Goal: Task Accomplishment & Management: Complete application form

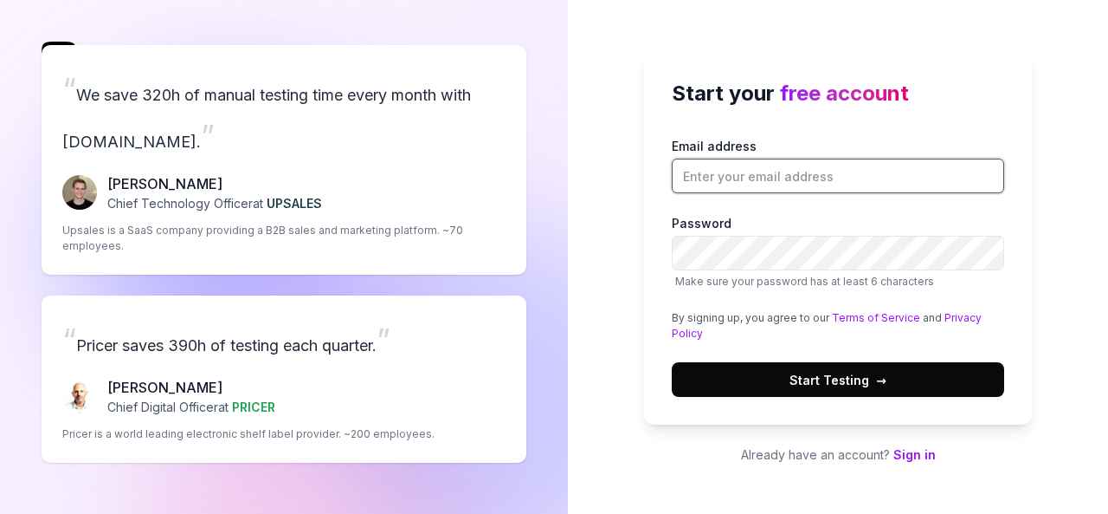
click at [771, 174] on input "Email address" at bounding box center [838, 175] width 333 height 35
type input "[EMAIL_ADDRESS][DOMAIN_NAME]"
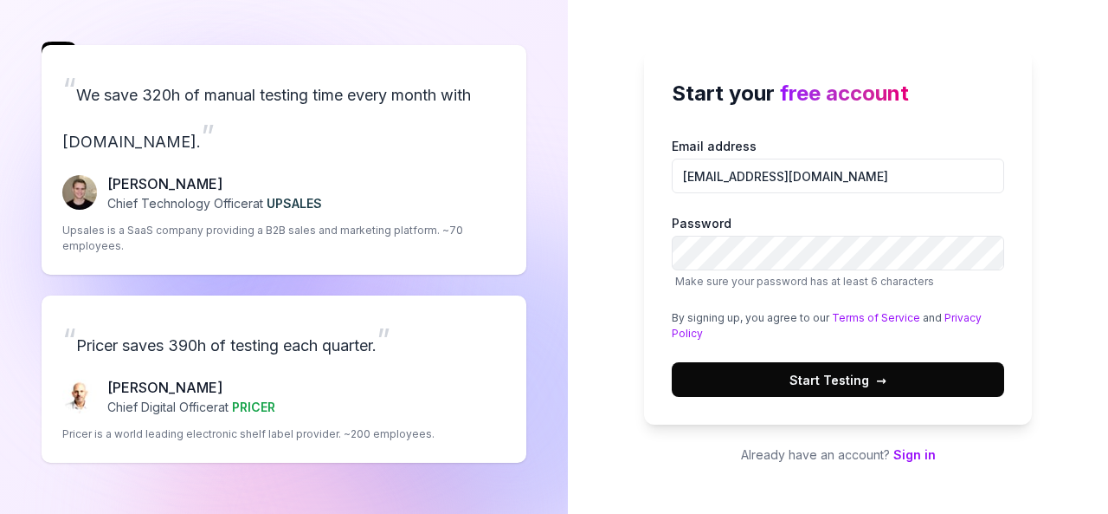
click at [793, 375] on span "Start Testing →" at bounding box center [838, 380] width 97 height 18
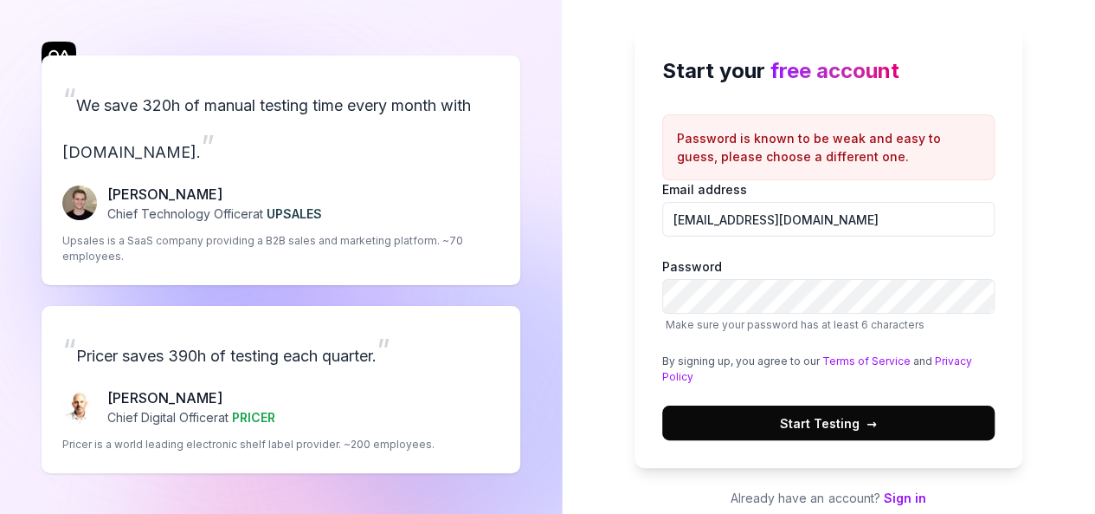
scroll to position [20, 0]
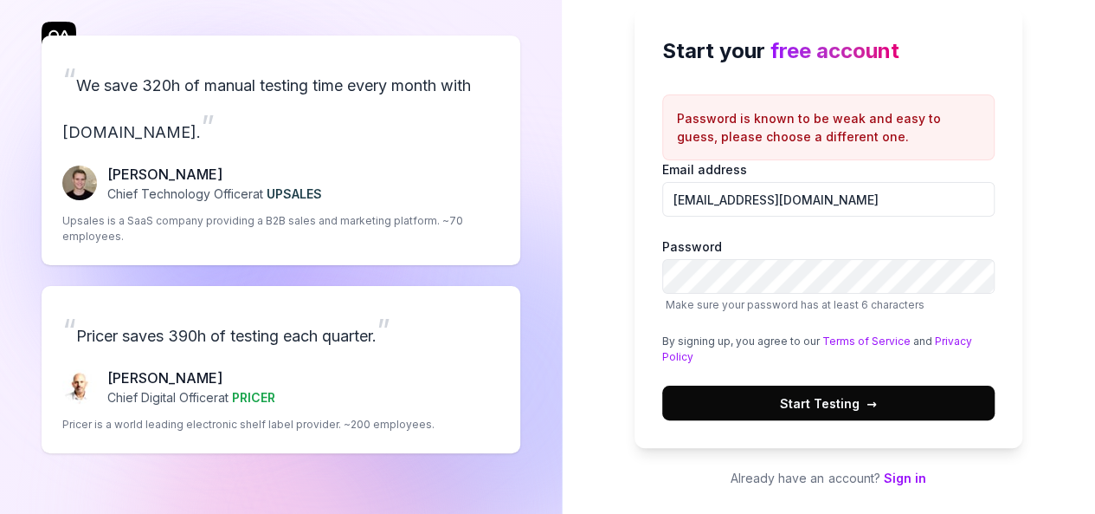
click at [901, 474] on link "Sign in" at bounding box center [904, 477] width 42 height 15
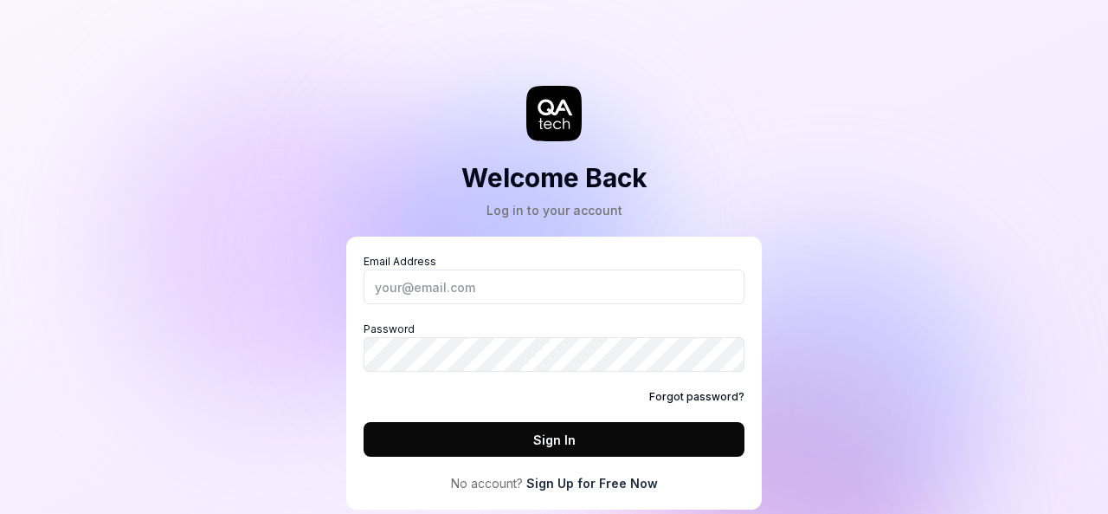
click at [595, 482] on link "Sign Up for Free Now" at bounding box center [593, 483] width 132 height 18
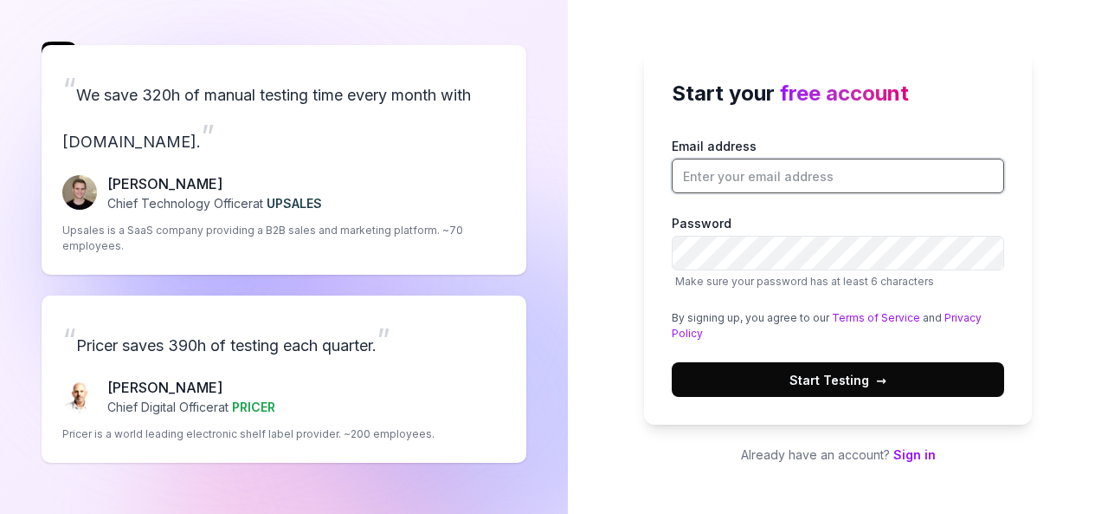
click at [759, 178] on input "Email address" at bounding box center [838, 175] width 333 height 35
type input "[EMAIL_ADDRESS][DOMAIN_NAME]"
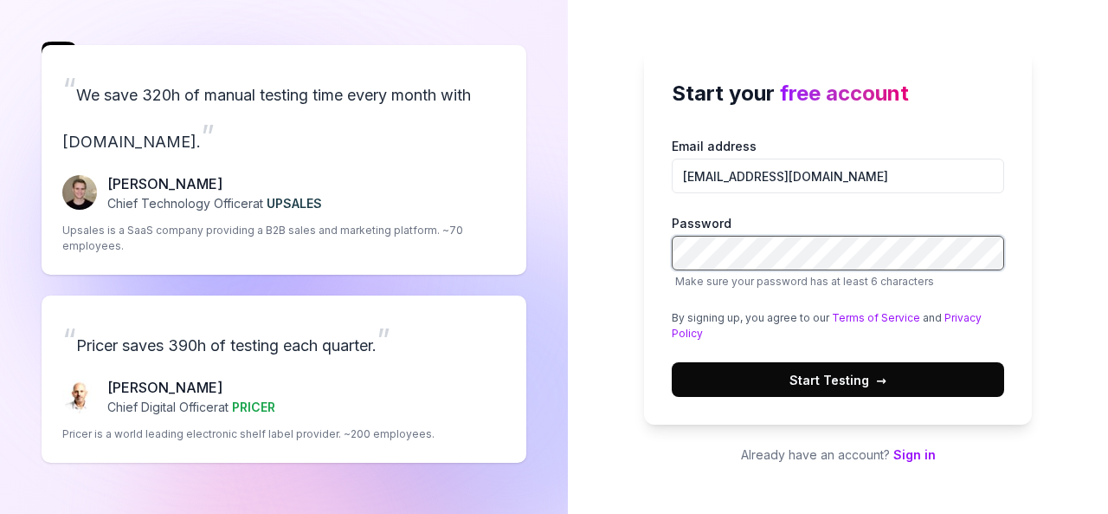
click at [672, 362] on button "Start Testing →" at bounding box center [838, 379] width 333 height 35
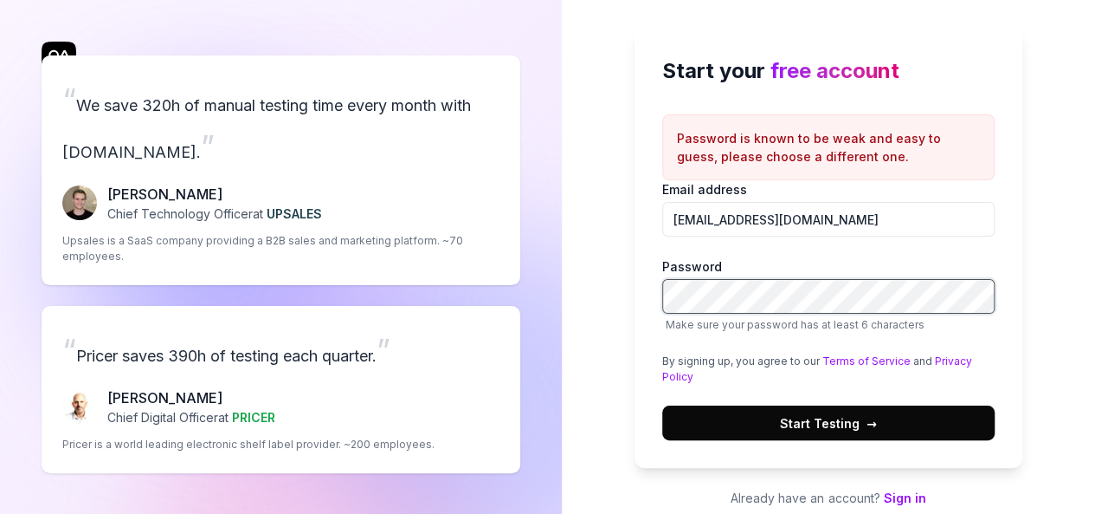
click at [662, 405] on button "Start Testing →" at bounding box center [828, 422] width 333 height 35
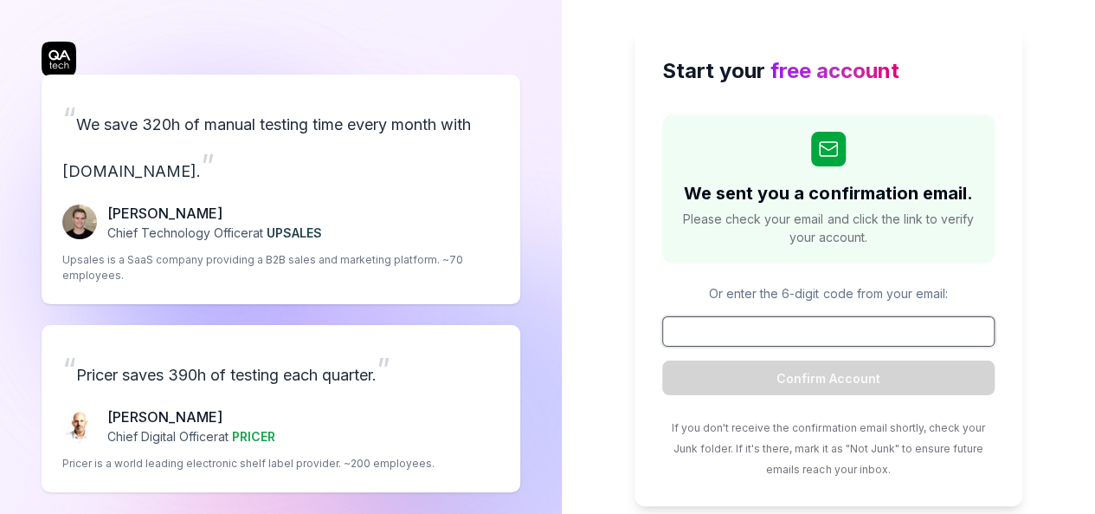
paste input "265532"
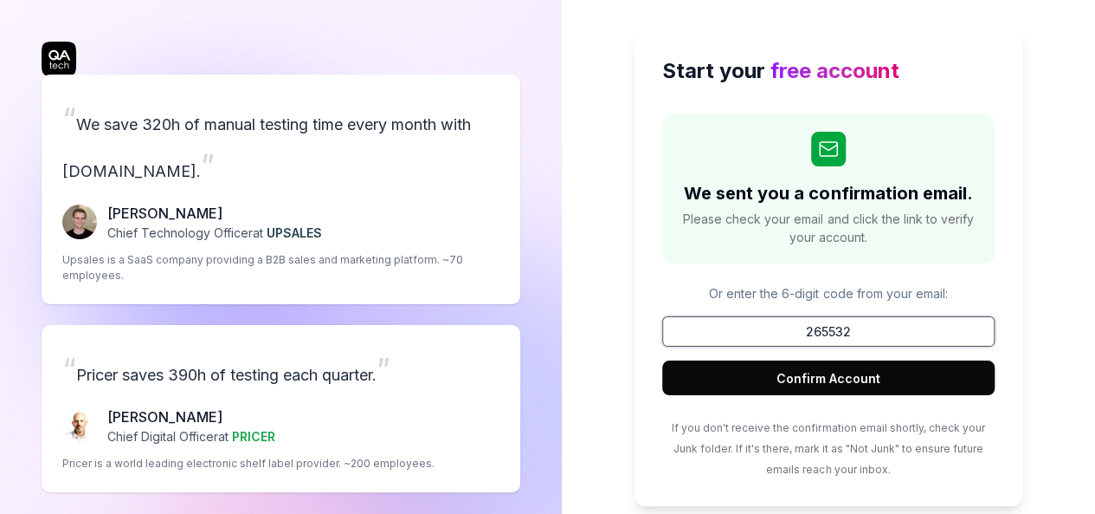
type input "265532"
click at [838, 380] on button "Confirm Account" at bounding box center [828, 377] width 333 height 35
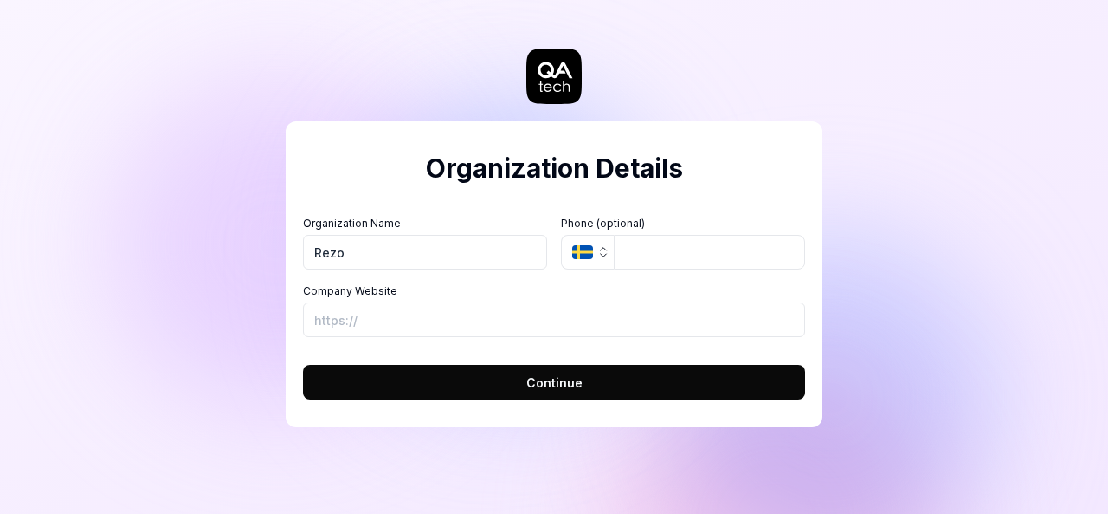
type input "Rezo"
click at [369, 328] on input "Company Website" at bounding box center [554, 319] width 502 height 35
paste input "[URL][DOMAIN_NAME]"
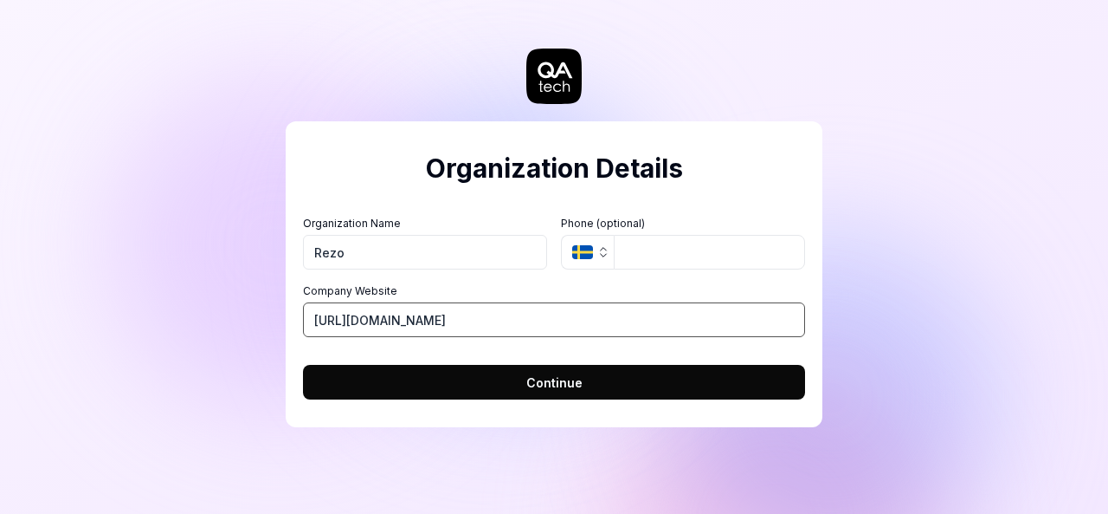
type input "[URL][DOMAIN_NAME]"
click at [546, 394] on button "Continue" at bounding box center [554, 382] width 502 height 35
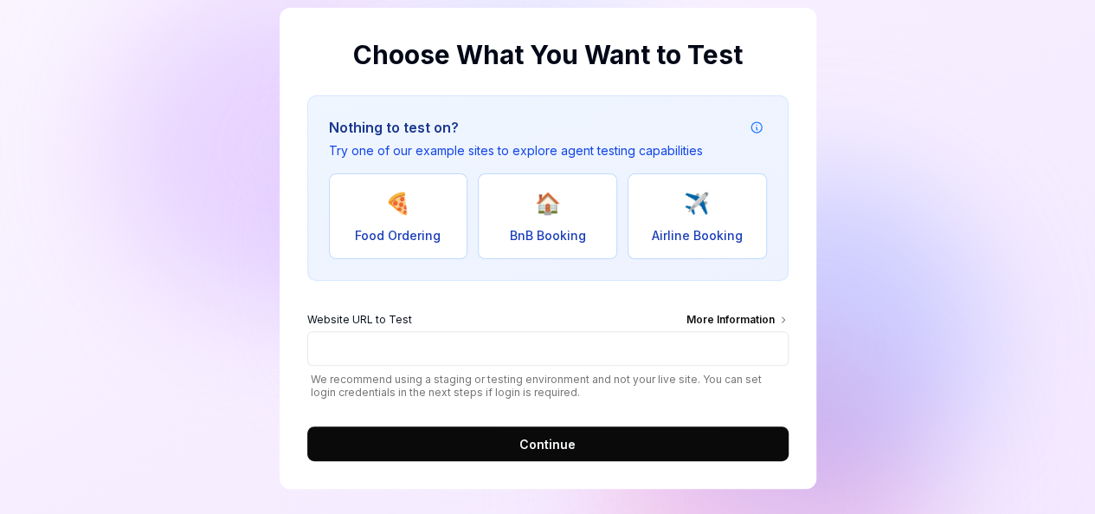
scroll to position [117, 0]
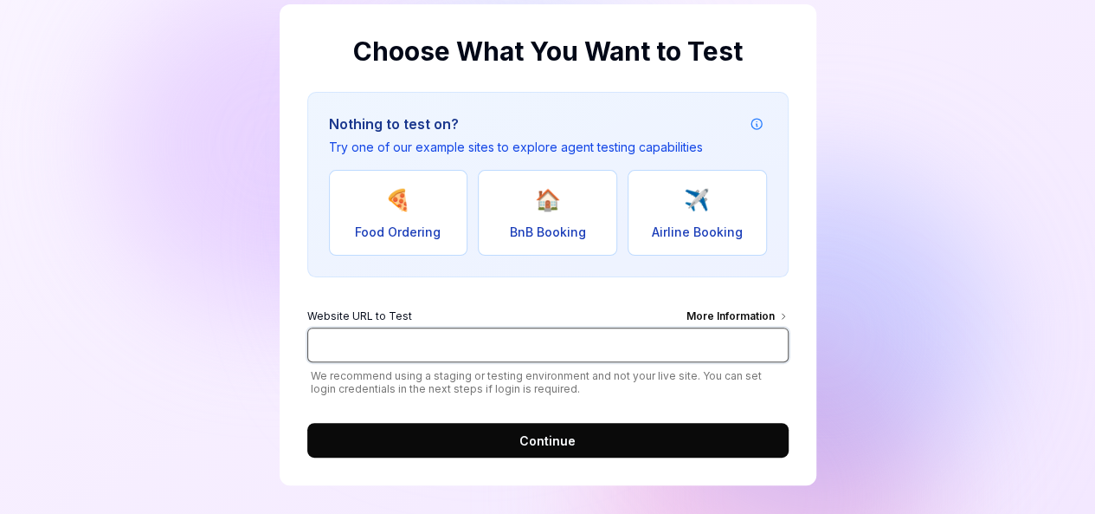
click at [488, 332] on input "Website URL to Test More Information" at bounding box center [547, 344] width 481 height 35
paste input "[URL][DOMAIN_NAME]"
type input "[URL][DOMAIN_NAME]"
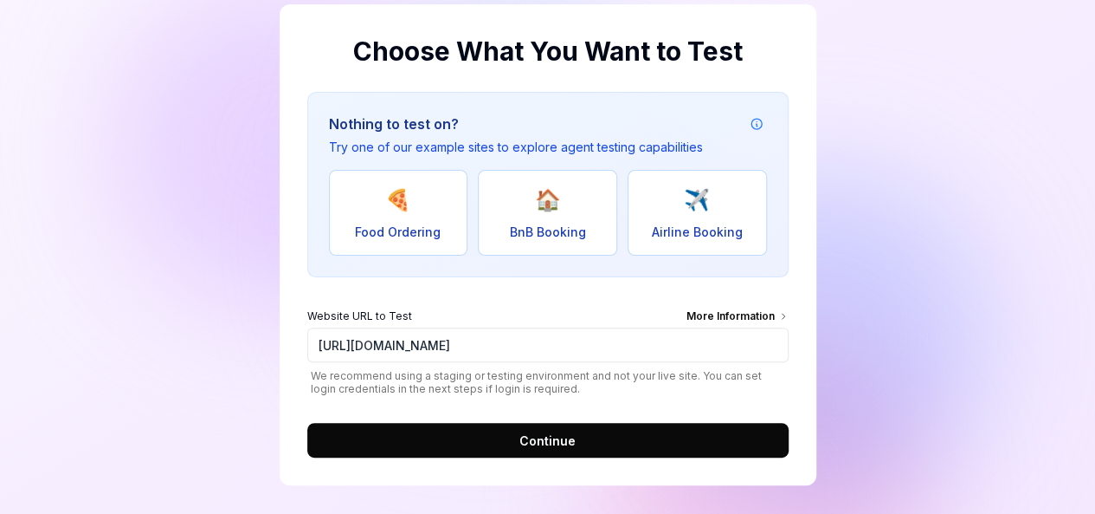
click at [530, 432] on span "Continue" at bounding box center [548, 440] width 56 height 18
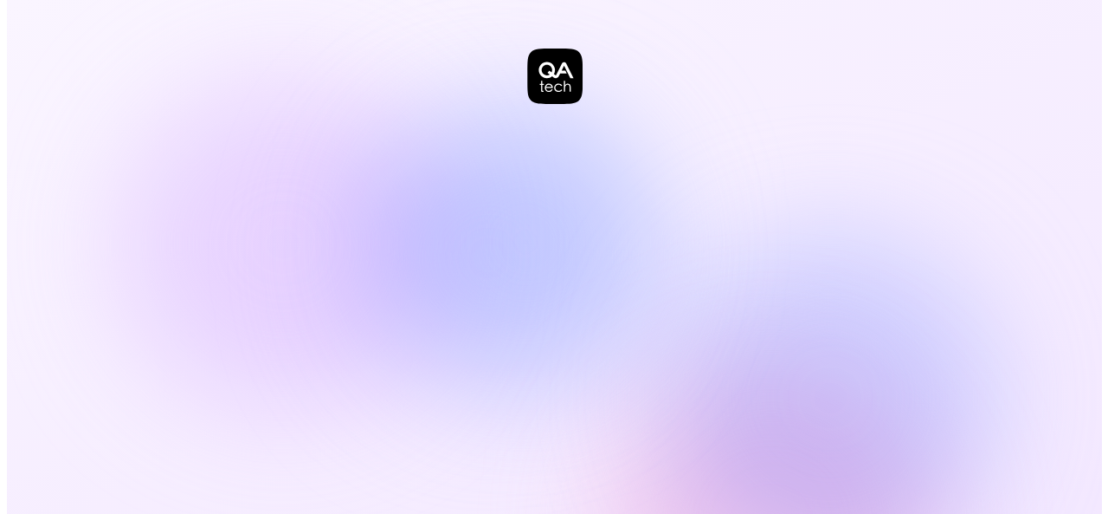
scroll to position [0, 0]
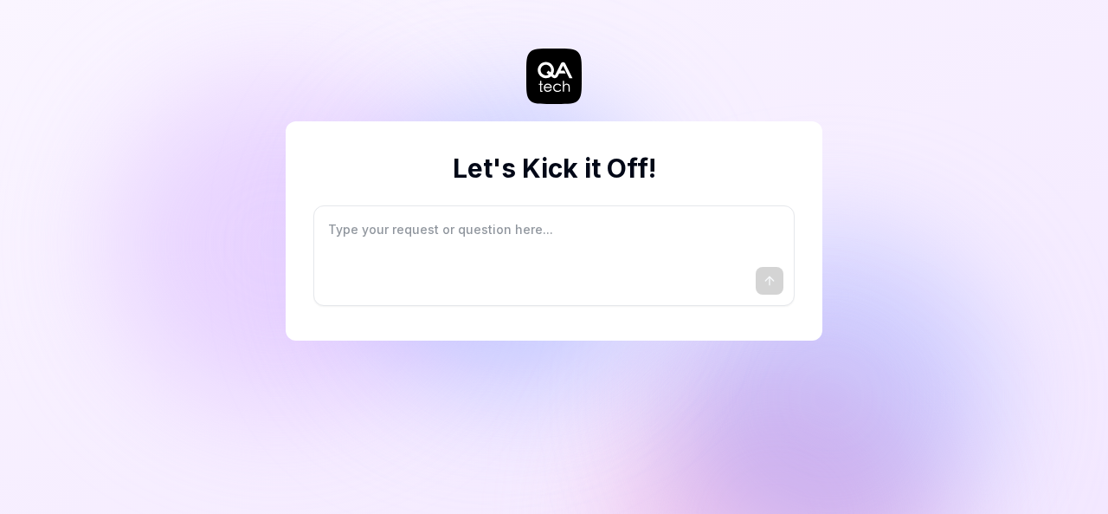
type textarea "*"
type textarea "I"
type textarea "*"
type textarea "I"
type textarea "*"
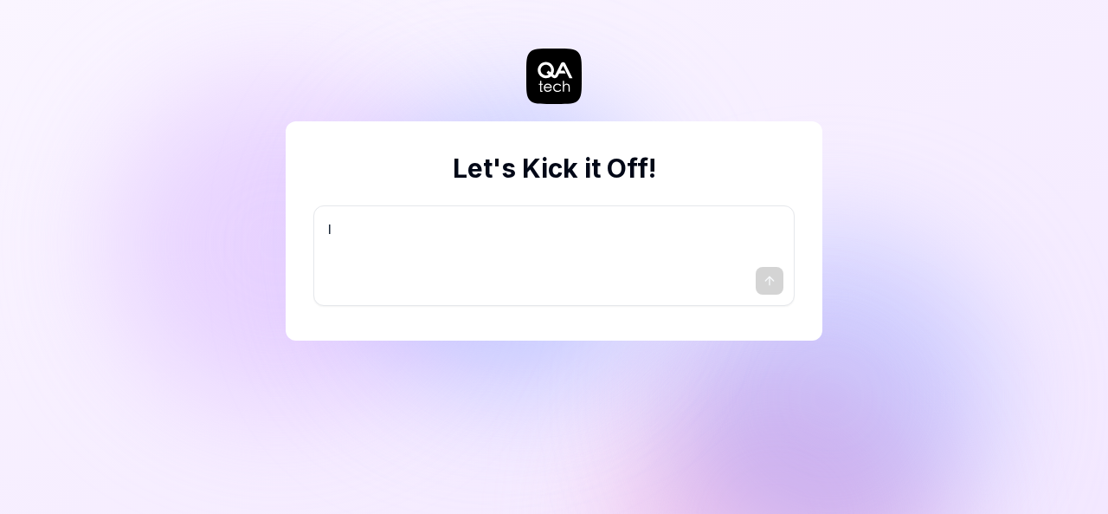
type textarea "I w"
type textarea "*"
type textarea "I wa"
type textarea "*"
type textarea "I wan"
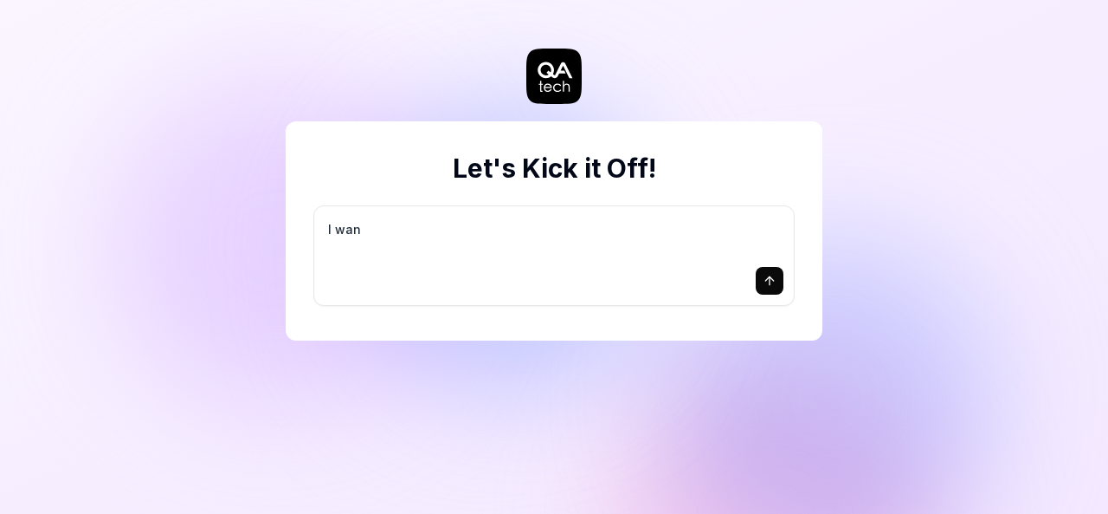
type textarea "*"
type textarea "I want"
type textarea "*"
type textarea "I want"
type textarea "*"
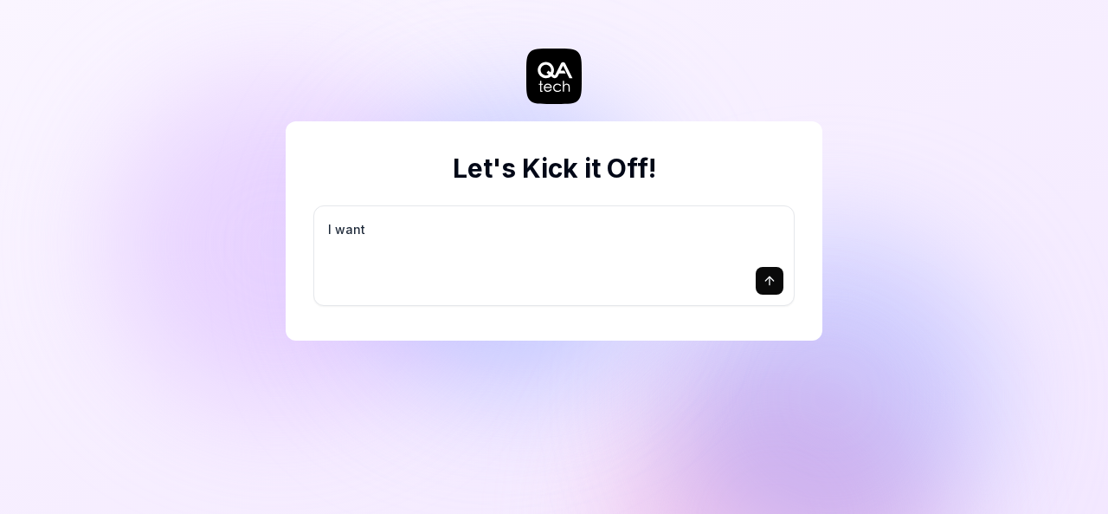
type textarea "I want a"
type textarea "*"
type textarea "I want a"
type textarea "*"
type textarea "I want a g"
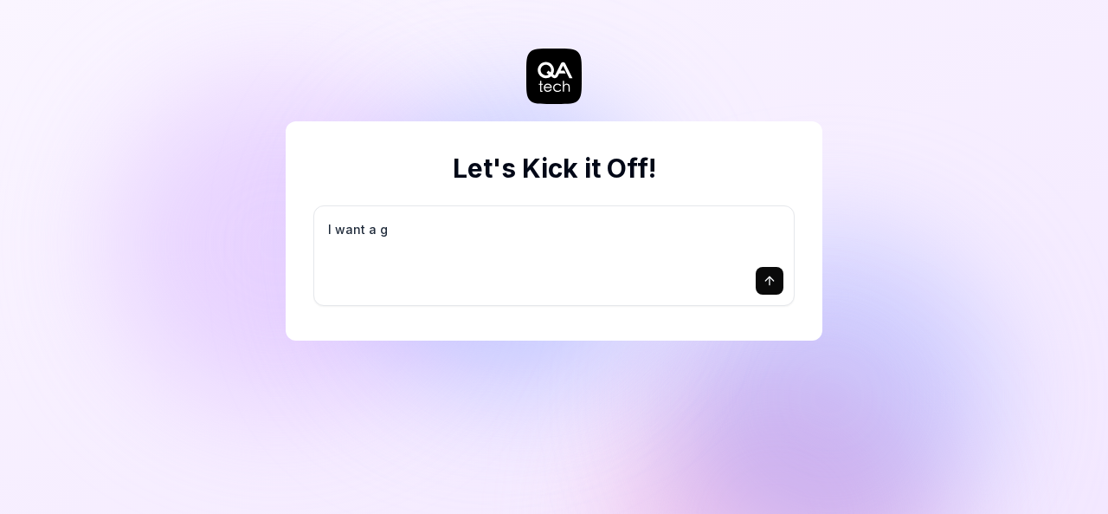
type textarea "*"
type textarea "I want a go"
type textarea "*"
type textarea "I want a goo"
type textarea "*"
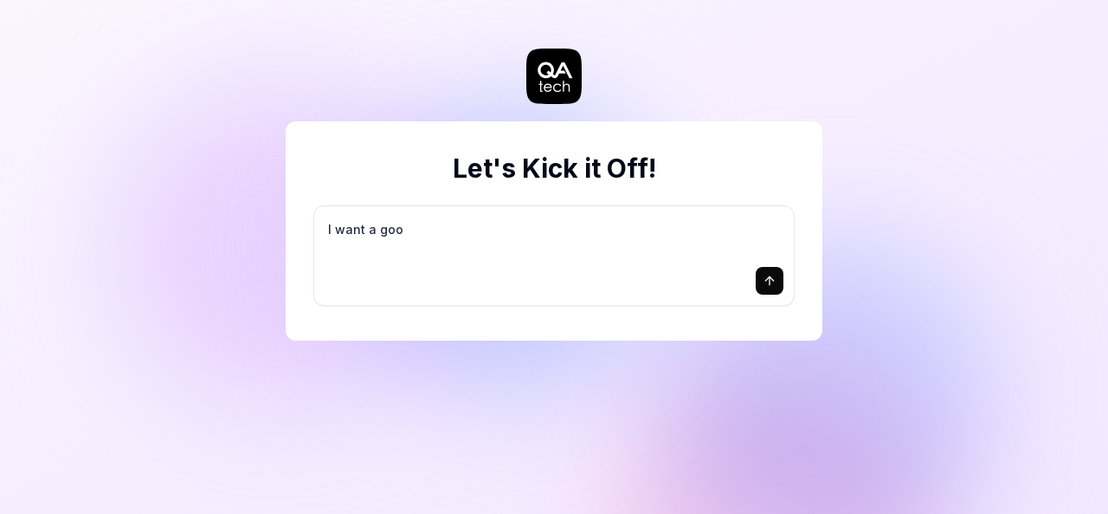
type textarea "I want a good"
type textarea "*"
type textarea "I want a good"
type textarea "*"
type textarea "I want a good t"
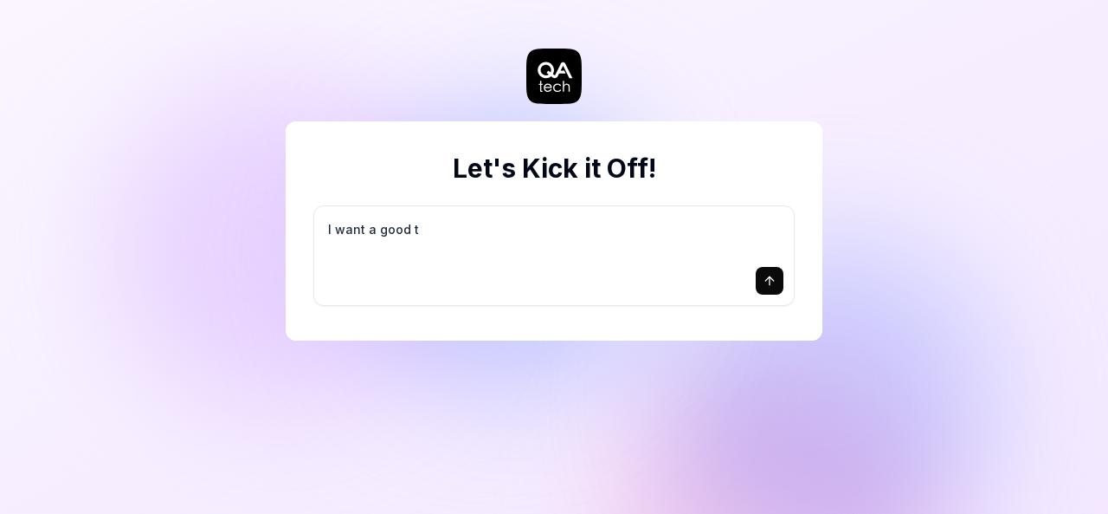
type textarea "*"
type textarea "I want a good te"
type textarea "*"
type textarea "I want a good tes"
type textarea "*"
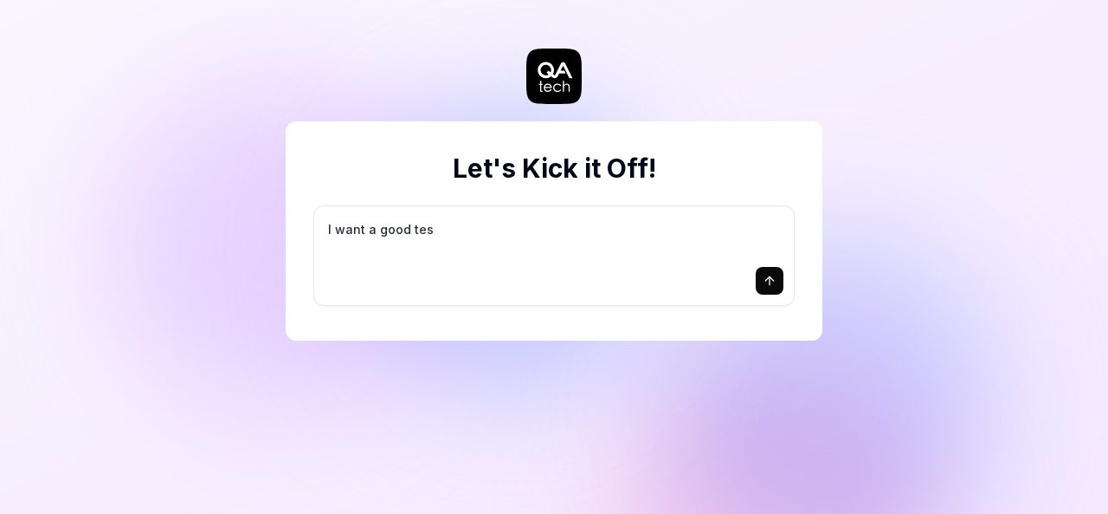
type textarea "I want a good test"
type textarea "*"
type textarea "I want a good test"
type textarea "*"
type textarea "I want a good test s"
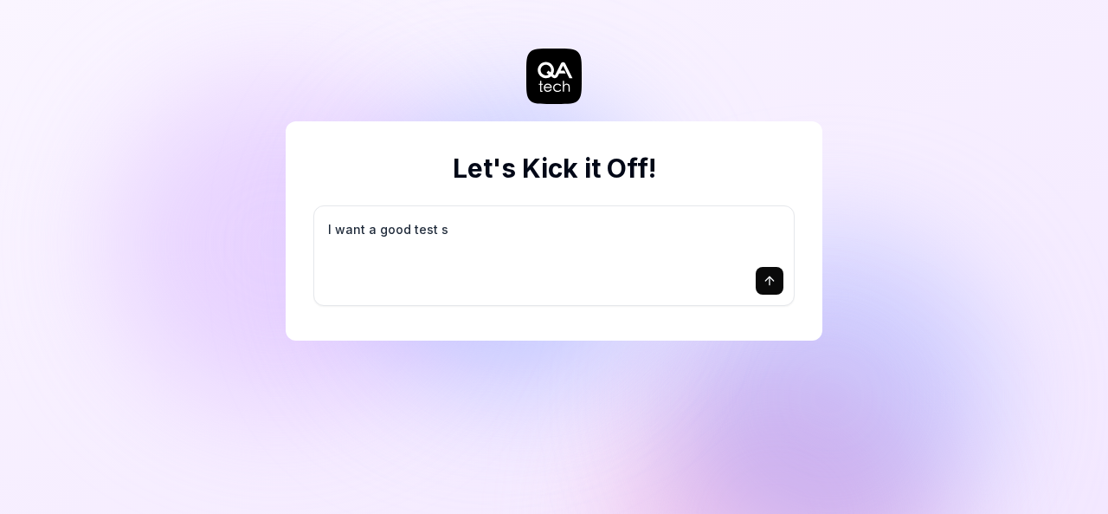
type textarea "*"
type textarea "I want a good test se"
type textarea "*"
type textarea "I want a good test set"
type textarea "*"
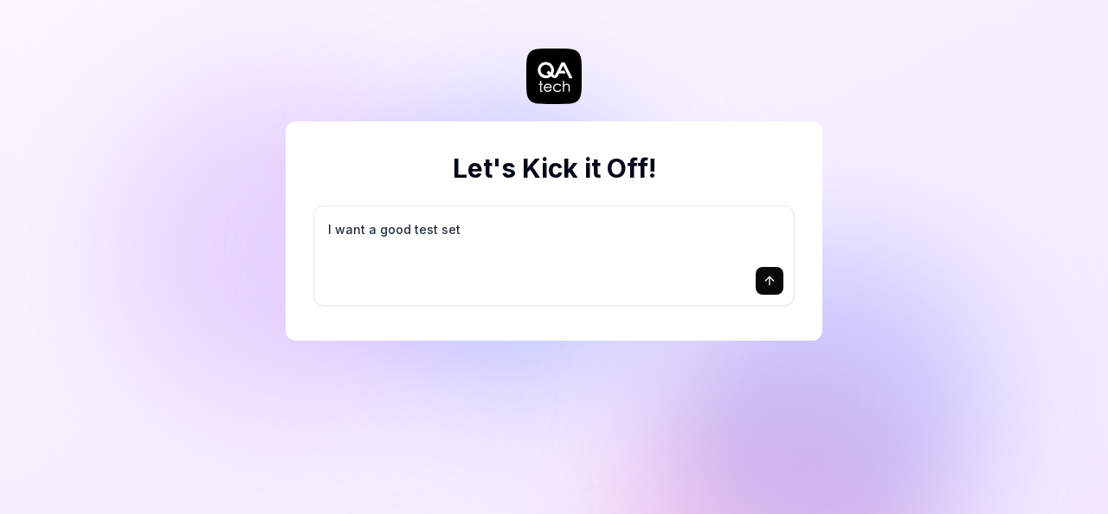
type textarea "I want a good test setu"
type textarea "*"
type textarea "I want a good test setup"
type textarea "*"
type textarea "I want a good test setup"
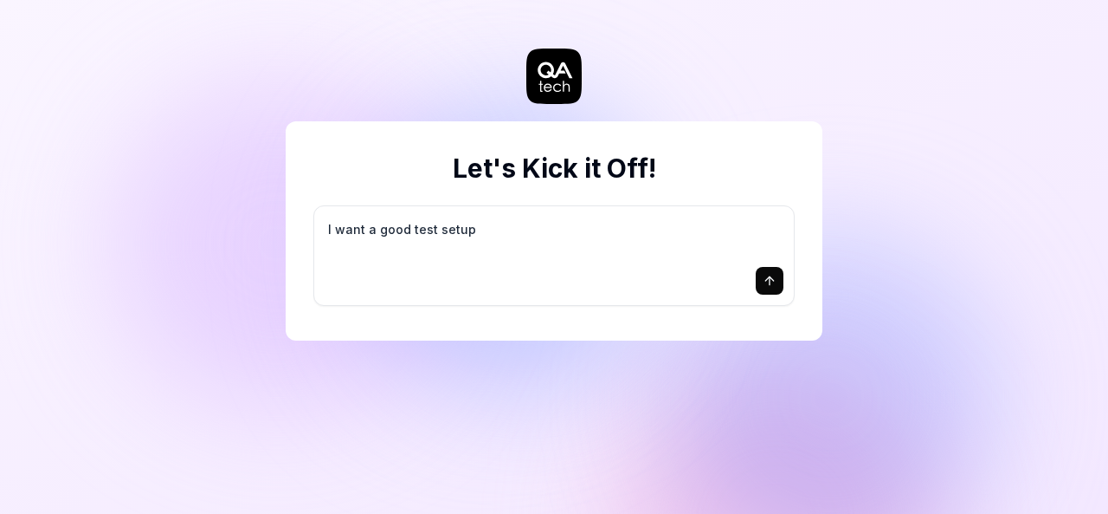
type textarea "*"
type textarea "I want a good test setup f"
type textarea "*"
type textarea "I want a good test setup fo"
type textarea "*"
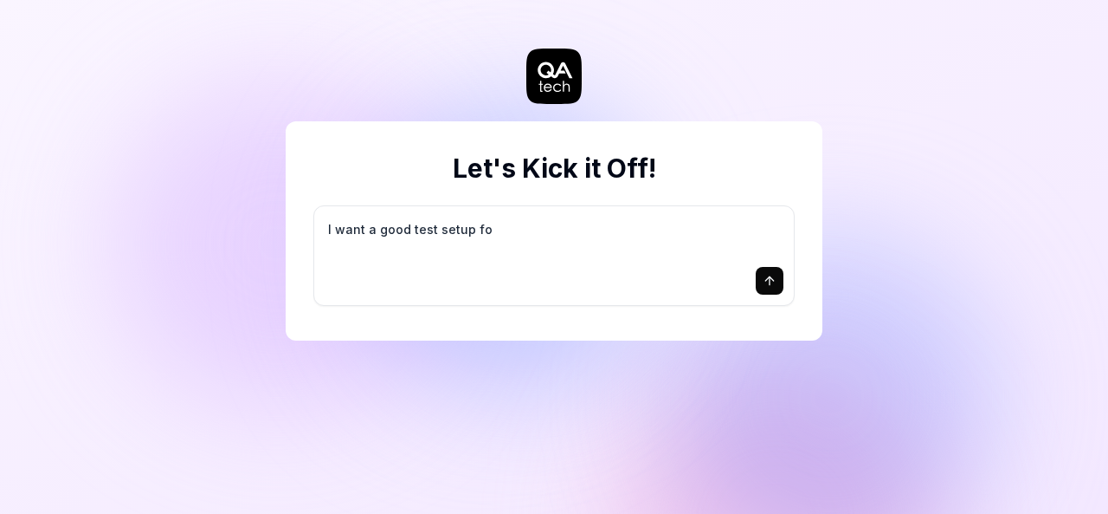
type textarea "I want a good test setup for"
type textarea "*"
type textarea "I want a good test setup for"
type textarea "*"
type textarea "I want a good test setup for m"
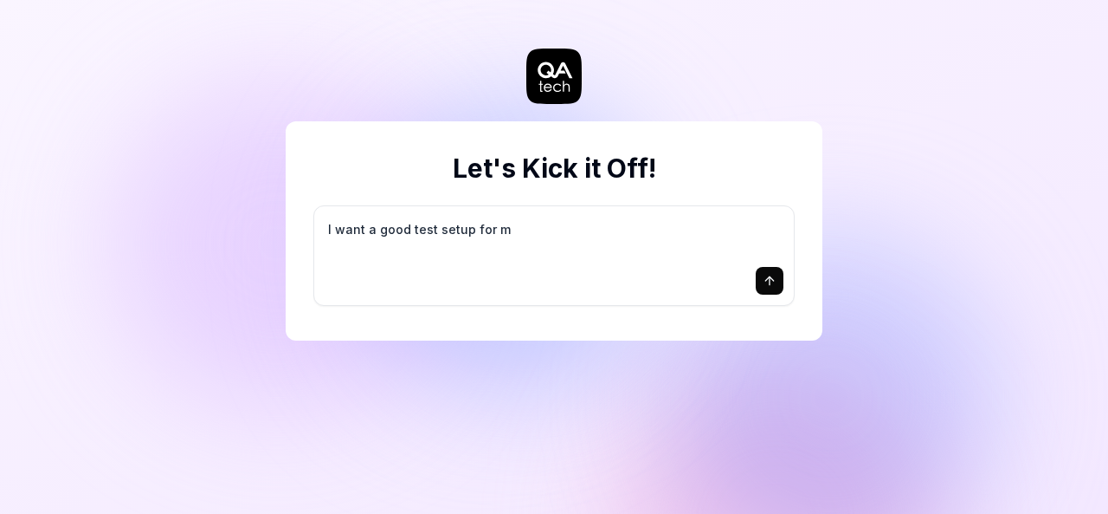
type textarea "*"
type textarea "I want a good test setup for my"
type textarea "*"
type textarea "I want a good test setup for my"
type textarea "*"
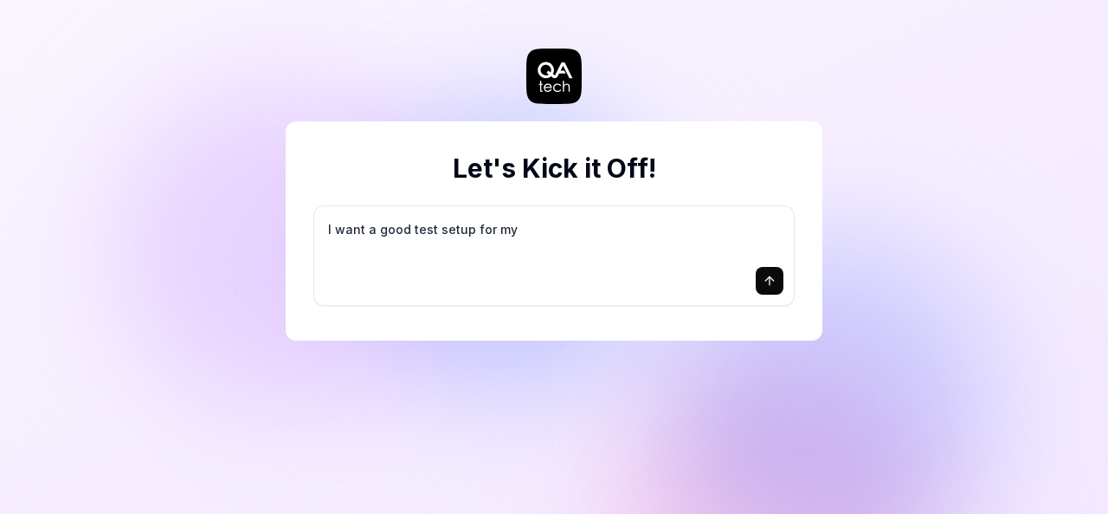
type textarea "I want a good test setup for my s"
type textarea "*"
type textarea "I want a good test setup for my si"
type textarea "*"
type textarea "I want a good test setup for my sit"
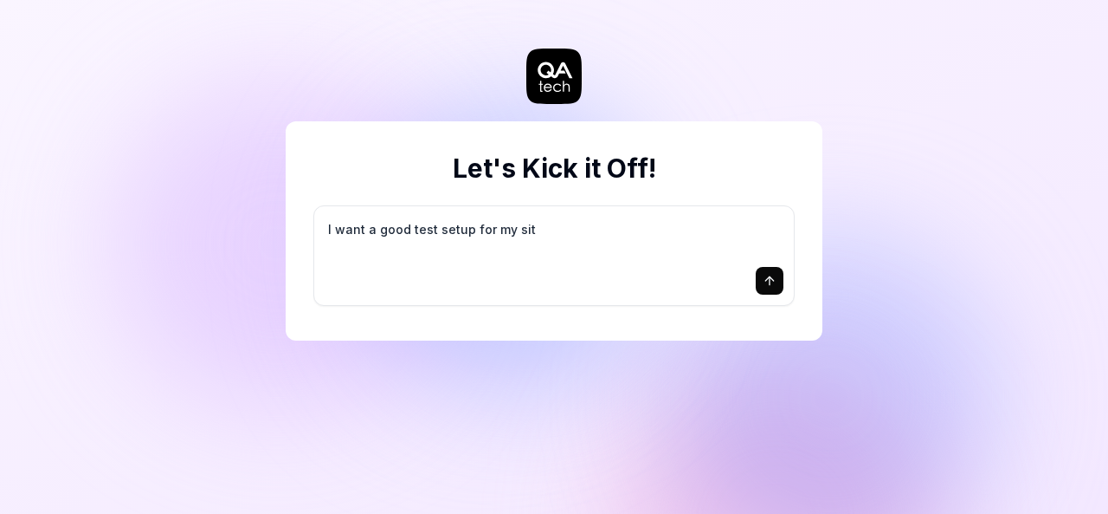
type textarea "*"
type textarea "I want a good test setup for my site"
type textarea "*"
type textarea "I want a good test setup for my site"
type textarea "*"
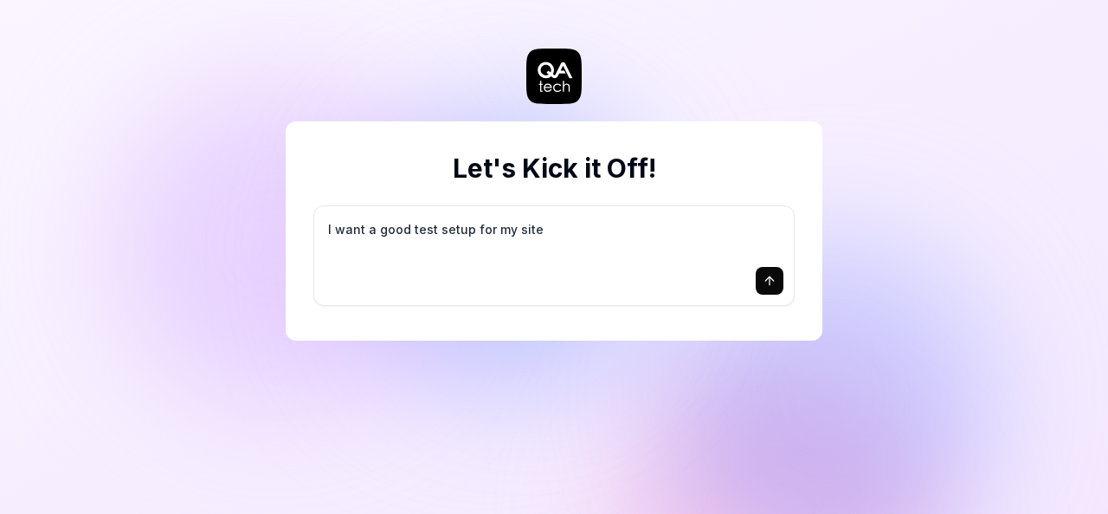
type textarea "I want a good test setup for my site -"
type textarea "*"
type textarea "I want a good test setup for my site -"
type textarea "*"
type textarea "I want a good test setup for my site - h"
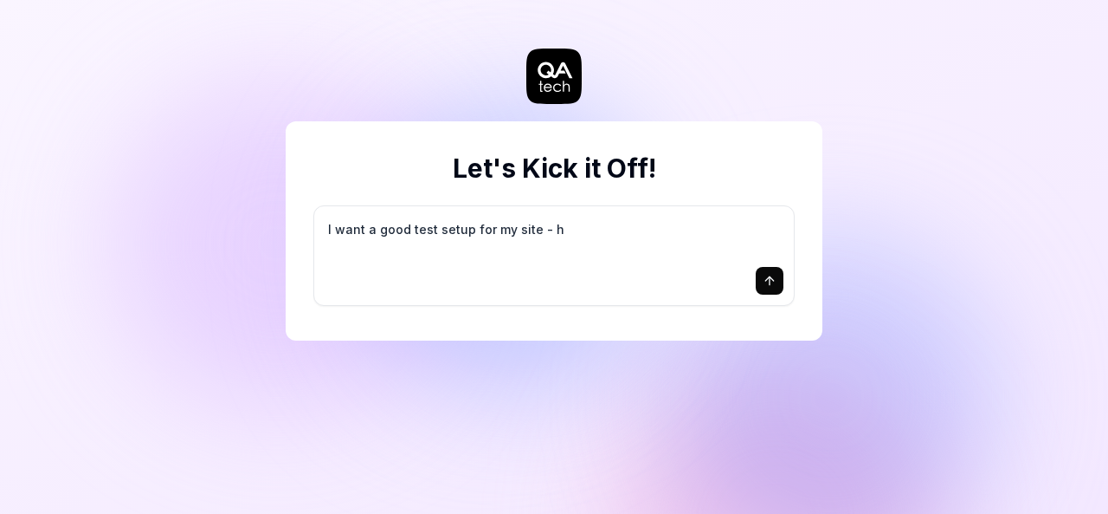
type textarea "*"
type textarea "I want a good test setup for my site - he"
type textarea "*"
type textarea "I want a good test setup for my site - hel"
type textarea "*"
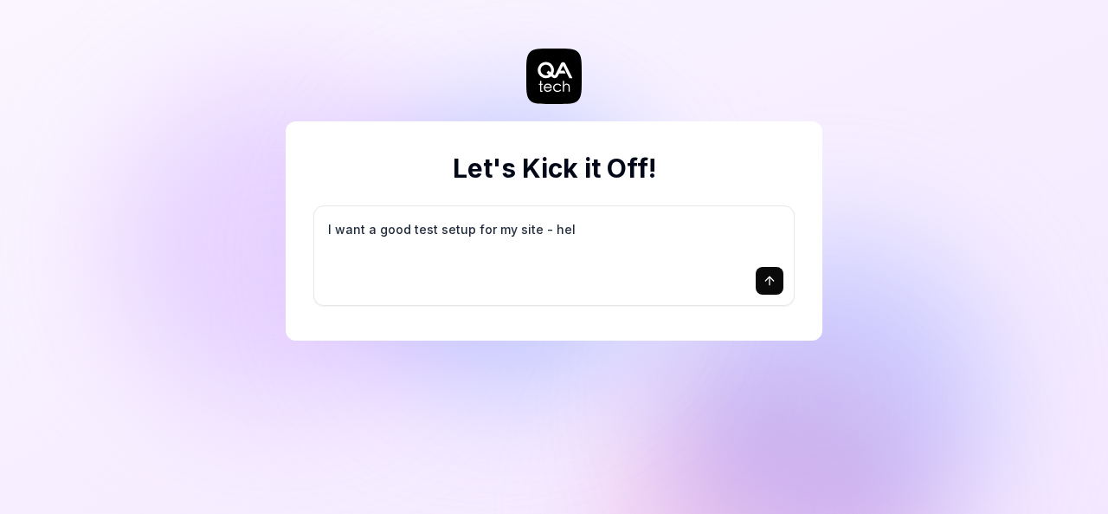
type textarea "I want a good test setup for my site - help"
type textarea "*"
type textarea "I want a good test setup for my site - help"
type textarea "*"
type textarea "I want a good test setup for my site - help m"
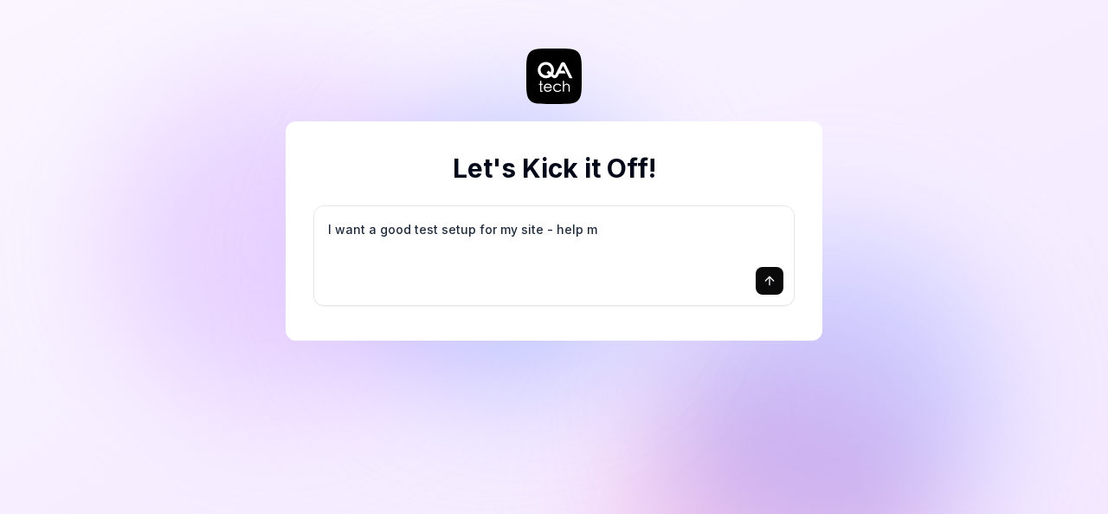
type textarea "*"
type textarea "I want a good test setup for my site - help me"
type textarea "*"
type textarea "I want a good test setup for my site - help me"
type textarea "*"
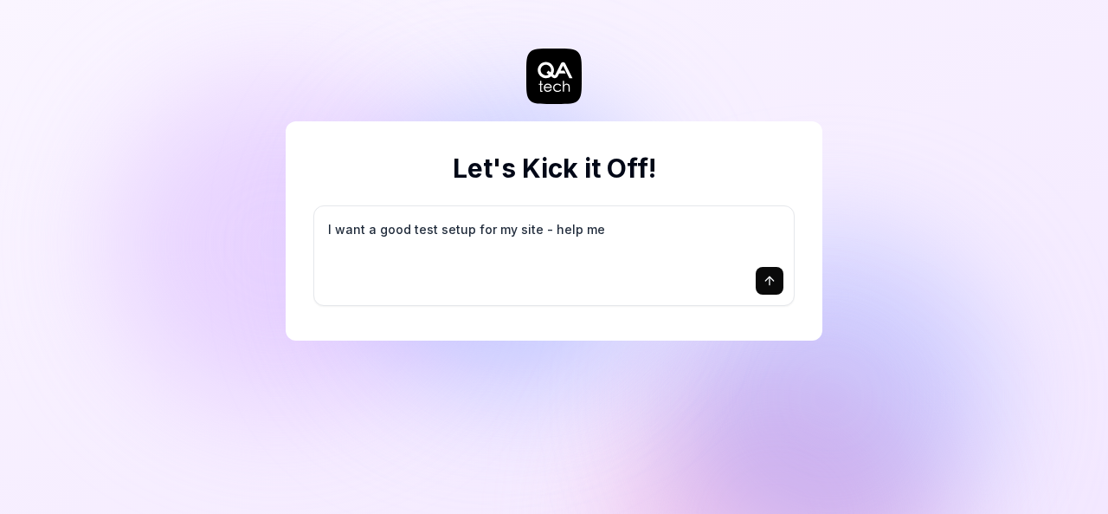
type textarea "I want a good test setup for my site - help me c"
type textarea "*"
type textarea "I want a good test setup for my site - help me cr"
type textarea "*"
type textarea "I want a good test setup for my site - help me cre"
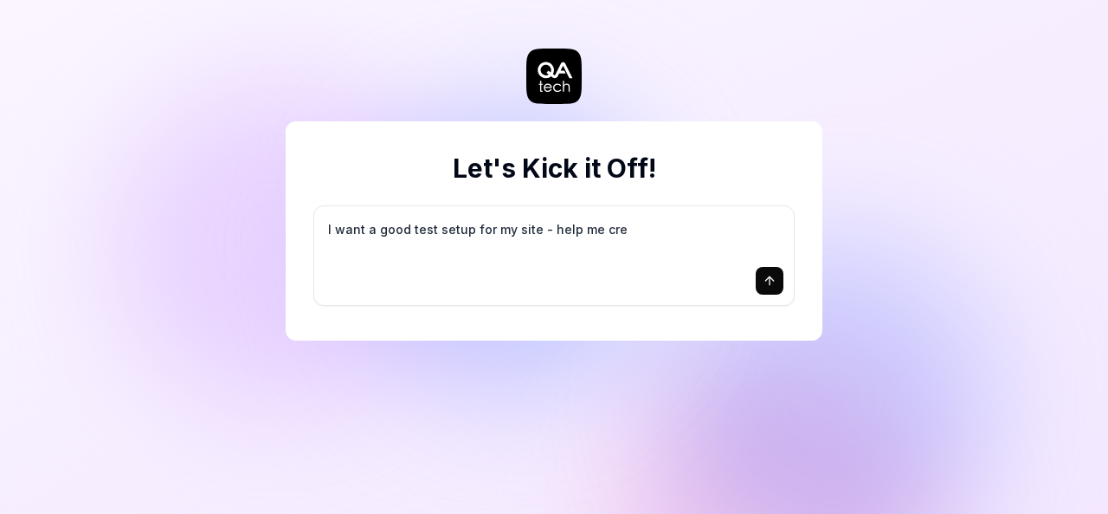
type textarea "*"
type textarea "I want a good test setup for my site - help me crea"
type textarea "*"
type textarea "I want a good test setup for my site - help me creat"
type textarea "*"
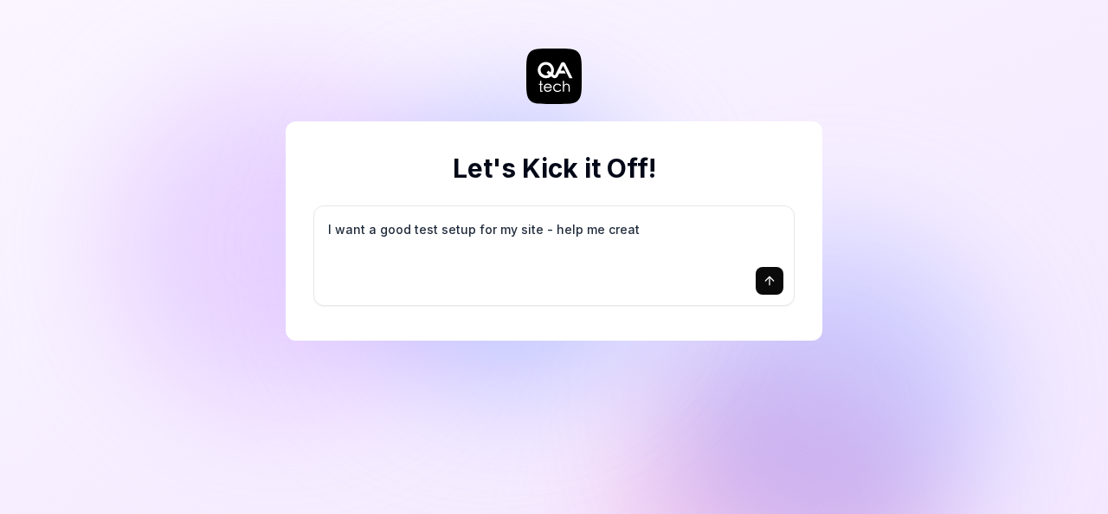
type textarea "I want a good test setup for my site - help me create"
type textarea "*"
type textarea "I want a good test setup for my site - help me create"
type textarea "*"
type textarea "I want a good test setup for my site - help me create t"
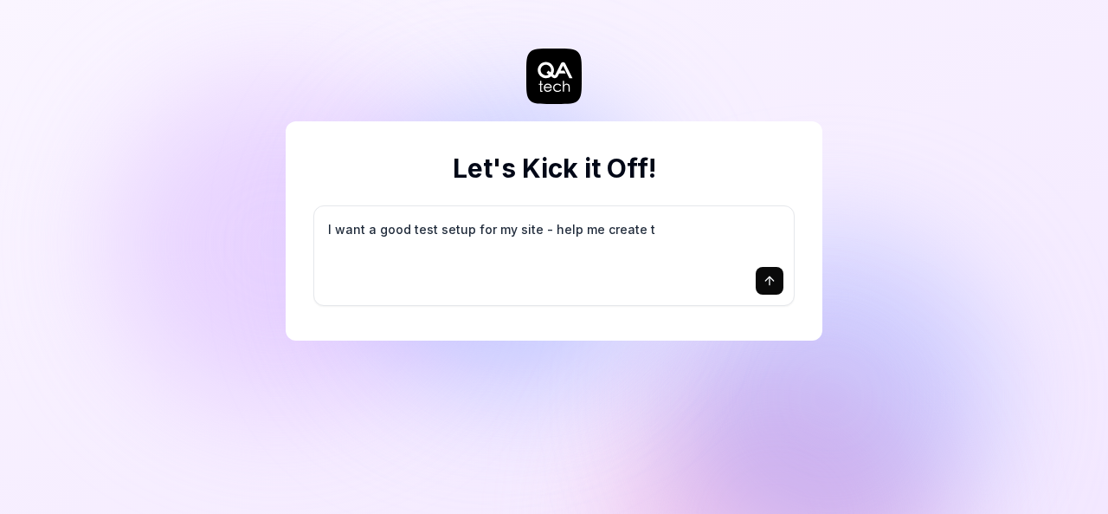
type textarea "*"
type textarea "I want a good test setup for my site - help me create th"
type textarea "*"
type textarea "I want a good test setup for my site - help me create the"
type textarea "*"
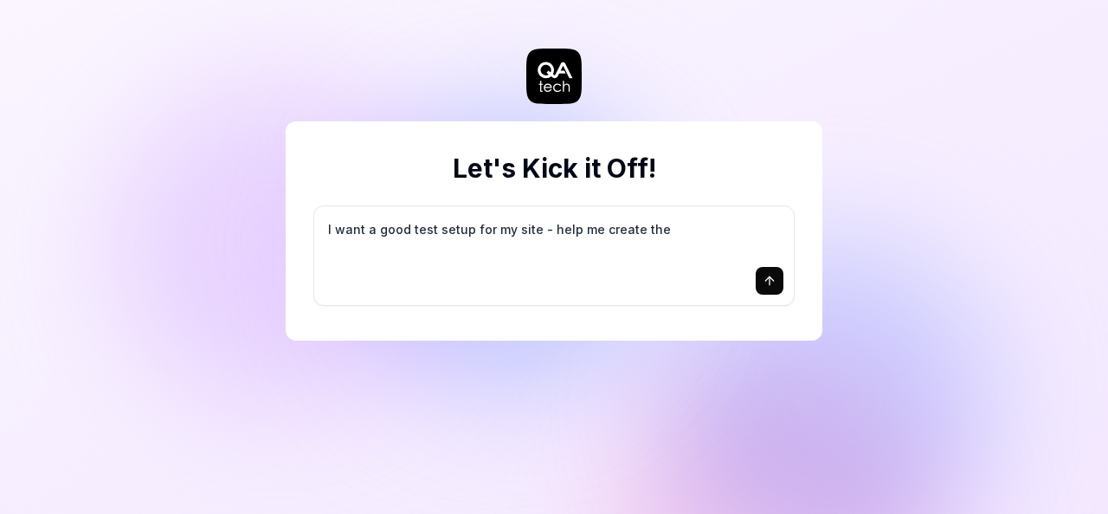
type textarea "I want a good test setup for my site - help me create the"
type textarea "*"
type textarea "I want a good test setup for my site - help me create the f"
type textarea "*"
type textarea "I want a good test setup for my site - help me create the fi"
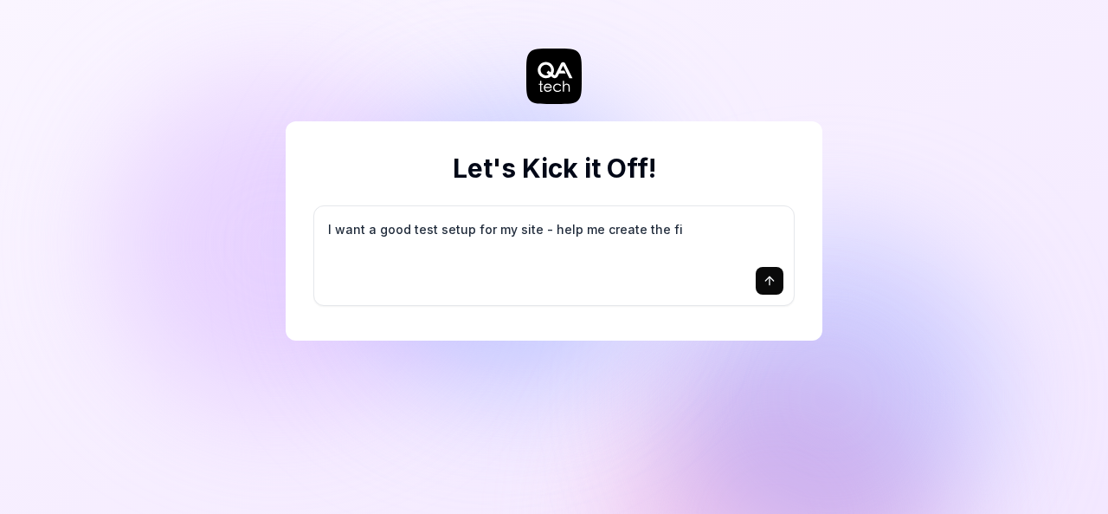
type textarea "*"
type textarea "I want a good test setup for my site - help me create the fir"
type textarea "*"
type textarea "I want a good test setup for my site - help me create the firs"
type textarea "*"
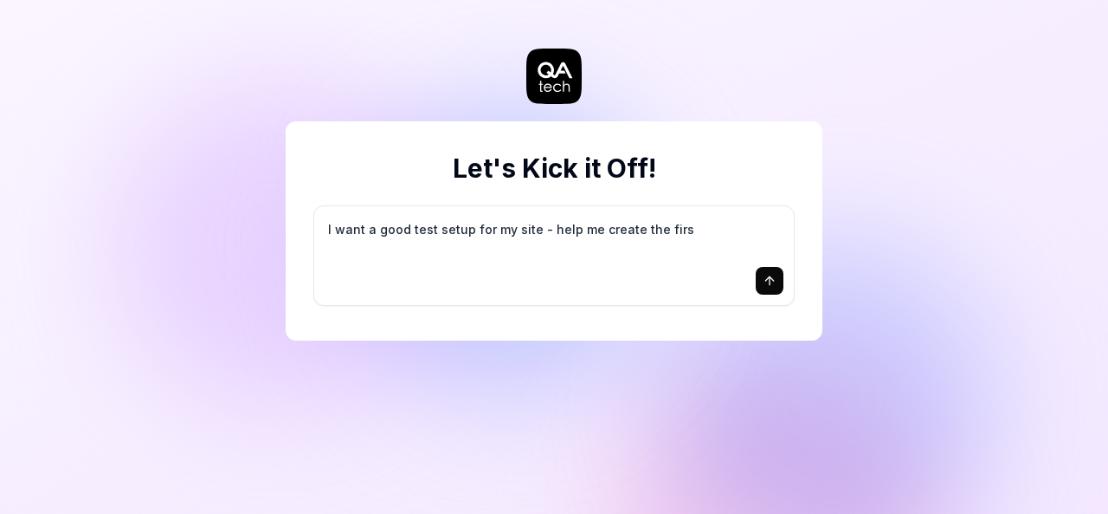
type textarea "I want a good test setup for my site - help me create the first"
type textarea "*"
type textarea "I want a good test setup for my site - help me create the first"
type textarea "*"
type textarea "I want a good test setup for my site - help me create the first 3"
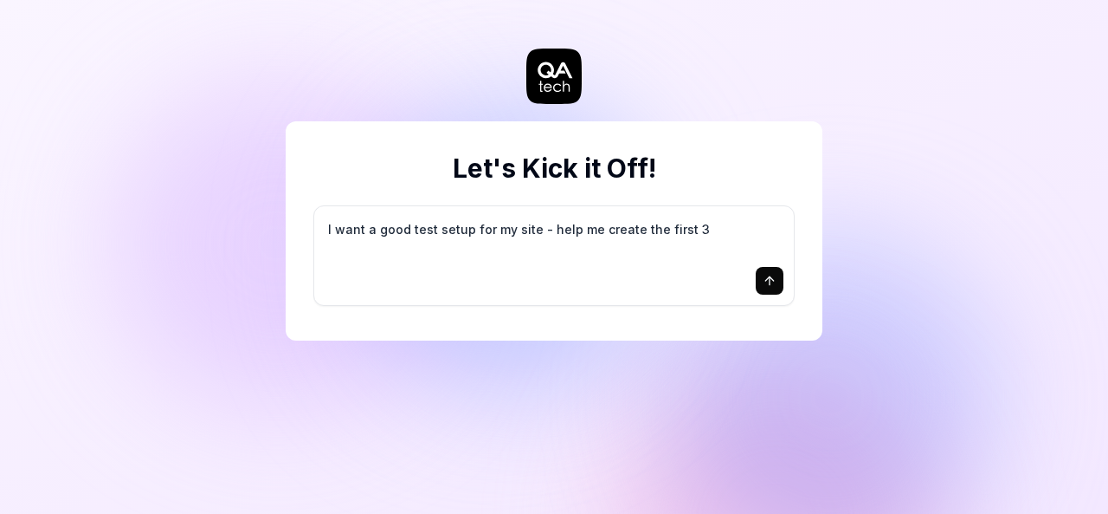
type textarea "*"
type textarea "I want a good test setup for my site - help me create the first 3-"
type textarea "*"
type textarea "I want a good test setup for my site - help me create the first 3-5"
type textarea "*"
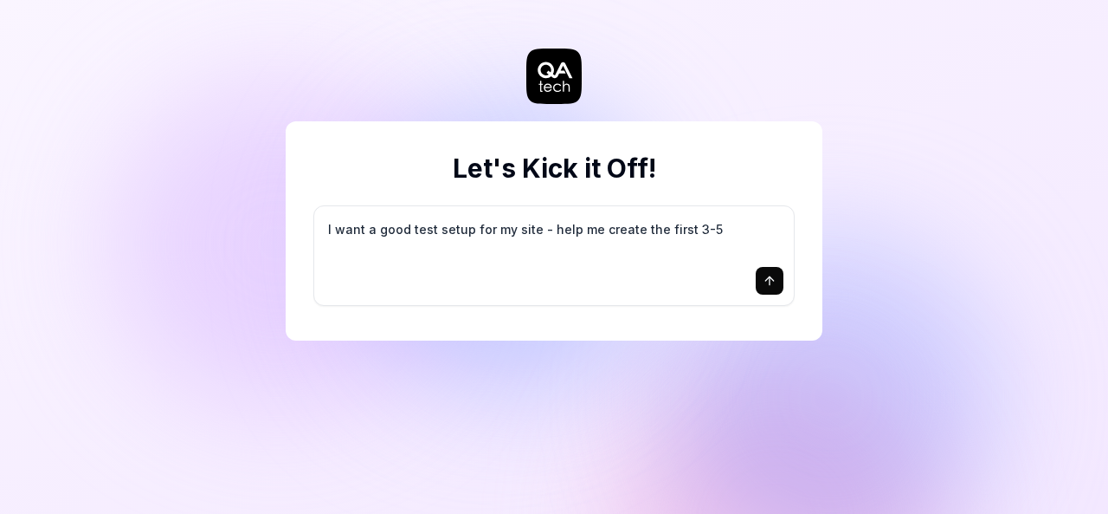
type textarea "I want a good test setup for my site - help me create the first 3-5"
type textarea "*"
type textarea "I want a good test setup for my site - help me create the first 3-5 t"
type textarea "*"
type textarea "I want a good test setup for my site - help me create the first 3-5 te"
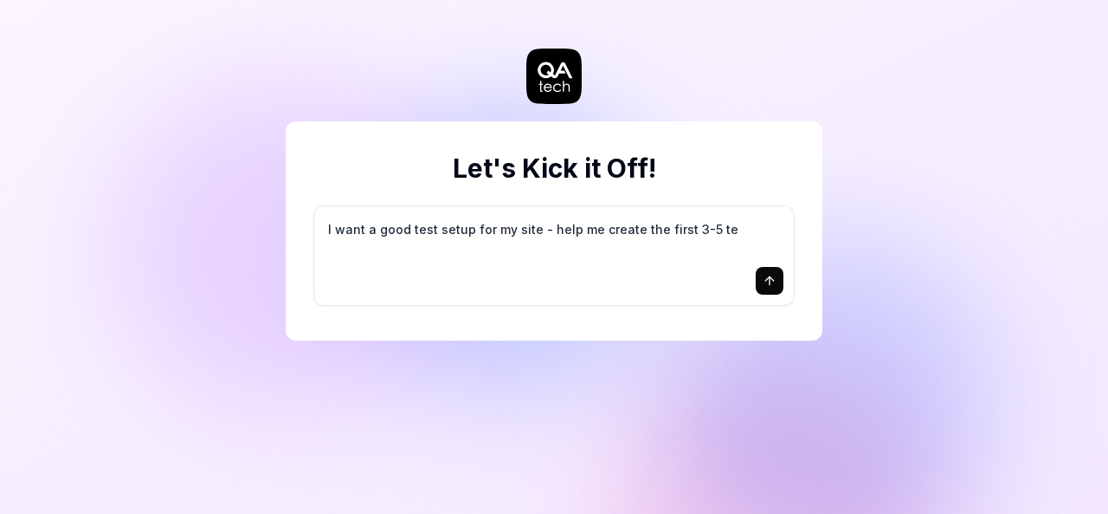
type textarea "*"
type textarea "I want a good test setup for my site - help me create the first 3-5 tes"
type textarea "*"
type textarea "I want a good test setup for my site - help me create the first 3-5 test"
type textarea "*"
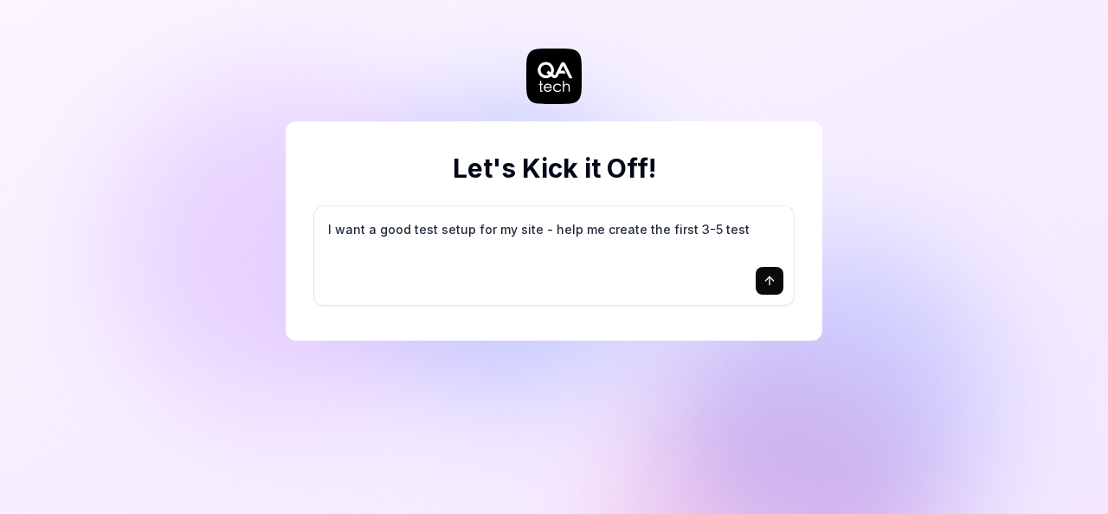
type textarea "I want a good test setup for my site - help me create the first 3-5 test"
type textarea "*"
type textarea "I want a good test setup for my site - help me create the first 3-5 test c"
type textarea "*"
type textarea "I want a good test setup for my site - help me create the first 3-5 test ca"
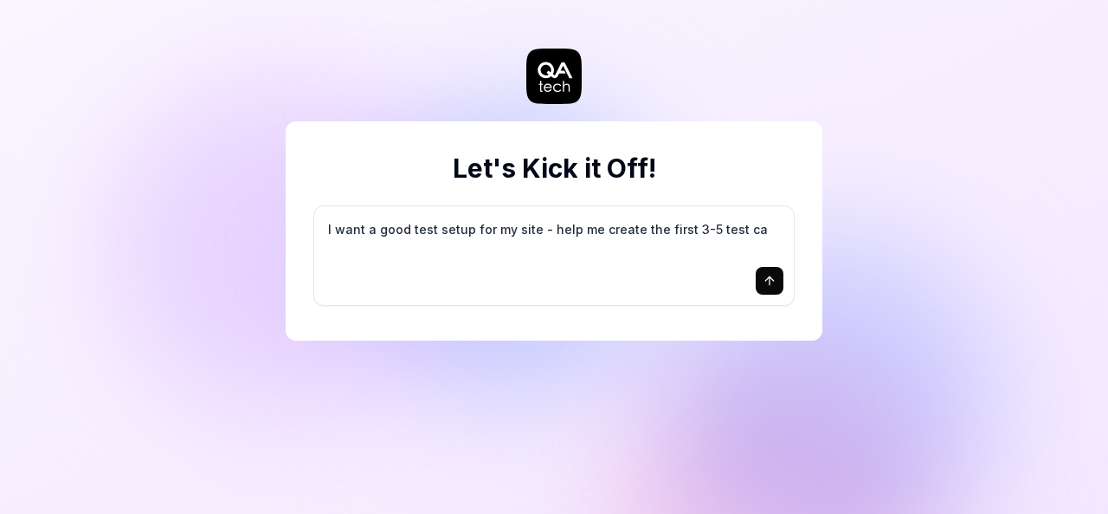
type textarea "*"
type textarea "I want a good test setup for my site - help me create the first 3-5 test cas"
type textarea "*"
type textarea "I want a good test setup for my site - help me create the first 3-5 test case"
type textarea "*"
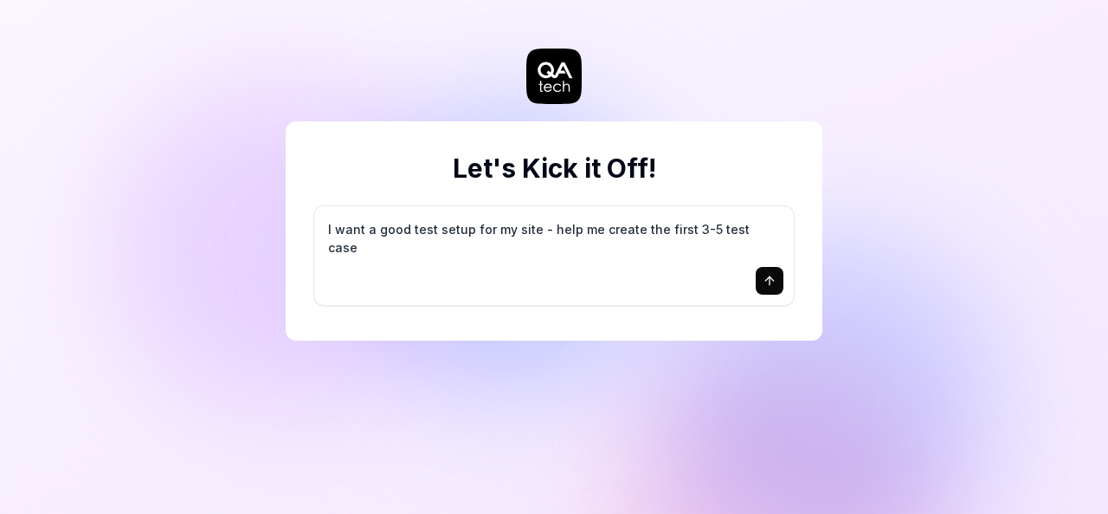
type textarea "I want a good test setup for my site - help me create the first 3-5 test cases"
click at [764, 287] on icon "submit" at bounding box center [770, 281] width 14 height 14
type textarea "*"
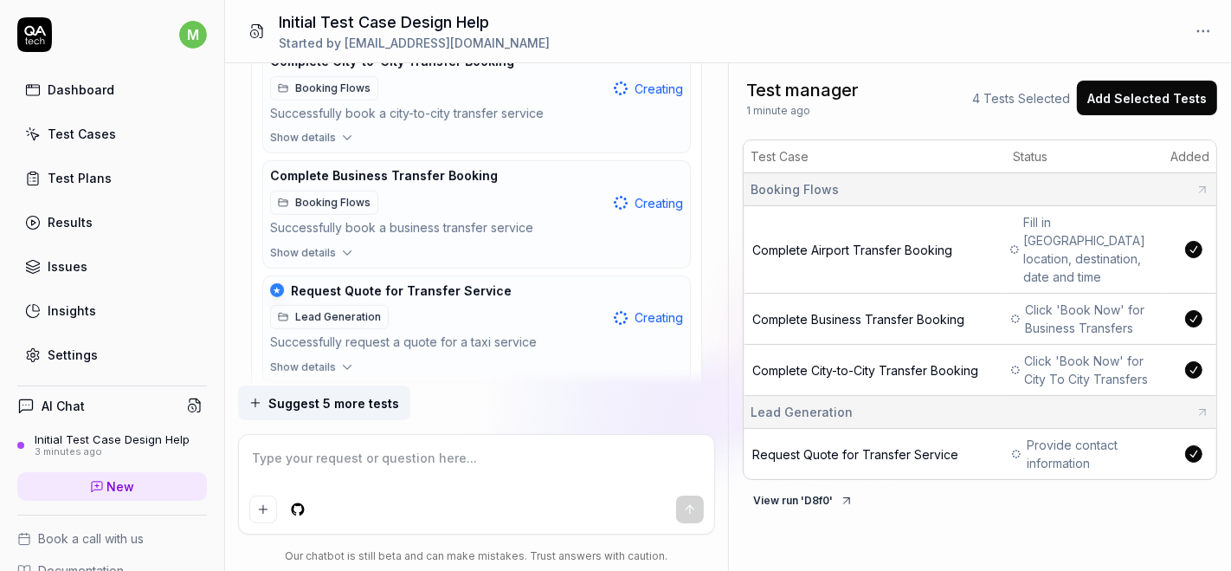
scroll to position [725, 0]
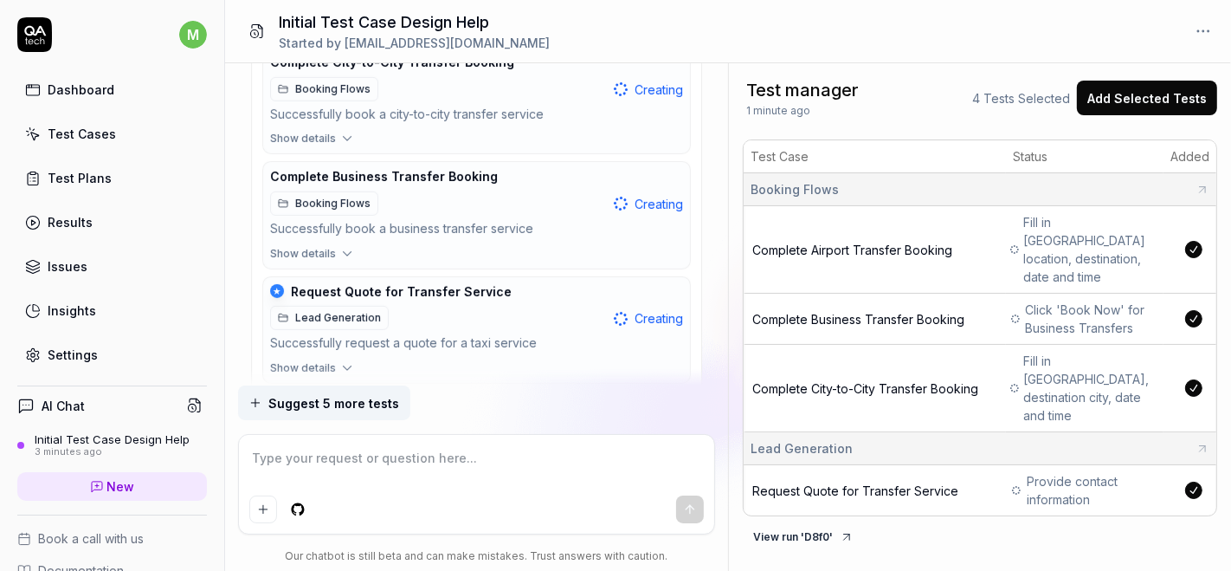
click at [1002, 371] on td "Complete City-to-City Transfer Booking" at bounding box center [875, 388] width 262 height 87
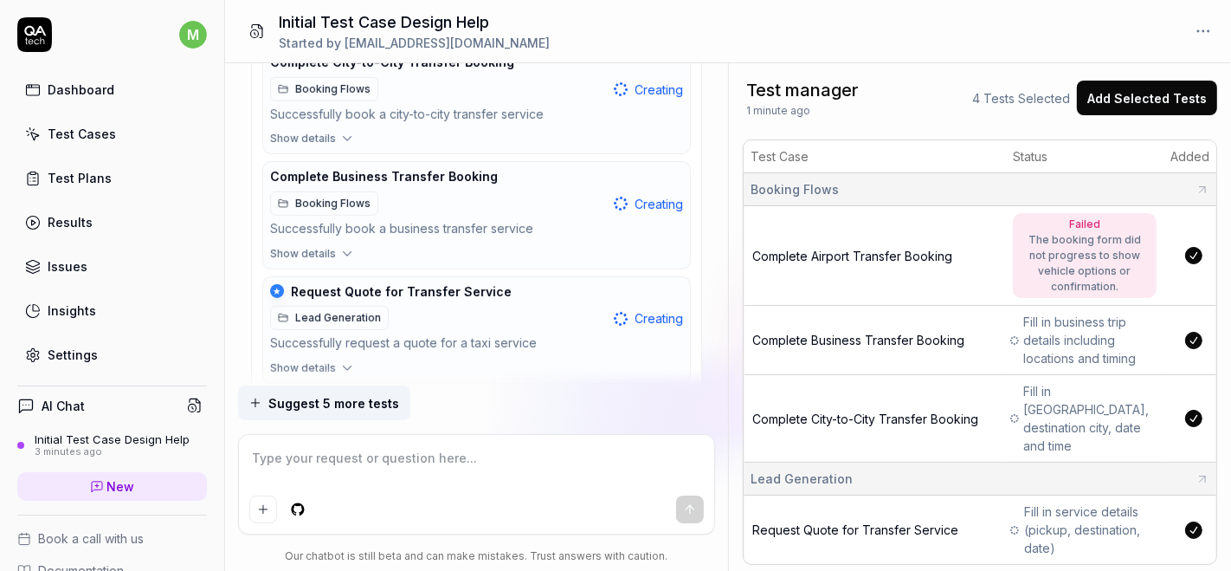
scroll to position [726, 0]
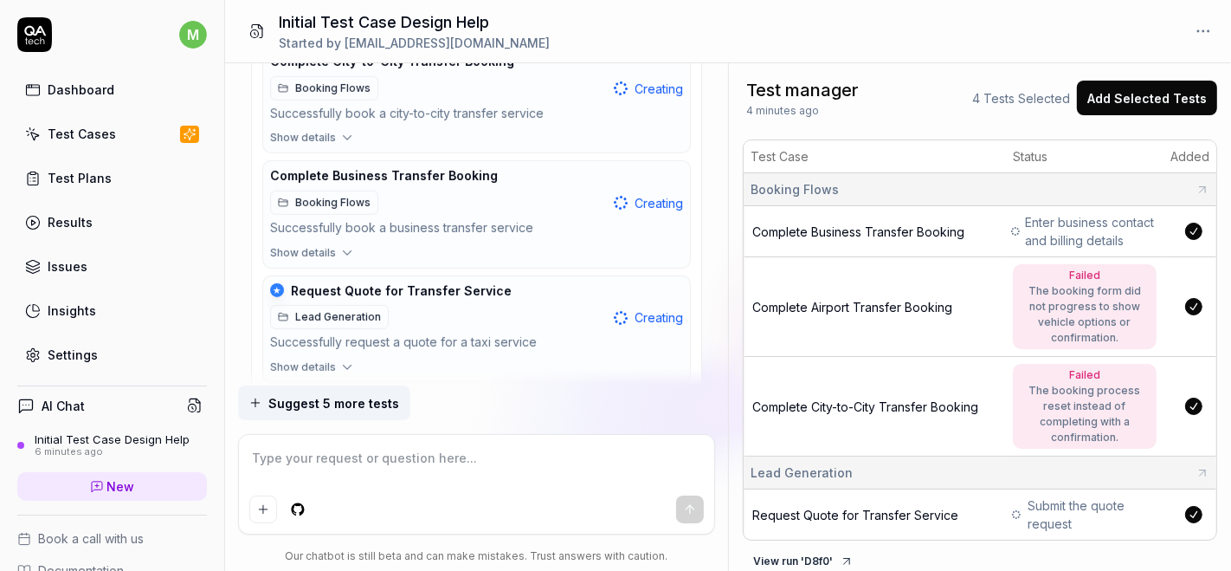
type textarea "*"
click at [119, 484] on span "New" at bounding box center [121, 486] width 28 height 18
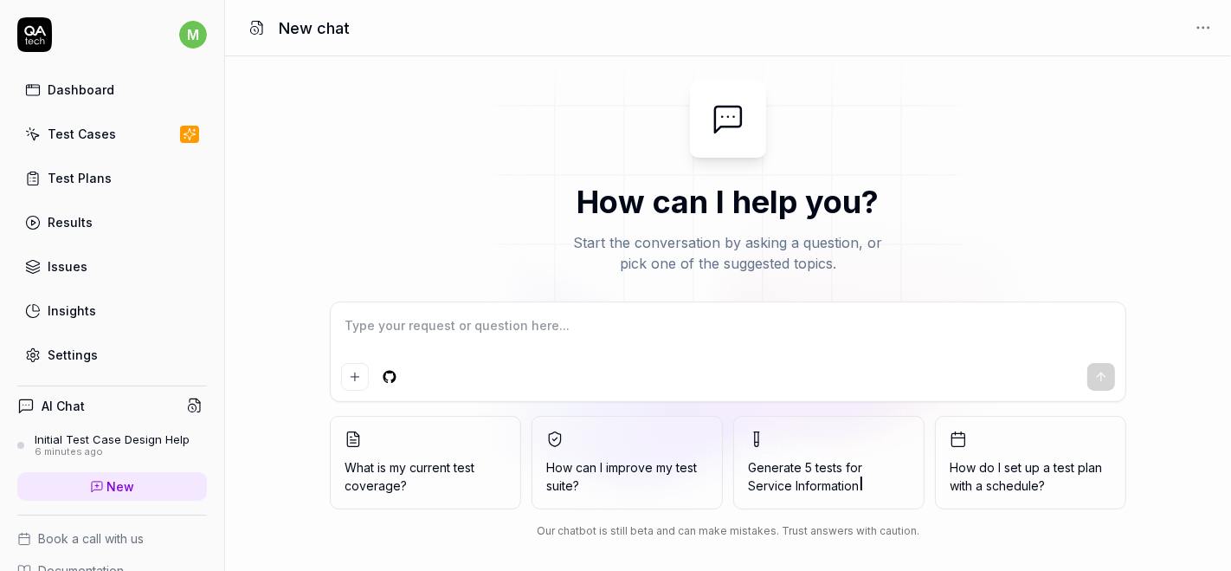
click at [481, 322] on textarea at bounding box center [728, 334] width 774 height 43
type textarea "*"
type textarea "t"
type textarea "*"
type textarea "te"
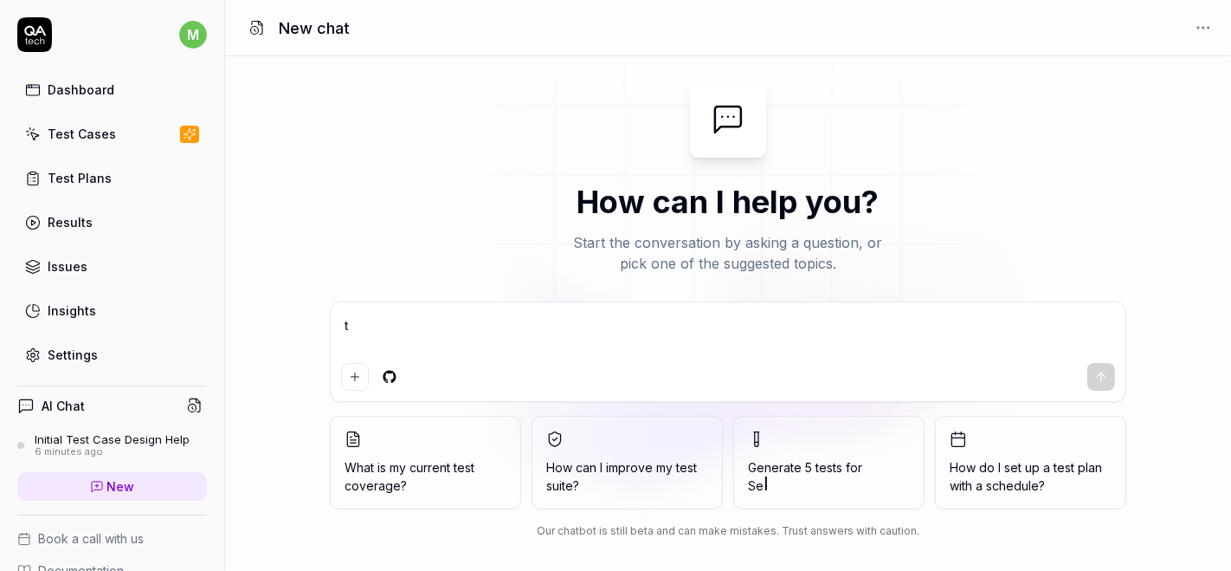
type textarea "*"
type textarea "tes"
type textarea "*"
type textarea "test"
type textarea "*"
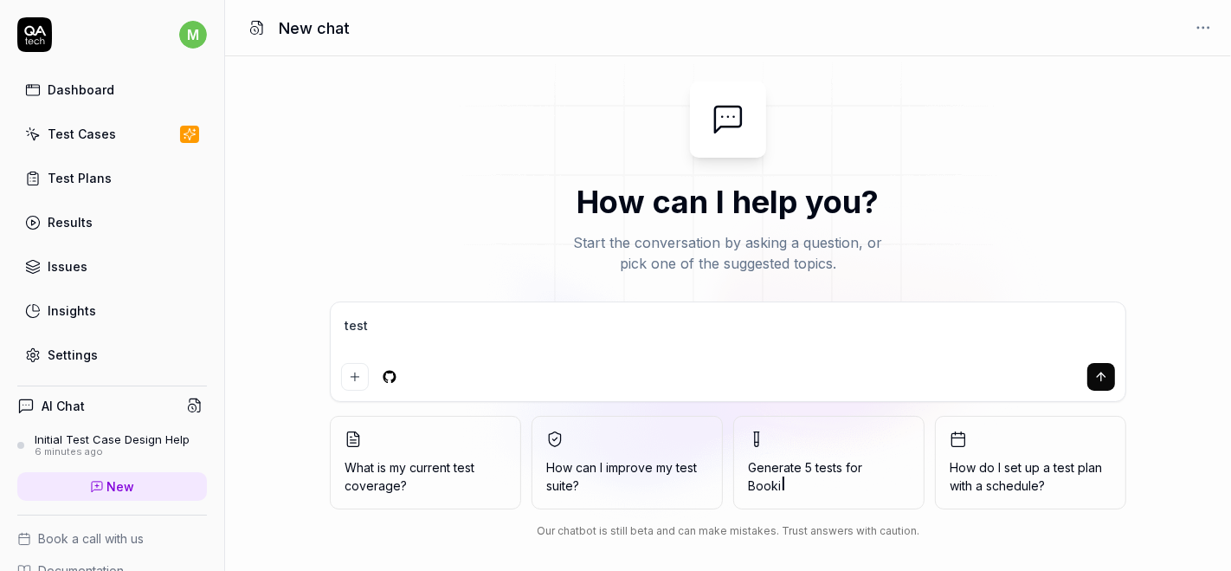
type textarea "test"
type textarea "*"
type textarea "test t"
type textarea "*"
type textarea "test th"
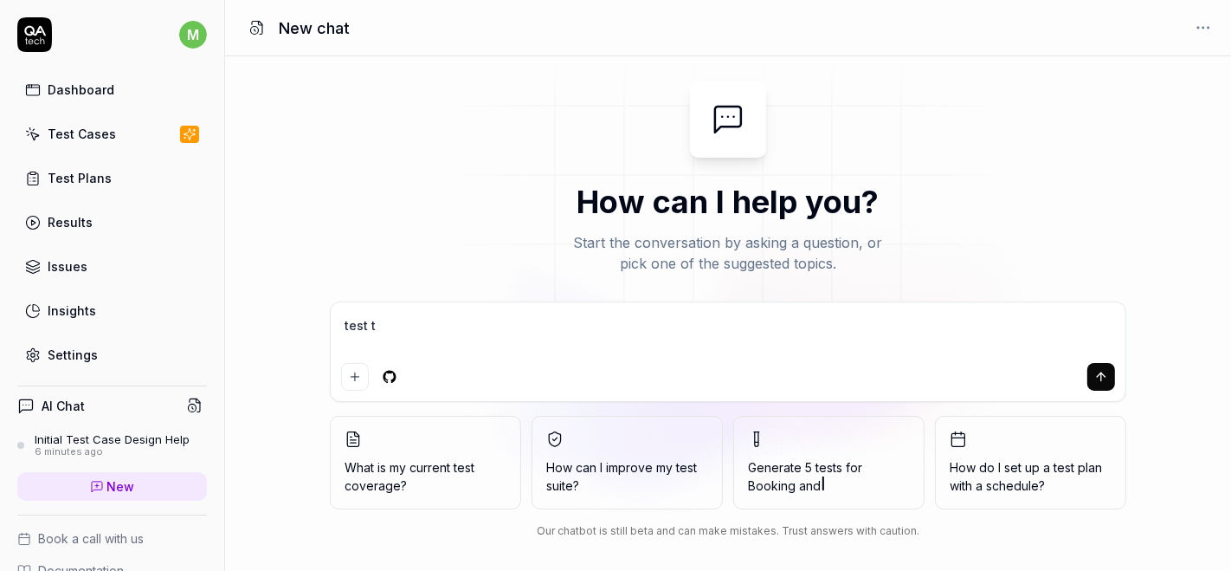
type textarea "*"
type textarea "test thi"
type textarea "*"
type textarea "test this"
type textarea "*"
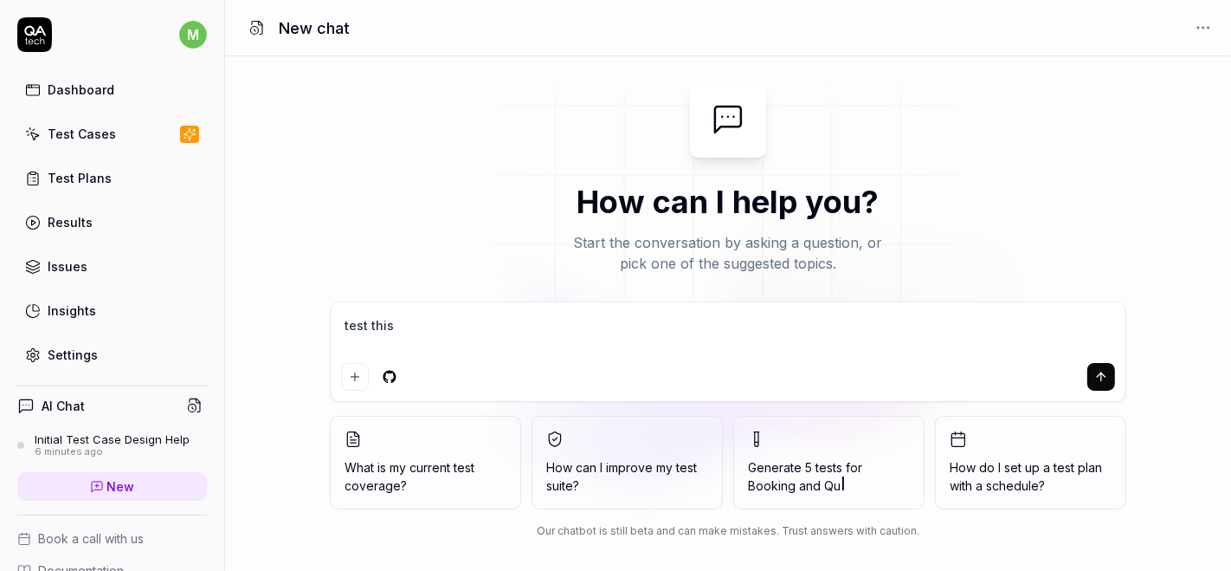
type textarea "test this"
type textarea "*"
type textarea "test this s"
type textarea "*"
type textarea "test this si"
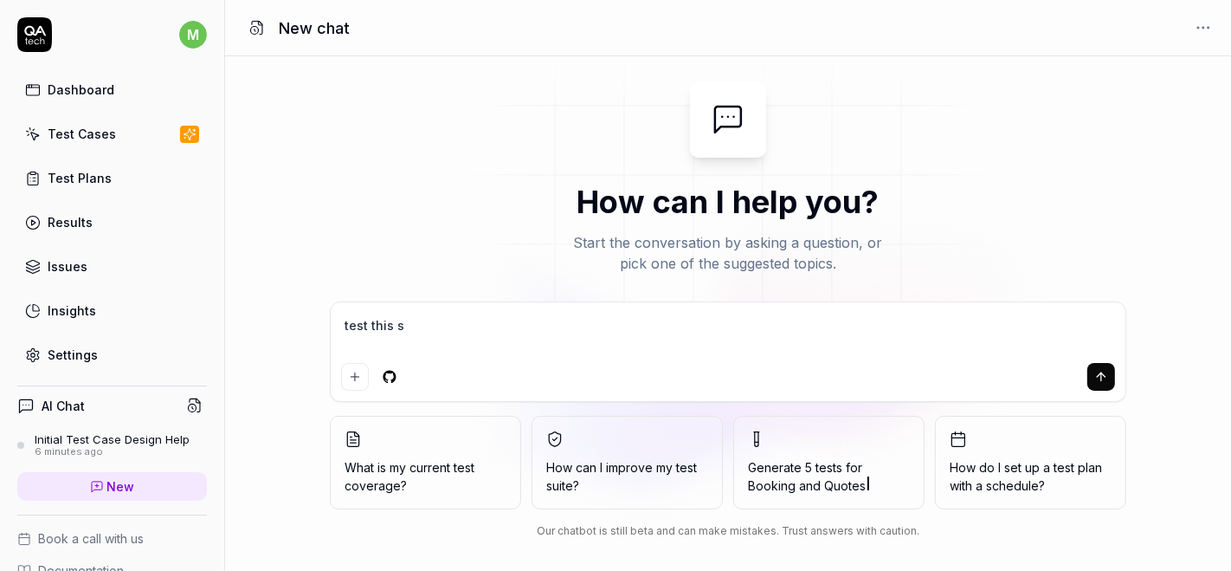
type textarea "*"
type textarea "test this sit"
type textarea "*"
type textarea "test this site"
type textarea "*"
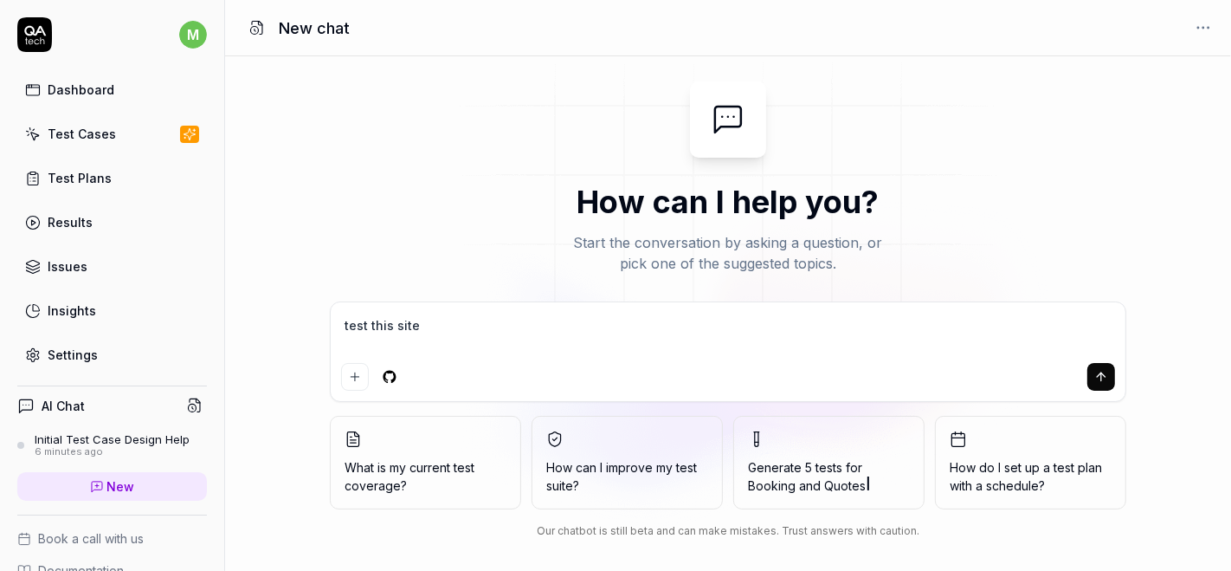
type textarea "test this site"
type textarea "*"
type textarea "test this site f"
type textarea "*"
type textarea "test this site fl"
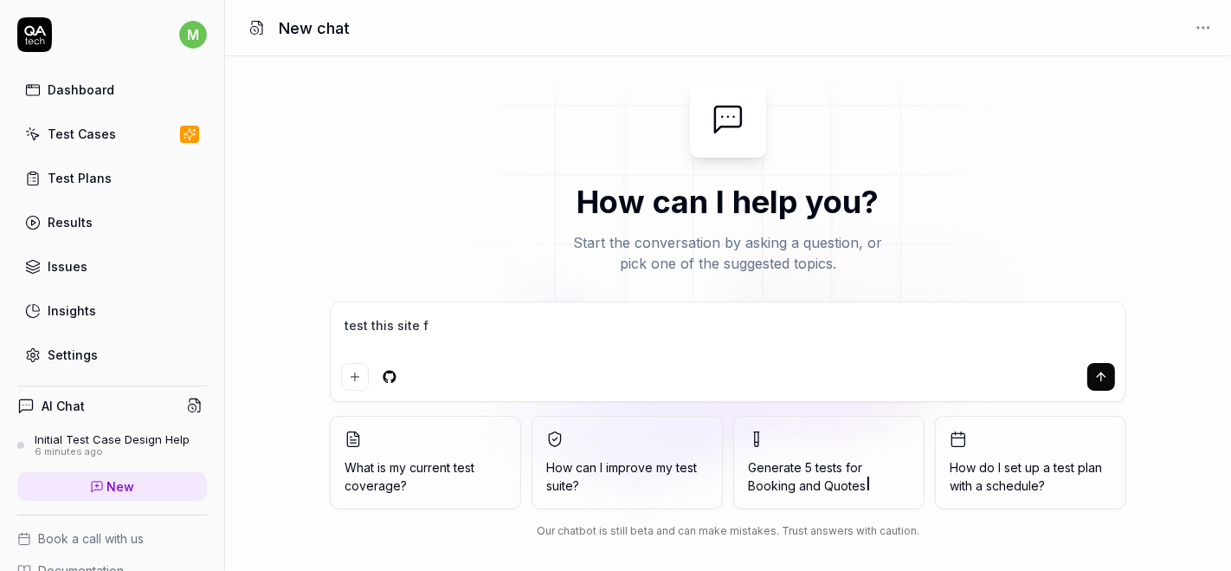
type textarea "*"
type textarea "test this site flo"
type textarea "*"
type textarea "test this site flow"
type textarea "*"
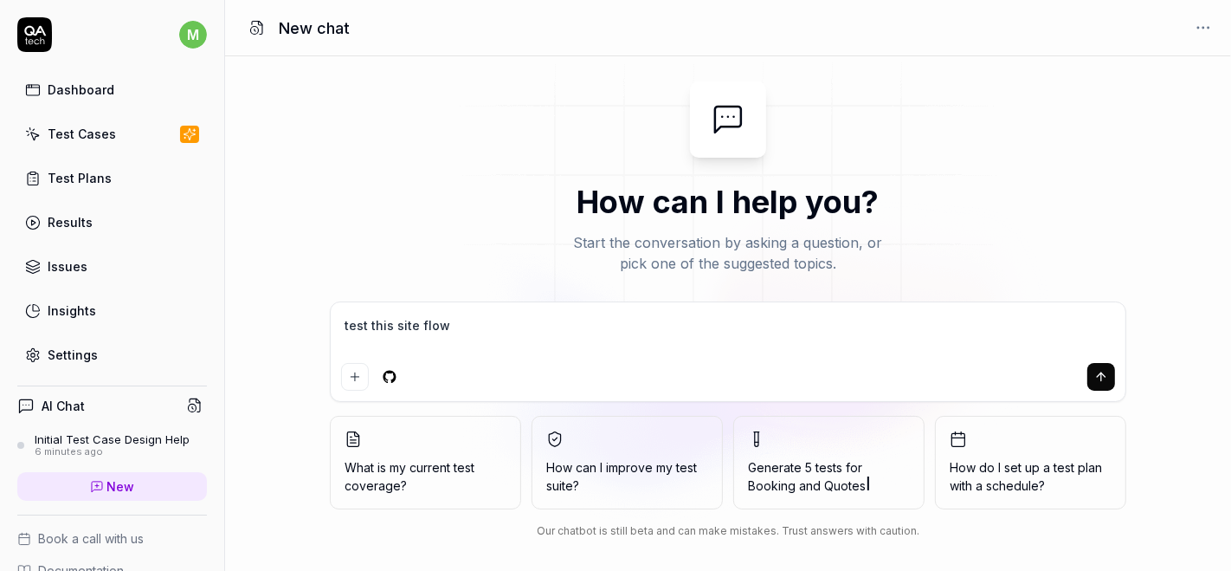
type textarea "test this site flow:"
type textarea "*"
type textarea "test this site flow:"
type textarea "*"
paste textarea "[URL][DOMAIN_NAME]"
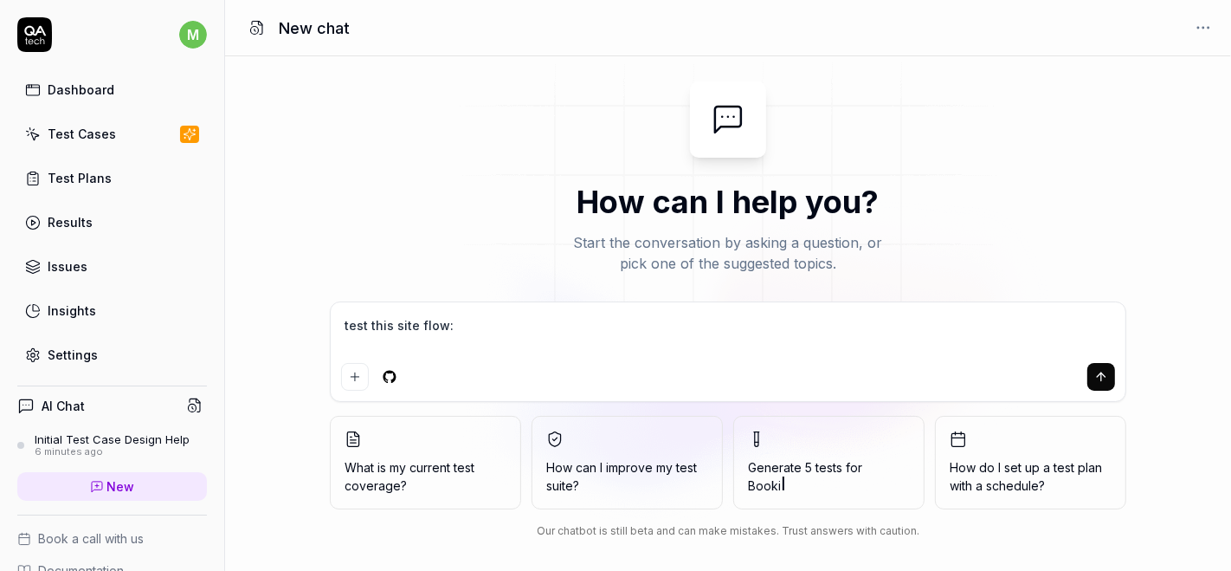
type textarea "test this site flow: [URL][DOMAIN_NAME]"
type textarea "*"
type textarea "test this site flow: [URL][DOMAIN_NAME]"
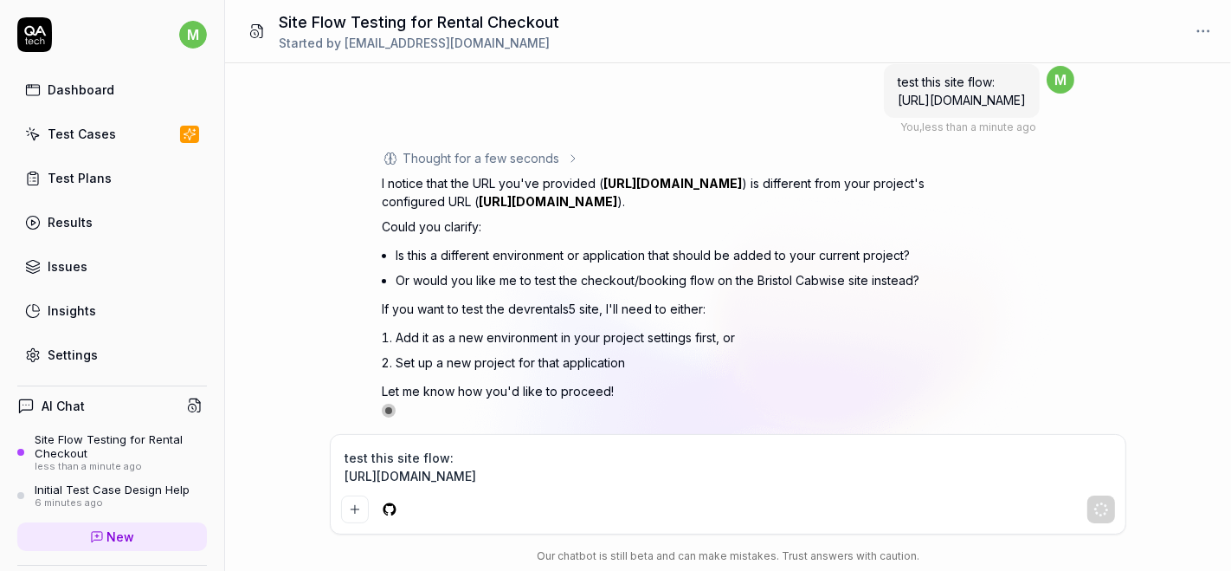
scroll to position [22, 0]
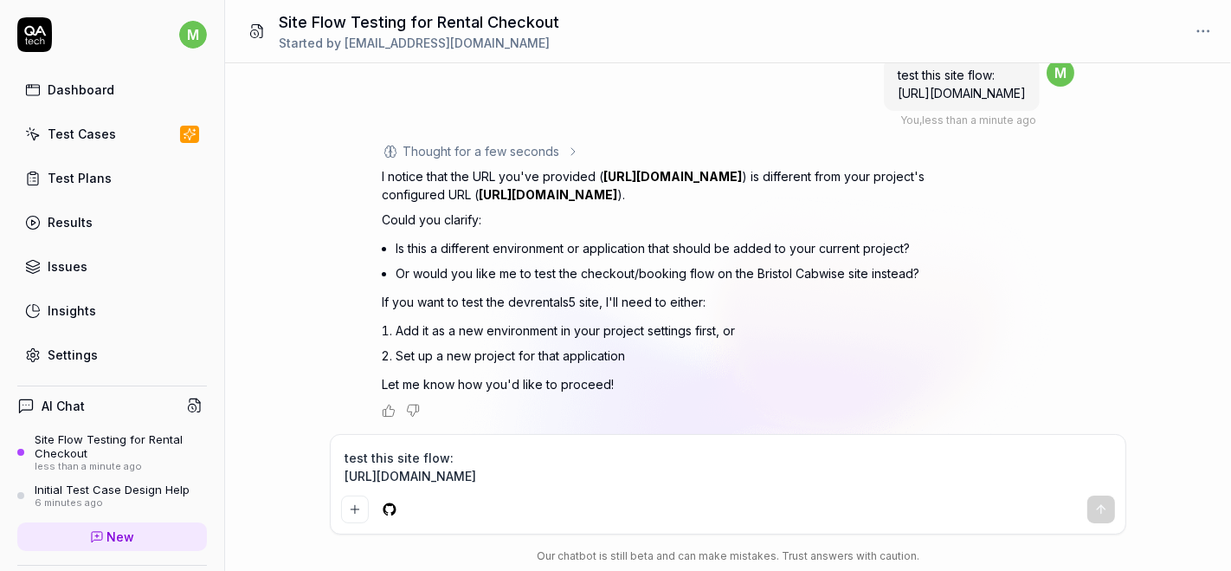
type textarea "*"
click at [527, 481] on textarea "test this site flow: [URL][DOMAIN_NAME]" at bounding box center [728, 466] width 774 height 43
type textarea "y"
type textarea "*"
type textarea "ye"
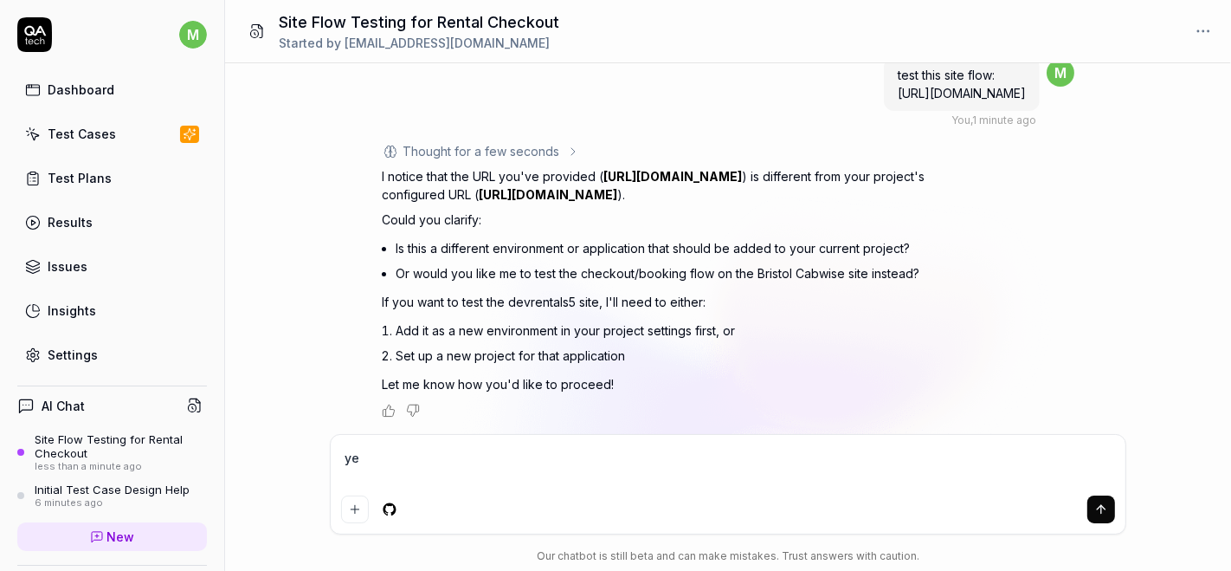
type textarea "*"
type textarea "yes"
type textarea "*"
type textarea "yes"
type textarea "*"
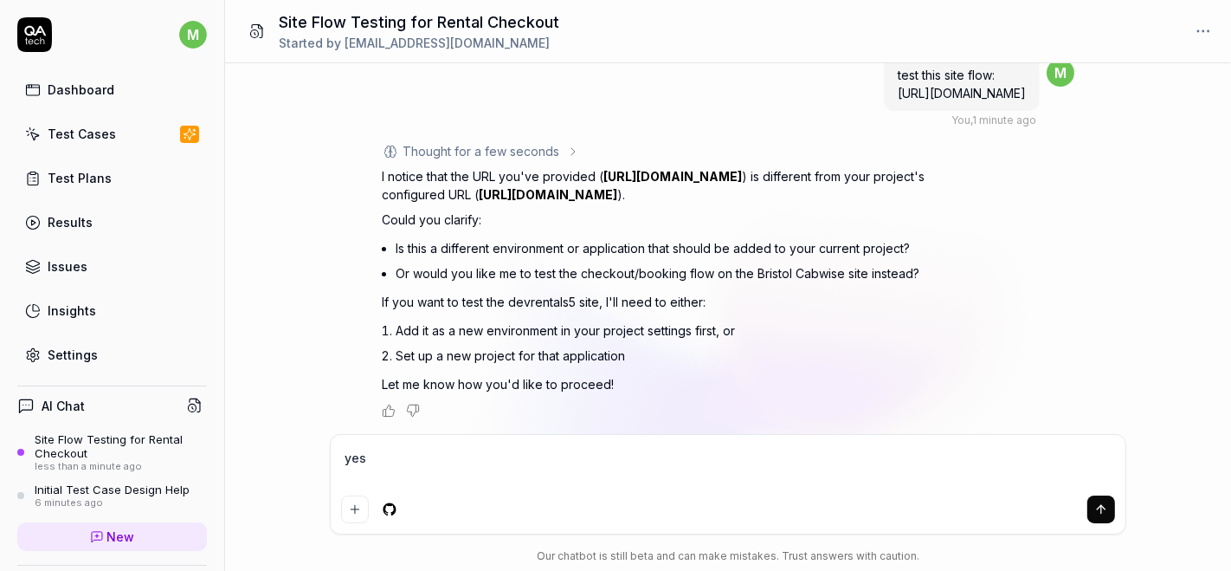
type textarea "yes t"
type textarea "*"
type textarea "yes th"
type textarea "*"
type textarea "yes thi"
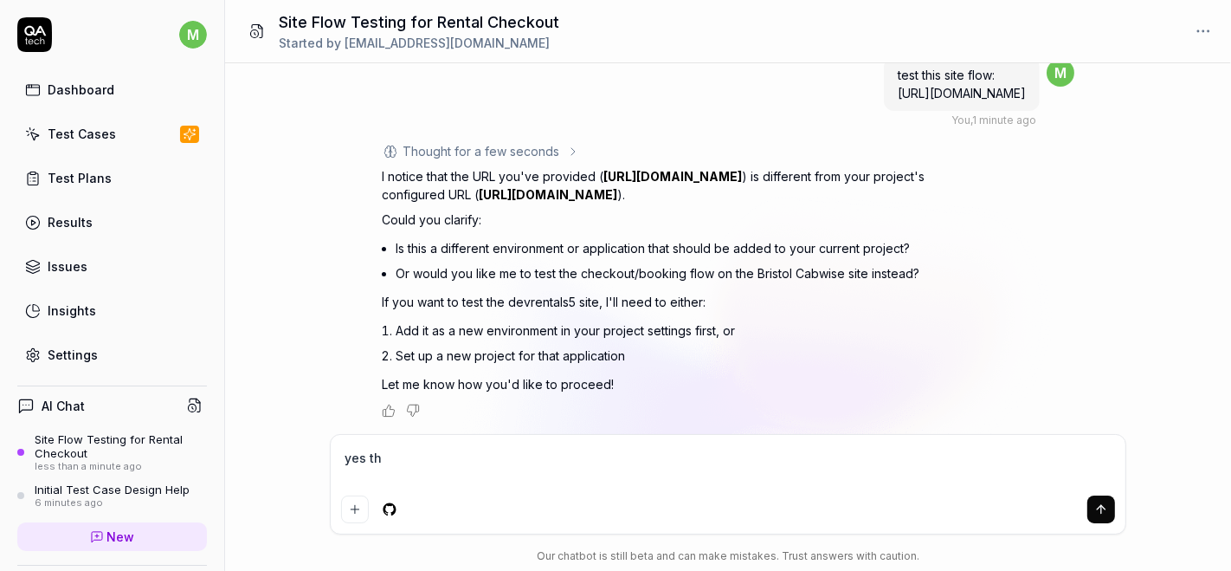
type textarea "*"
type textarea "yes this"
type textarea "*"
type textarea "yes this"
type textarea "*"
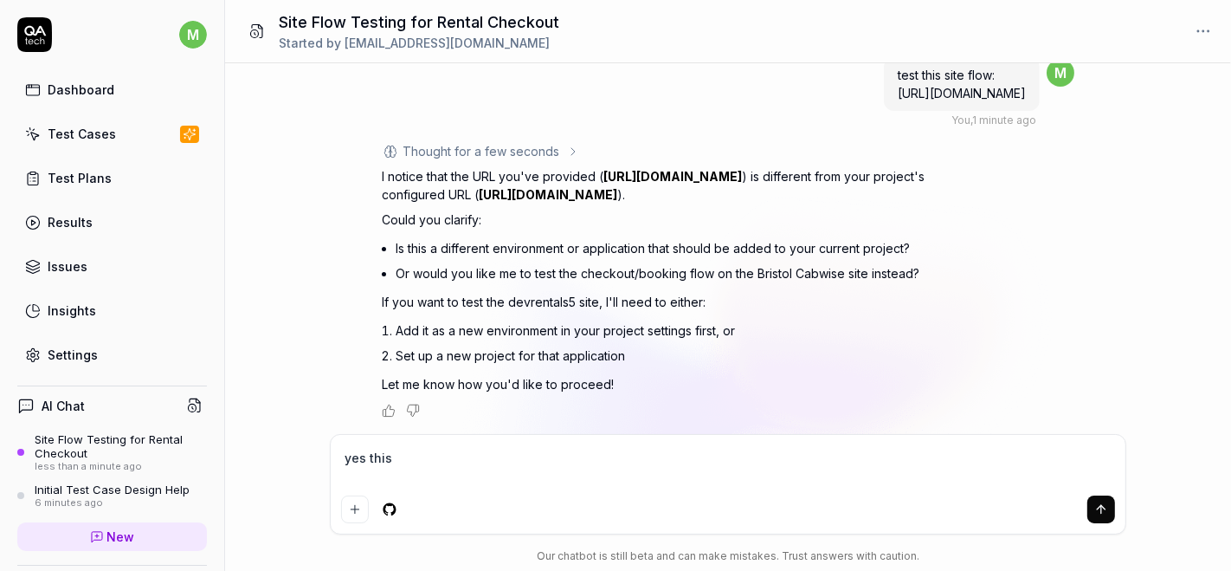
type textarea "yes this i"
type textarea "*"
type textarea "yes this is"
type textarea "*"
type textarea "yes this is"
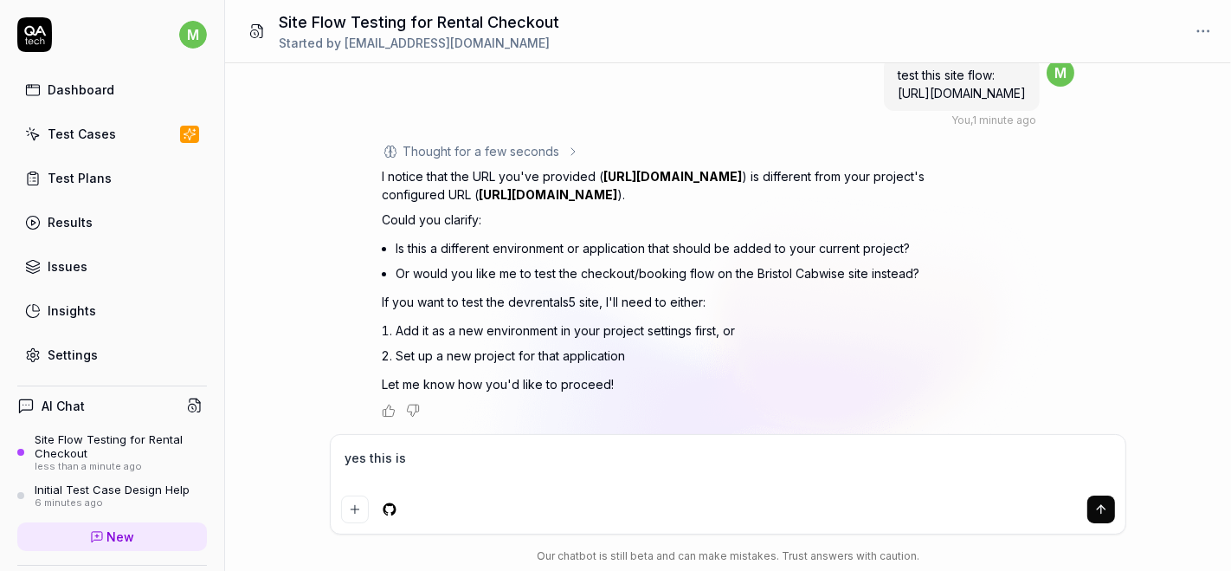
type textarea "*"
type textarea "yes this is d"
type textarea "*"
type textarea "yes this is di"
type textarea "*"
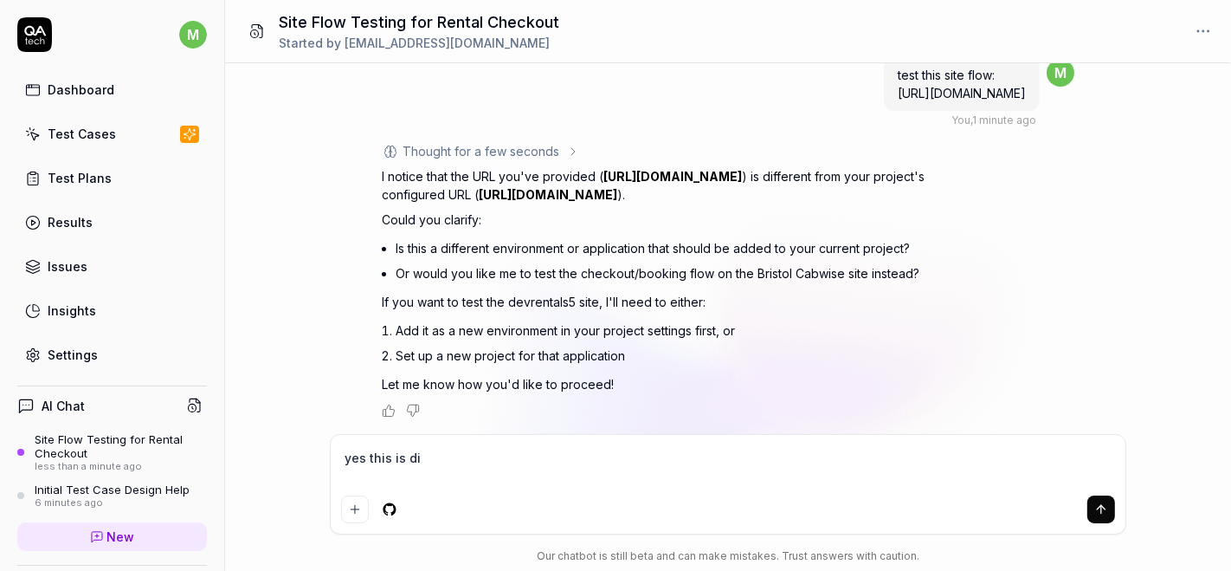
type textarea "yes this is dif"
type textarea "*"
type textarea "yes this is diff"
type textarea "*"
type textarea "yes this is diffr"
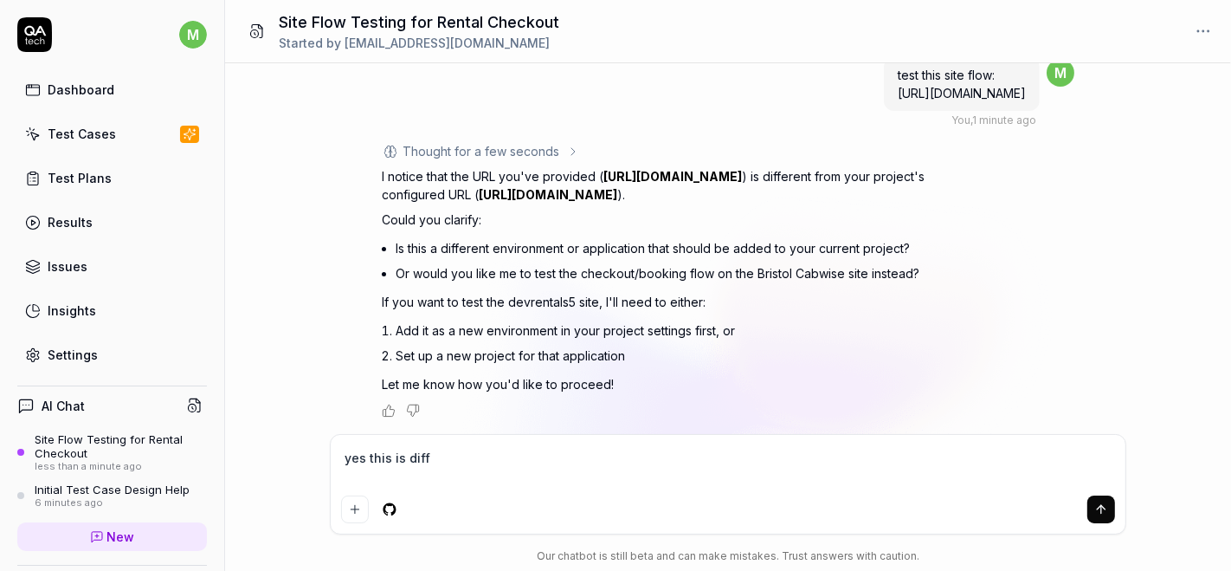
type textarea "*"
type textarea "yes this is diff"
type textarea "*"
type textarea "yes this is diffe"
type textarea "*"
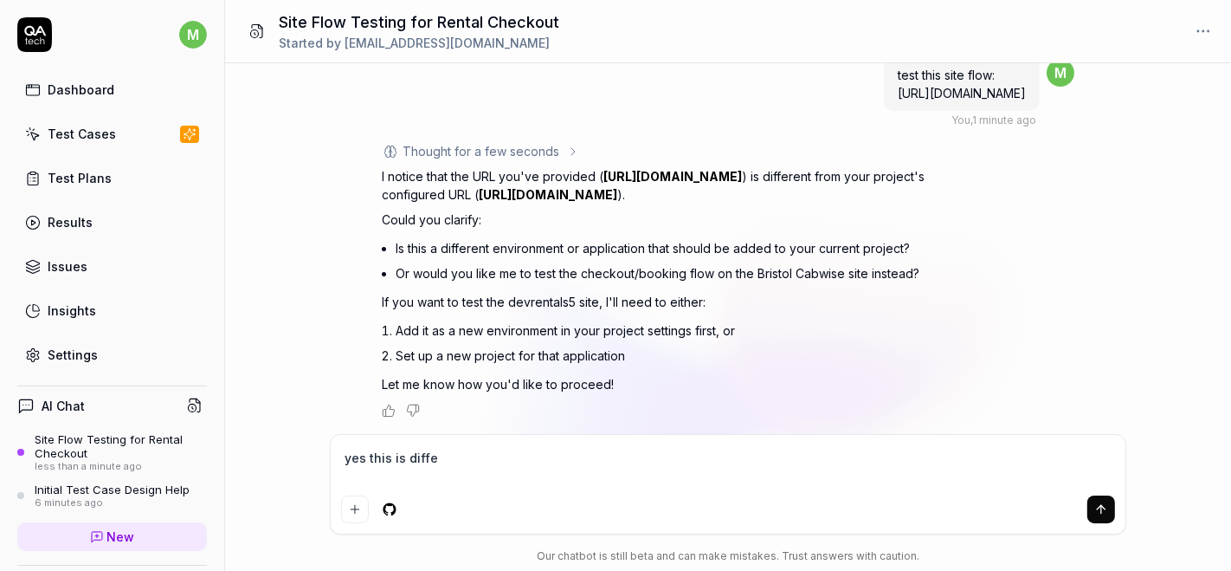
type textarea "yes this is differ"
type textarea "*"
type textarea "yes this is differe"
type textarea "*"
type textarea "yes this is differen"
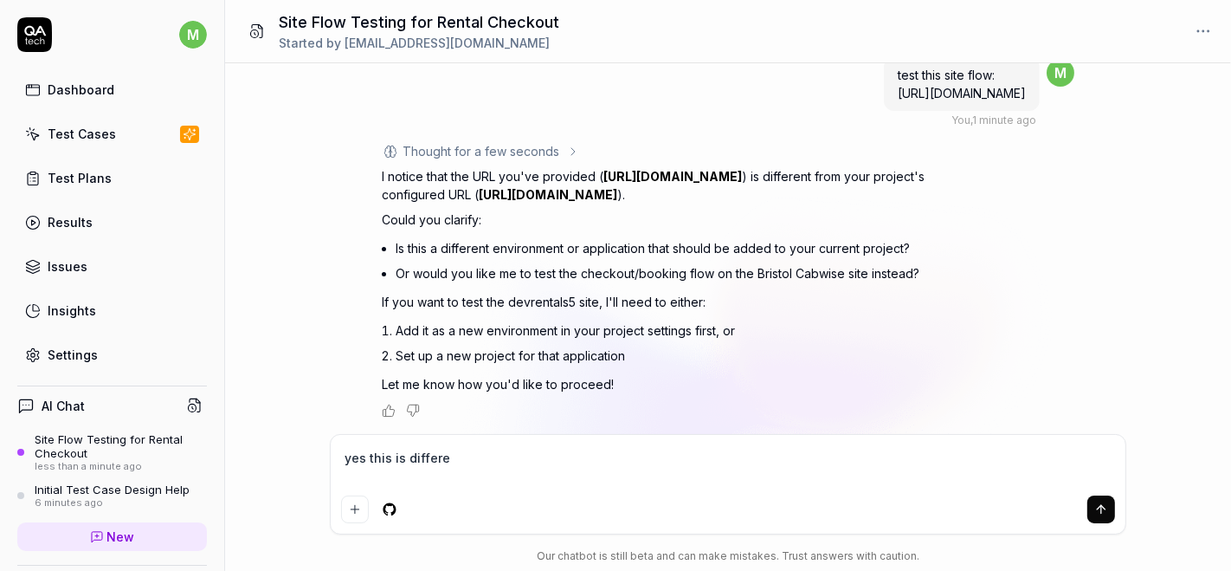
type textarea "*"
type textarea "yes this is different"
type textarea "*"
type textarea "yes this is different"
type textarea "*"
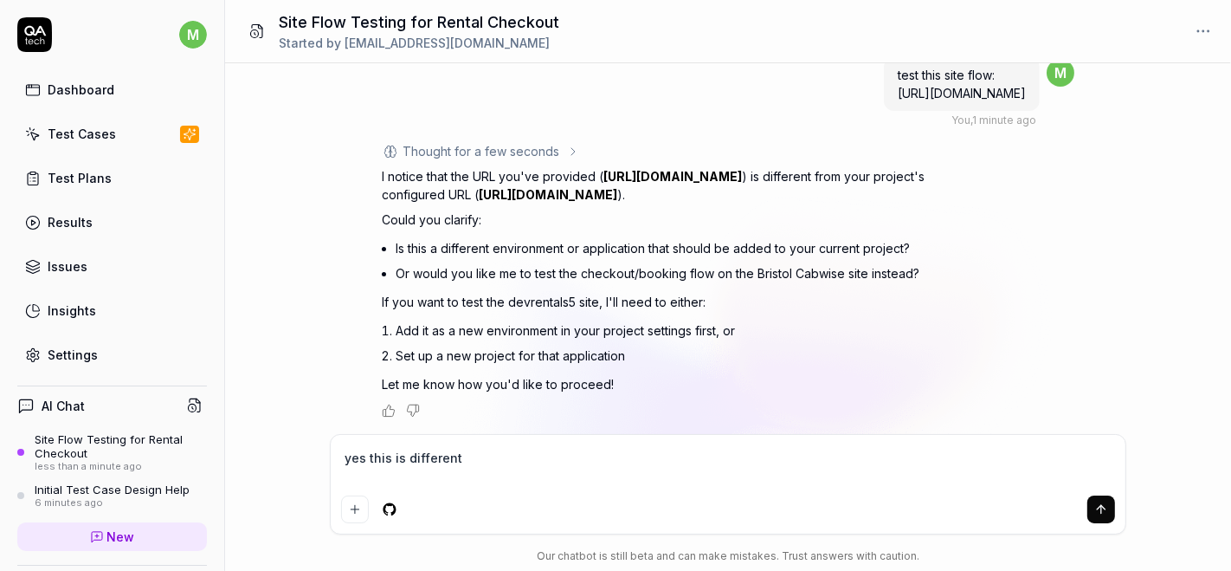
type textarea "yes this is different e"
type textarea "*"
type textarea "yes this is different en"
type textarea "*"
type textarea "yes this is different env"
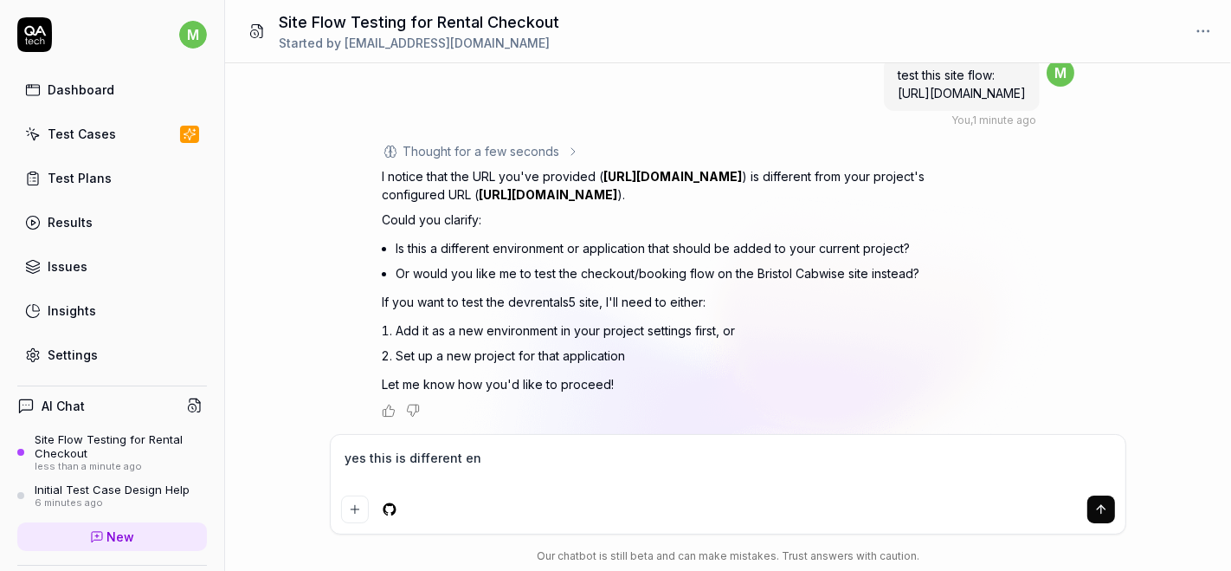
type textarea "*"
type textarea "yes this is different envi"
type textarea "*"
type textarea "yes this is different envir"
type textarea "*"
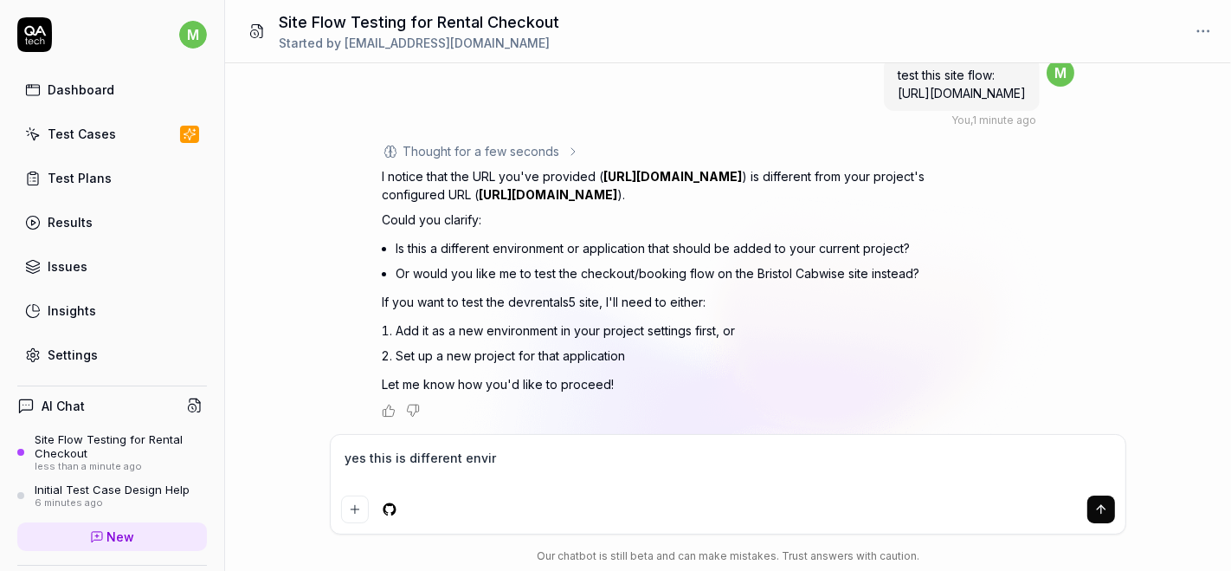
type textarea "yes this is different enviro"
type textarea "*"
type textarea "yes this is different environ"
type textarea "*"
type textarea "yes this is different environe"
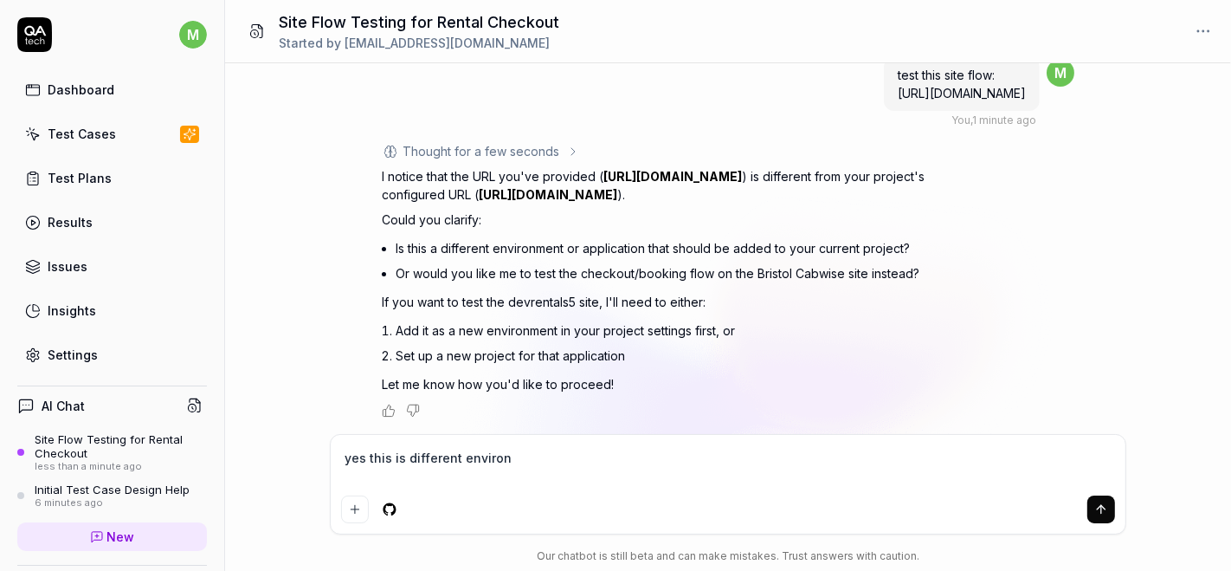
type textarea "*"
type textarea "yes this is different environem"
type textarea "*"
type textarea "yes this is different environemt"
type textarea "*"
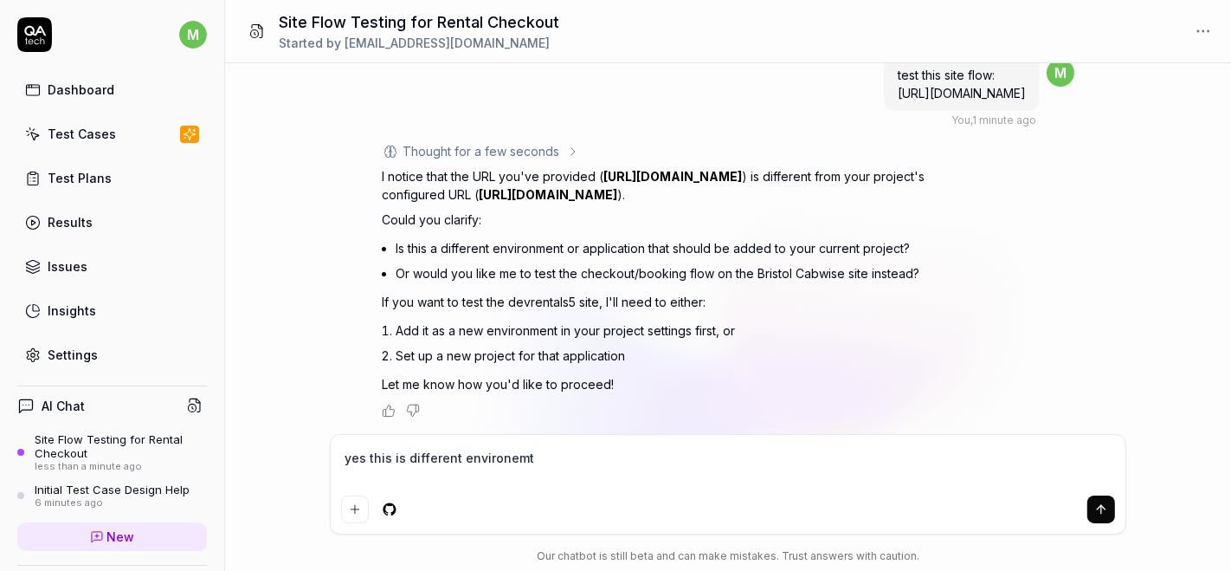
type textarea "yes this is different environemtn"
type textarea "*"
type textarea "yes this is different environemtn"
type textarea "*"
type textarea "yes this is different environemtn a"
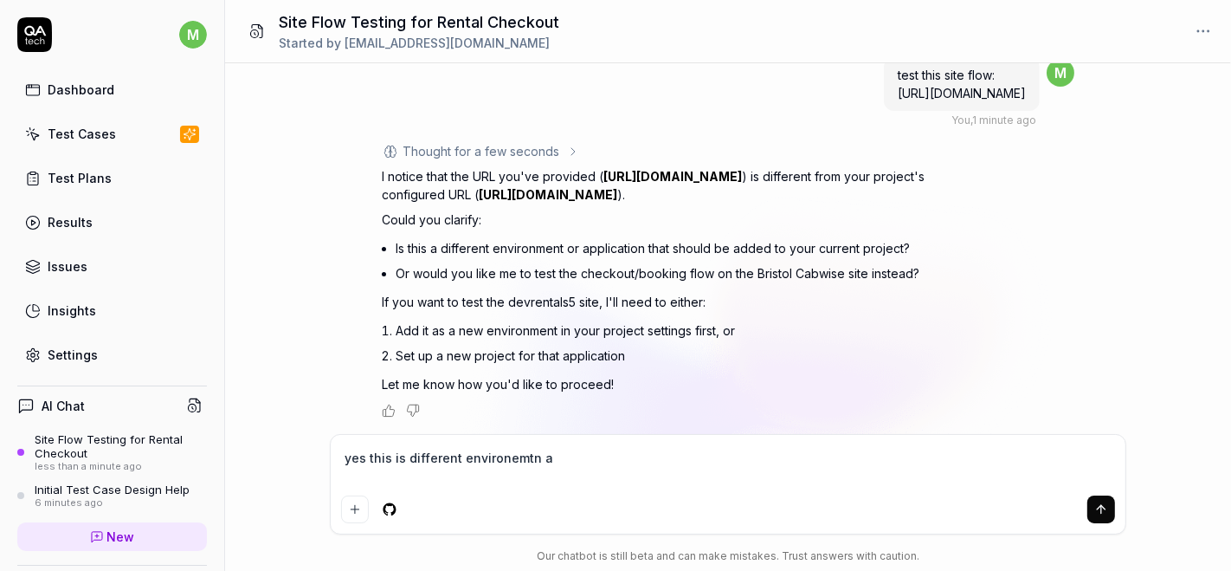
type textarea "*"
type textarea "yes this is different environemtn an"
type textarea "*"
type textarea "yes this is different environemtn and"
type textarea "*"
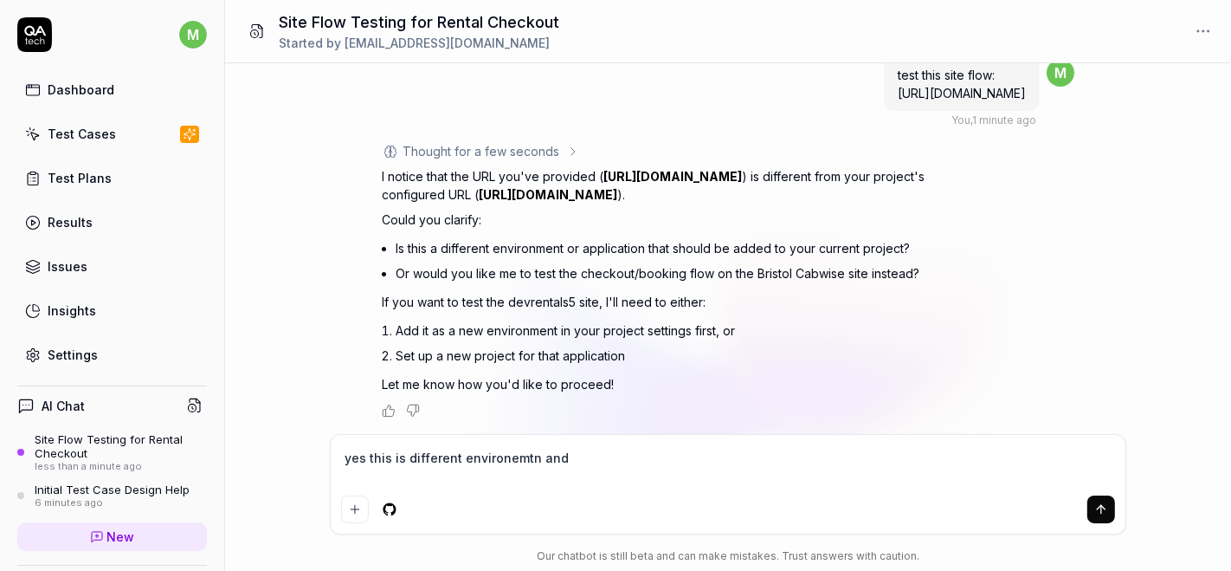
type textarea "yes this is different environemtn and"
type textarea "*"
type textarea "yes this is different environemtn and s"
type textarea "*"
type textarea "yes this is different environemtn and si"
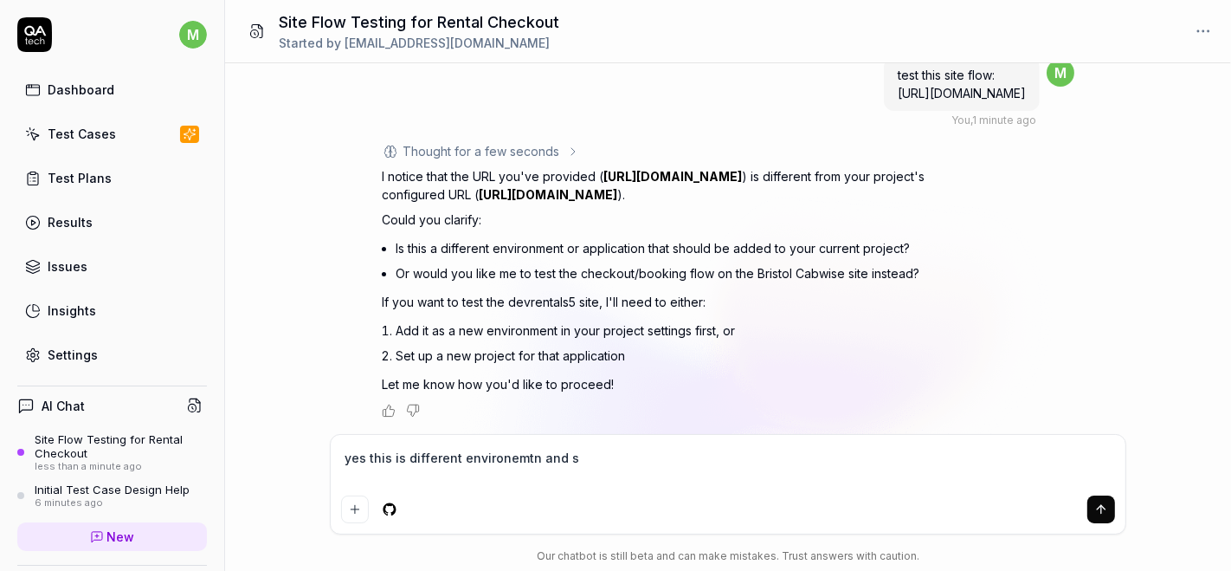
type textarea "*"
type textarea "yes this is different environemtn and sit"
type textarea "*"
type textarea "yes this is different environemtn and site"
type textarea "*"
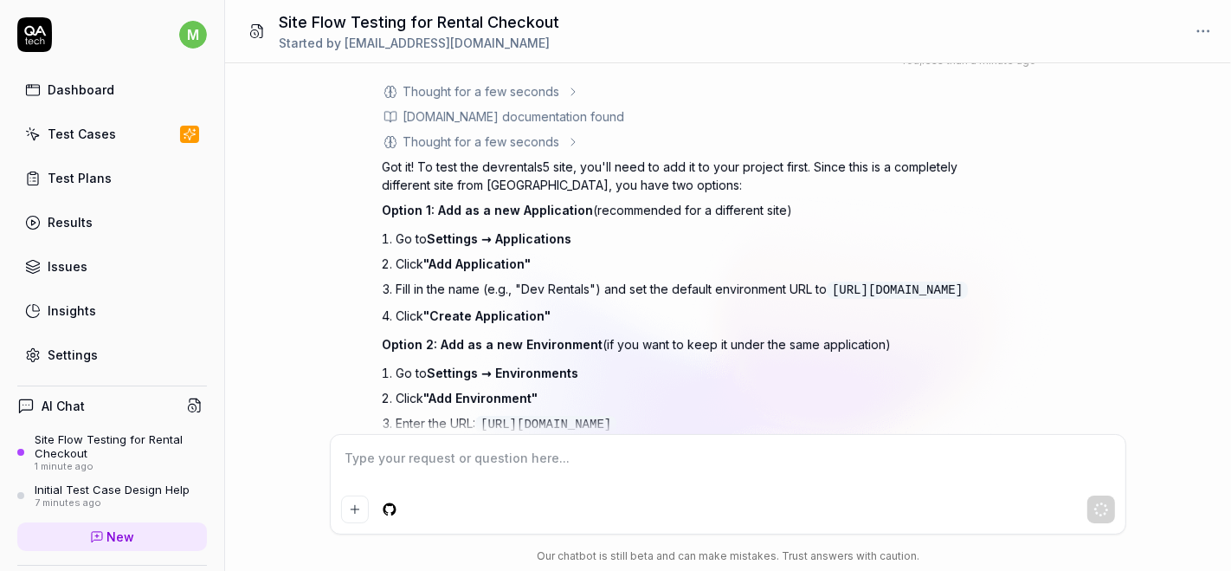
scroll to position [437, 0]
type textarea "*"
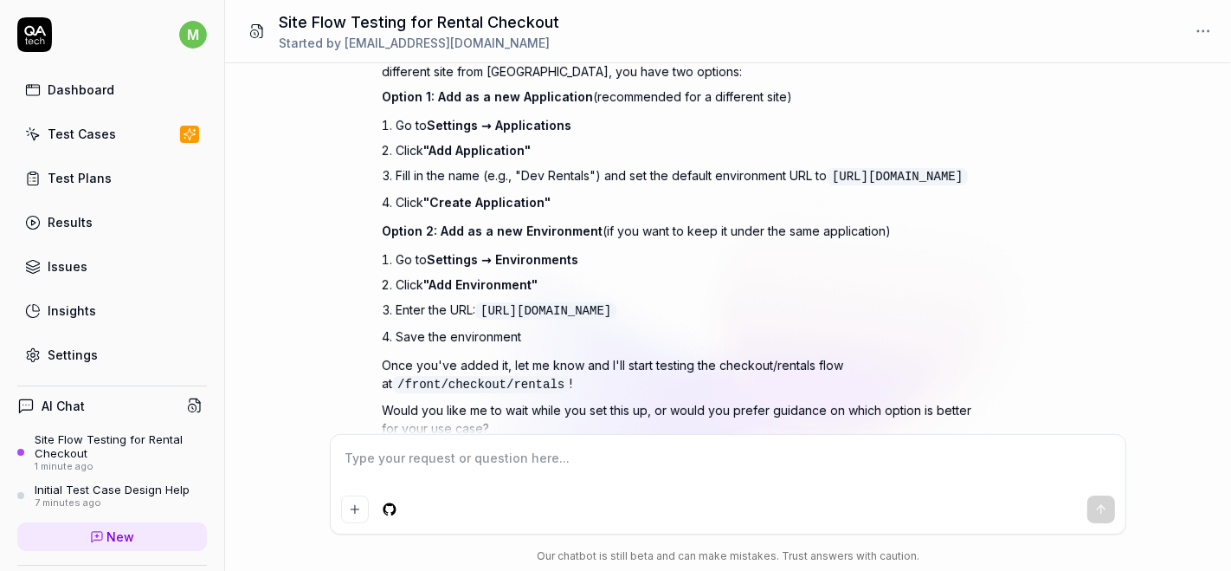
scroll to position [609, 0]
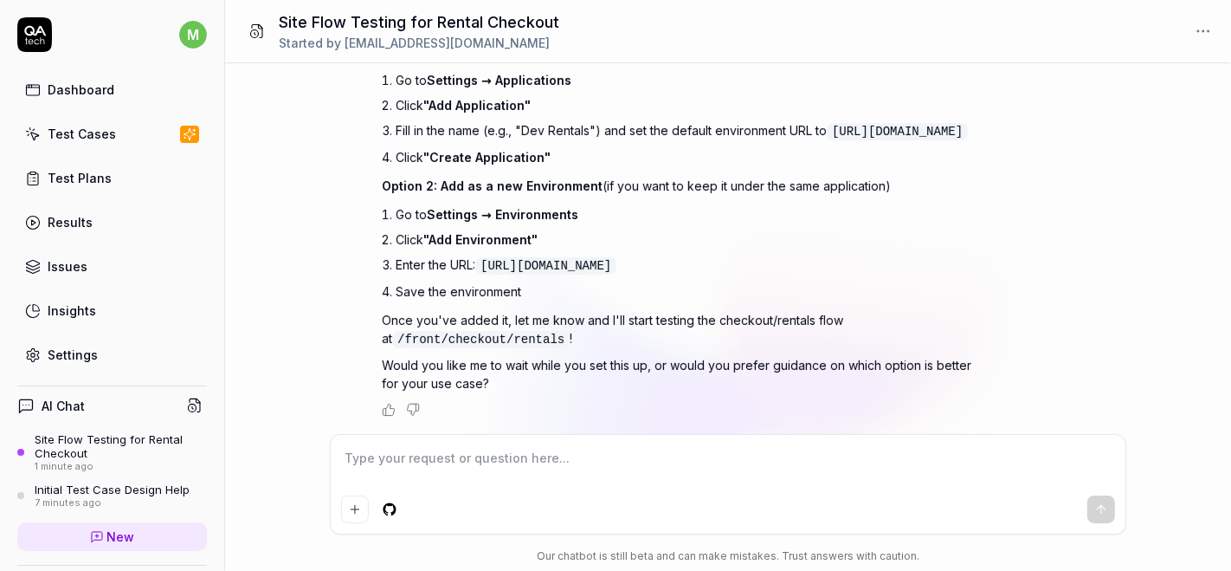
type textarea "a"
type textarea "*"
type textarea "al"
type textarea "*"
type textarea "ale"
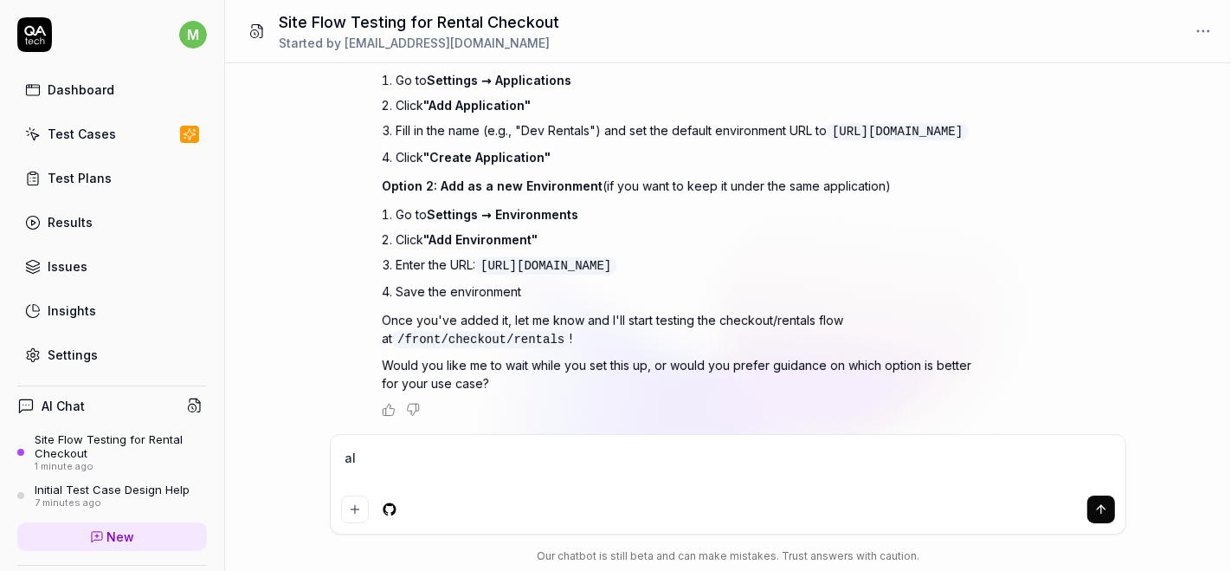
type textarea "*"
type textarea "al"
type textarea "*"
type textarea "alr"
type textarea "*"
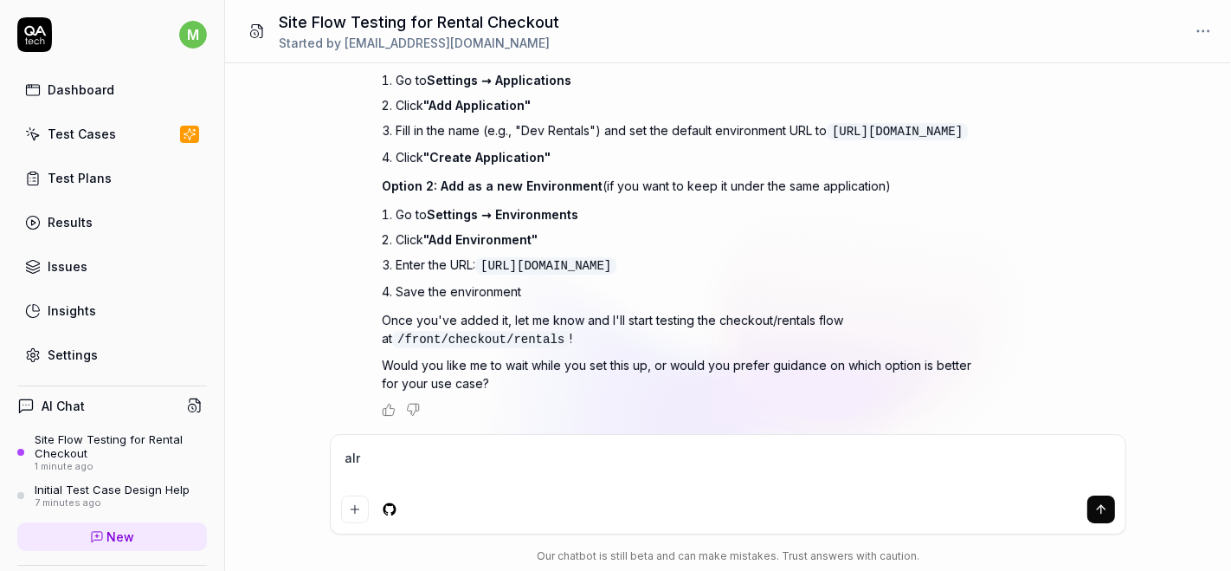
type textarea "alre"
type textarea "*"
type textarea "alrea"
type textarea "*"
type textarea "alread"
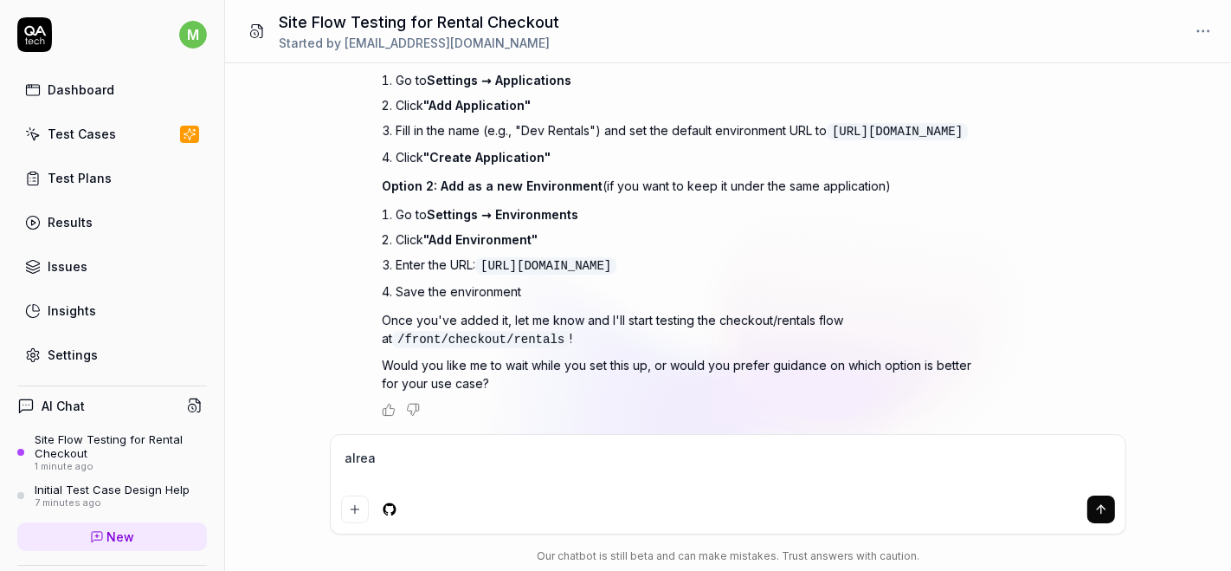
type textarea "*"
type textarea "already"
type textarea "*"
type textarea "already"
type textarea "*"
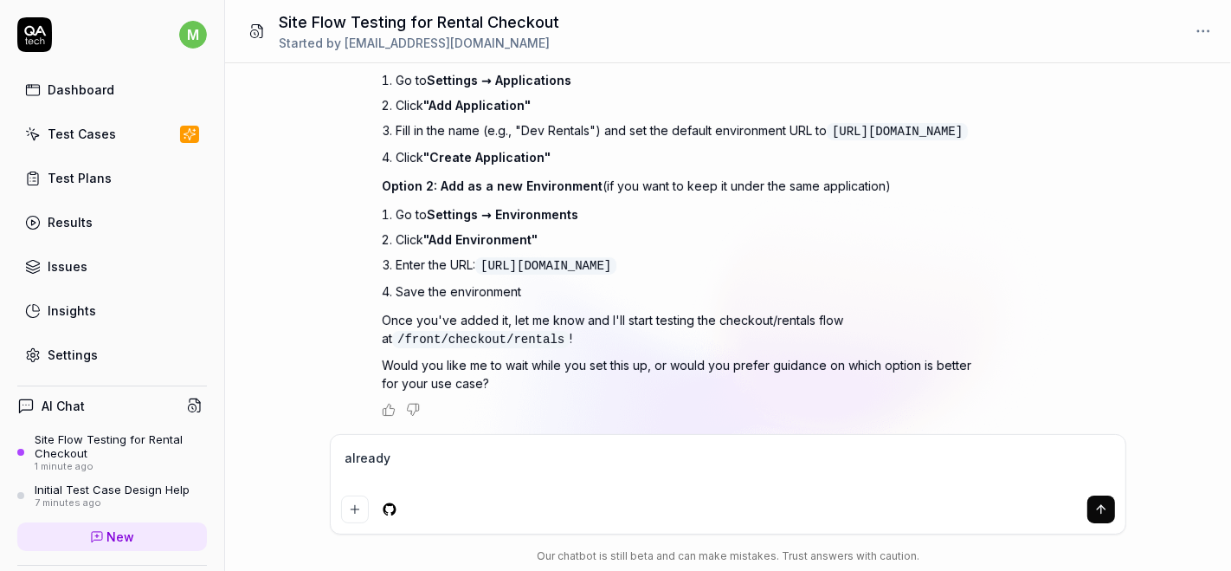
type textarea "already s"
type textarea "*"
type textarea "already se"
type textarea "*"
type textarea "already set"
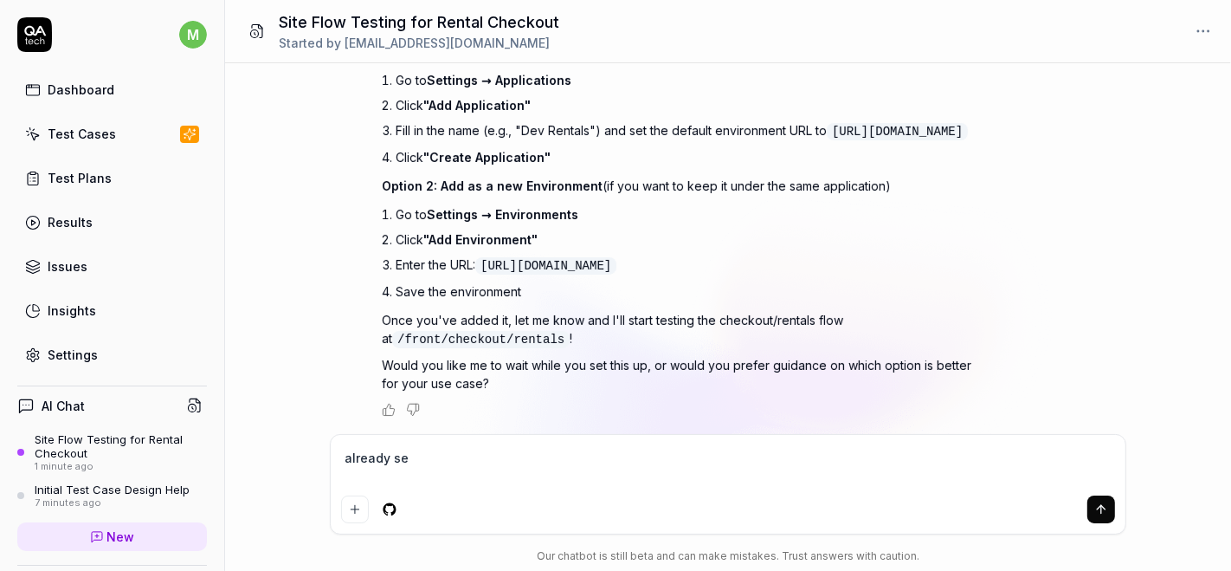
type textarea "*"
type textarea "already setu"
type textarea "*"
type textarea "already setup"
type textarea "*"
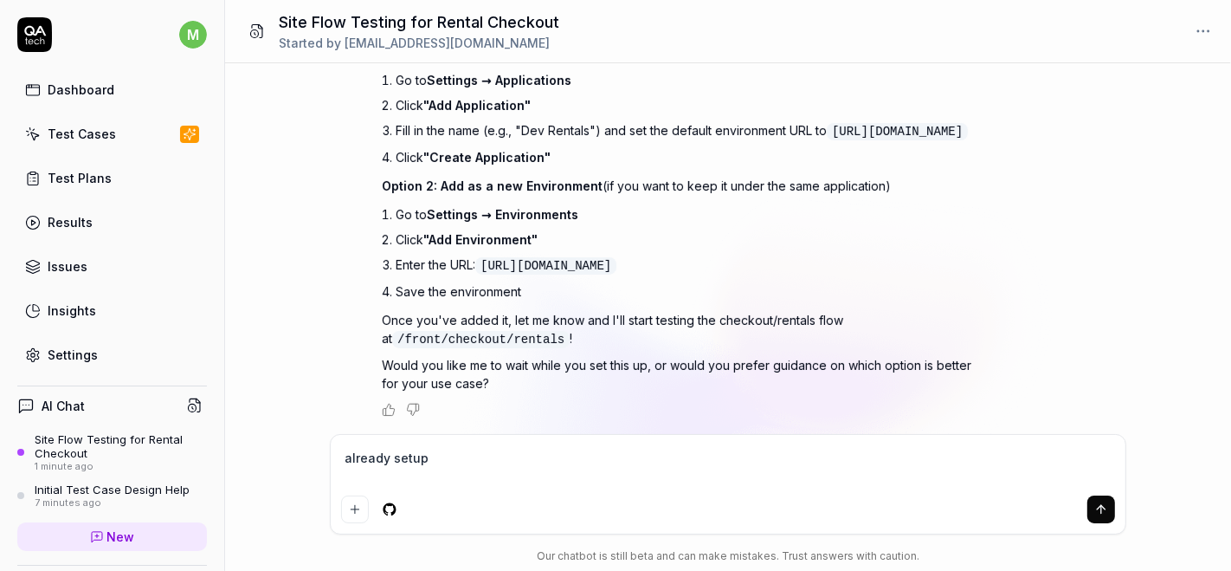
type textarea "already setup"
type textarea "*"
type textarea "already setup p"
type textarea "*"
type textarea "already setup"
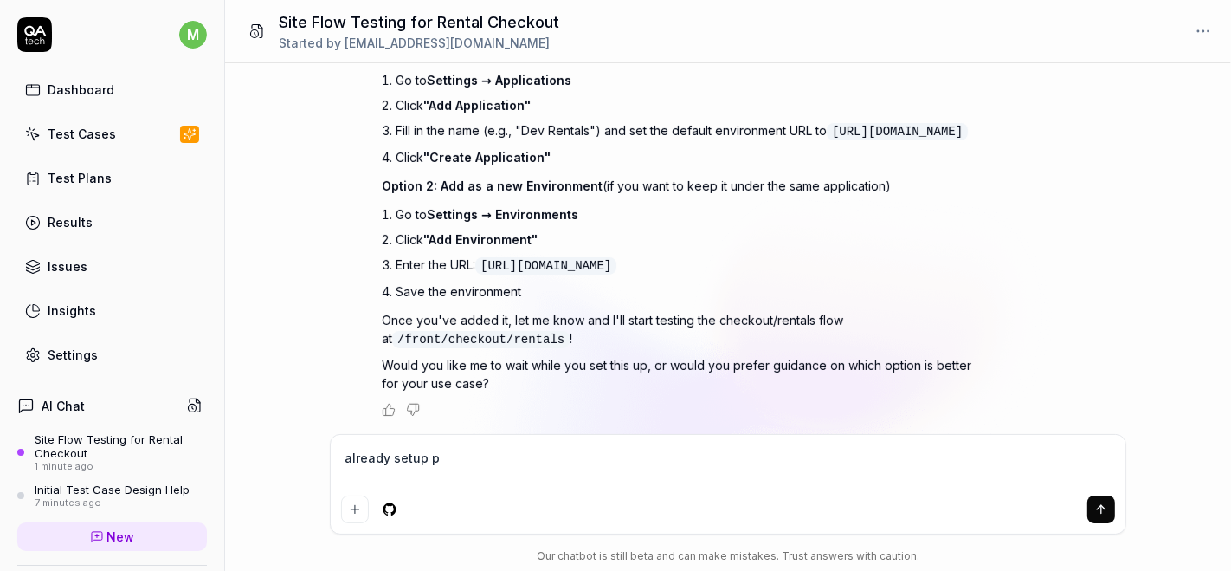
type textarea "*"
type textarea "already setup s"
type textarea "*"
type textarea "already setup st"
type textarea "*"
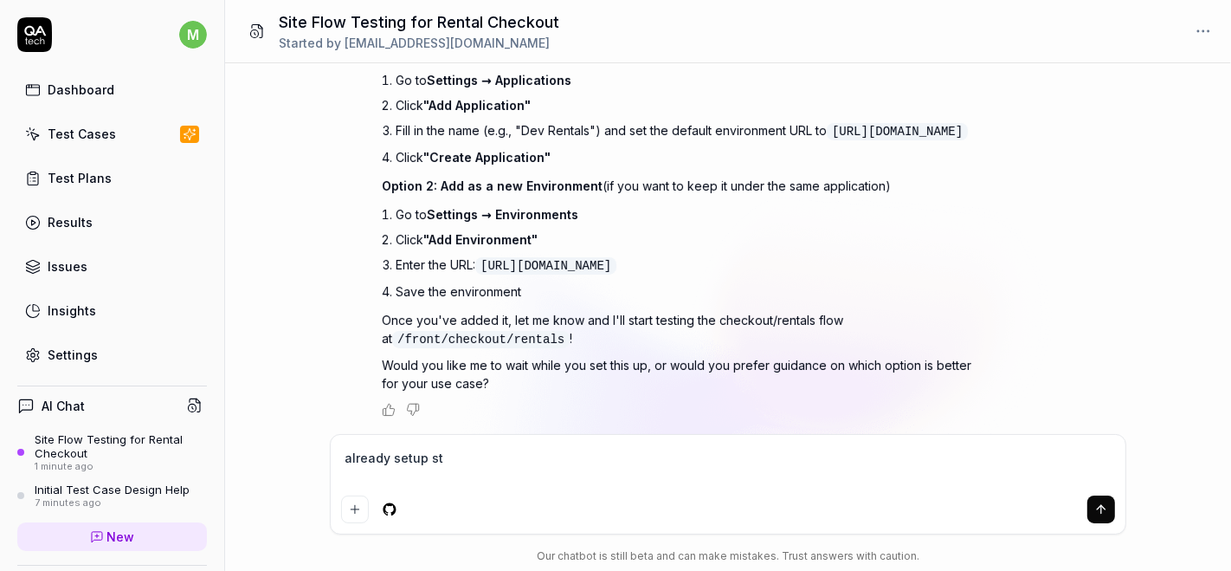
type textarea "already setup sta"
type textarea "*"
type textarea "already setup star"
type textarea "*"
type textarea "already setup start"
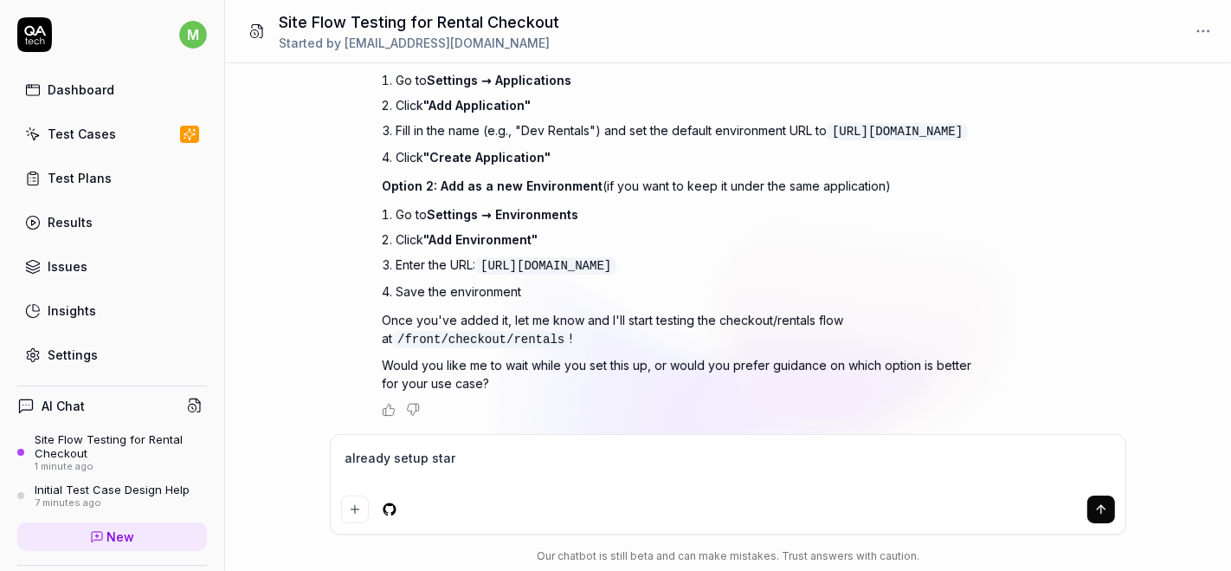
type textarea "*"
type textarea "already setup start"
type textarea "*"
type textarea "already setup start t"
type textarea "*"
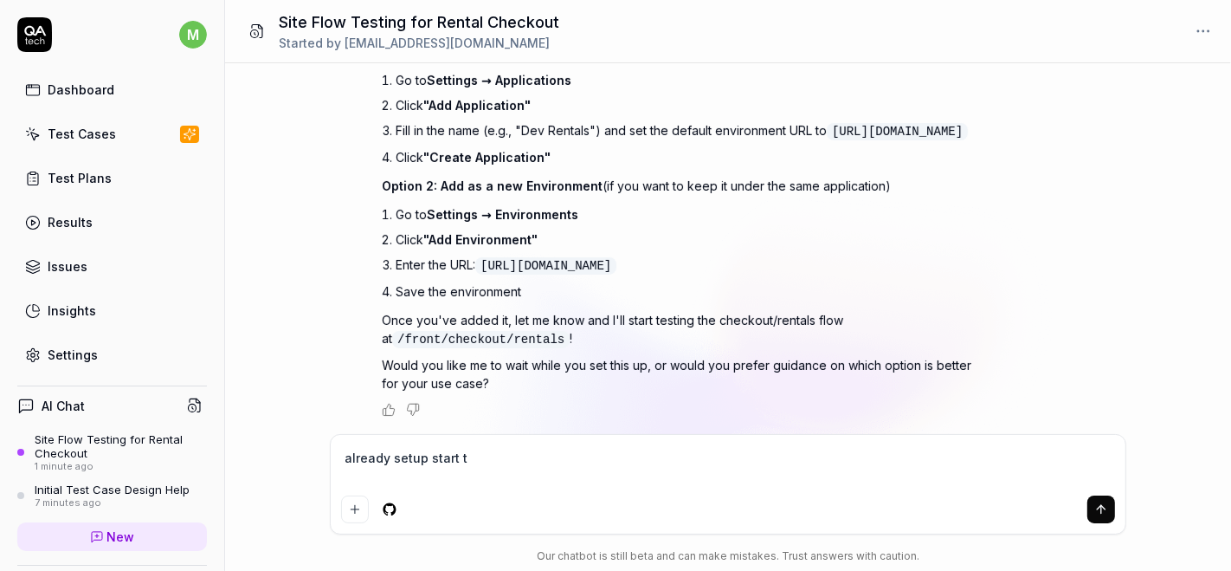
type textarea "already setup start te"
type textarea "*"
type textarea "already setup start tes"
type textarea "*"
type textarea "already setup start test"
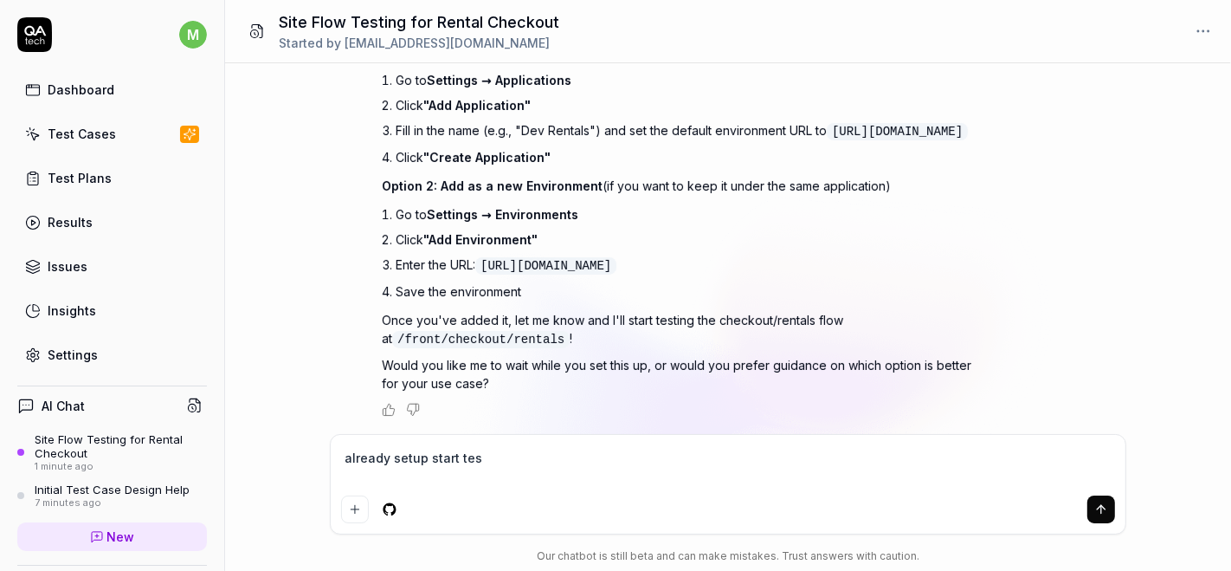
type textarea "*"
type textarea "already setup start testi"
type textarea "*"
type textarea "already setup start testin"
type textarea "*"
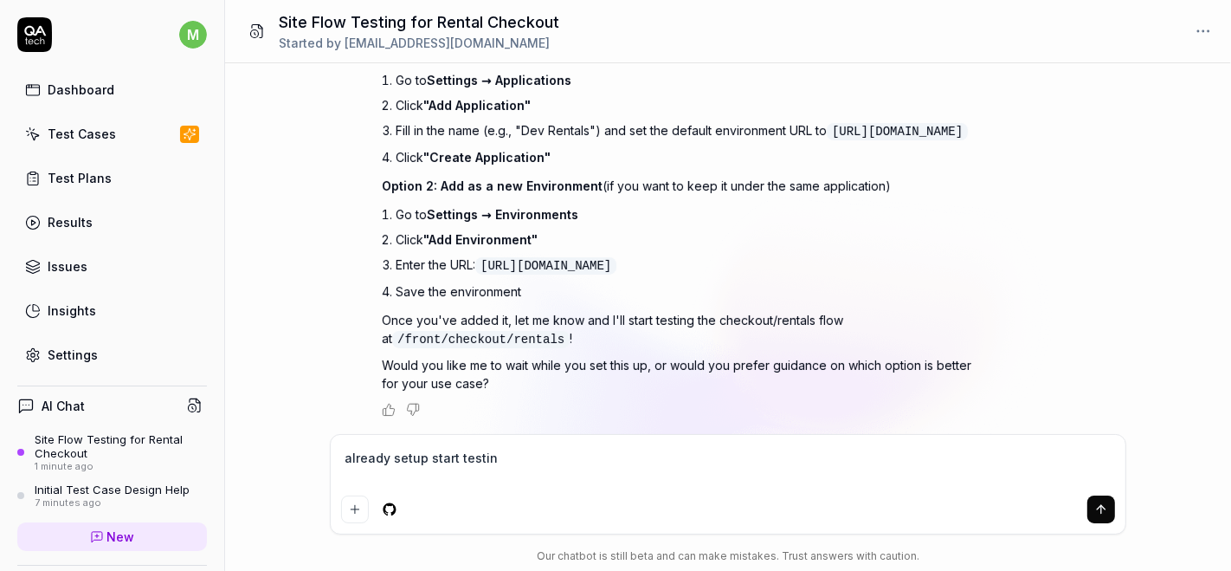
type textarea "already setup start testing"
type textarea "*"
type textarea "already setup start testing:"
paste textarea "[URL][DOMAIN_NAME]"
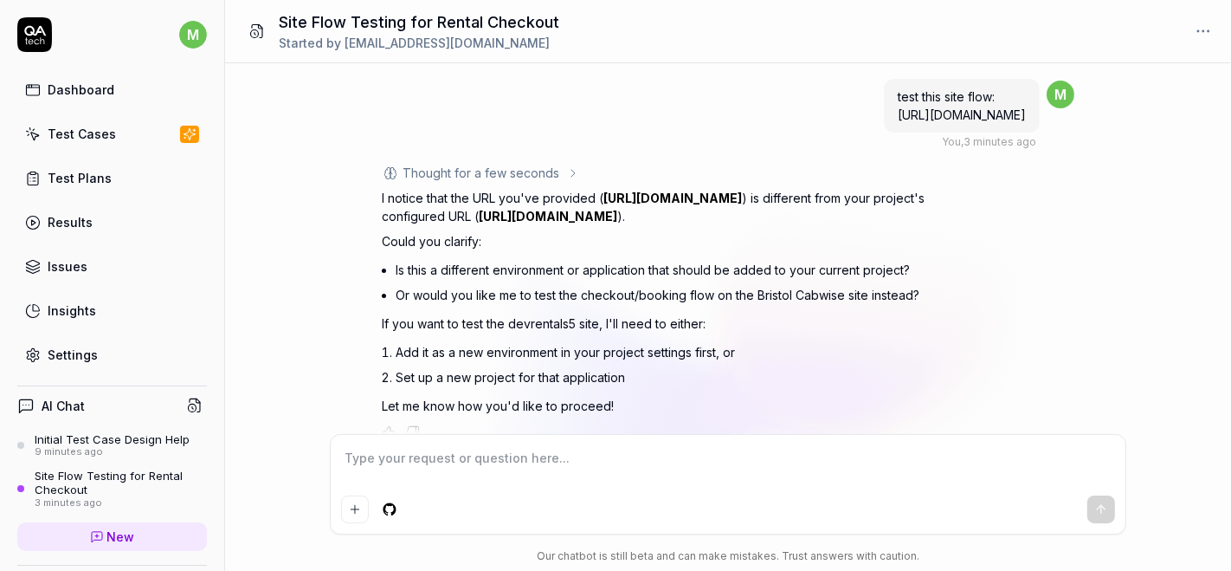
scroll to position [927, 0]
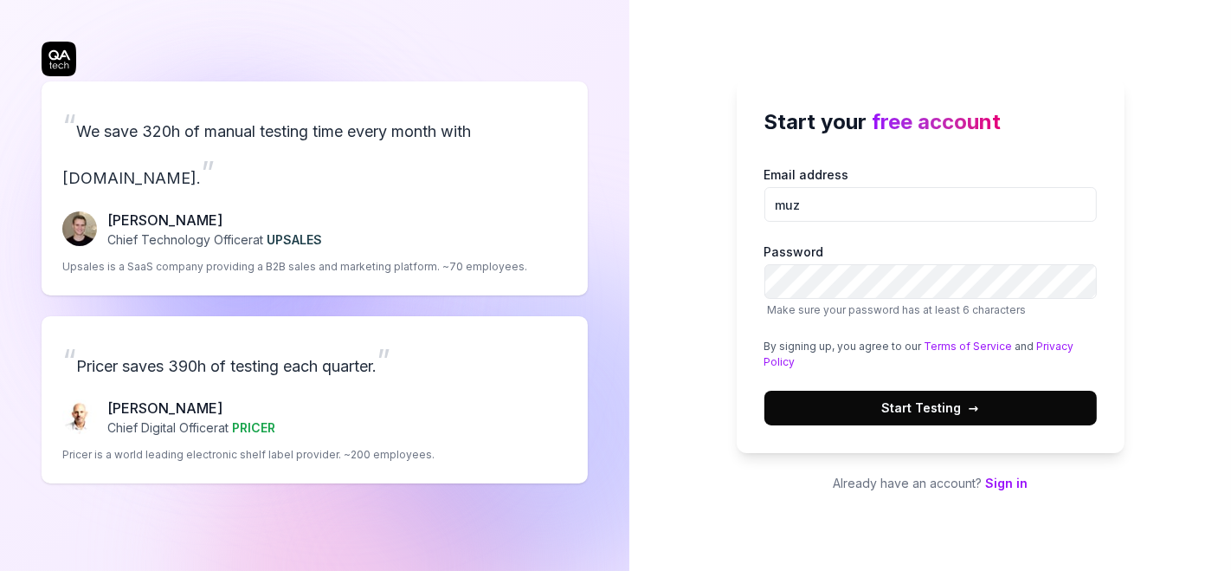
type input "[EMAIL_ADDRESS][DOMAIN_NAME]"
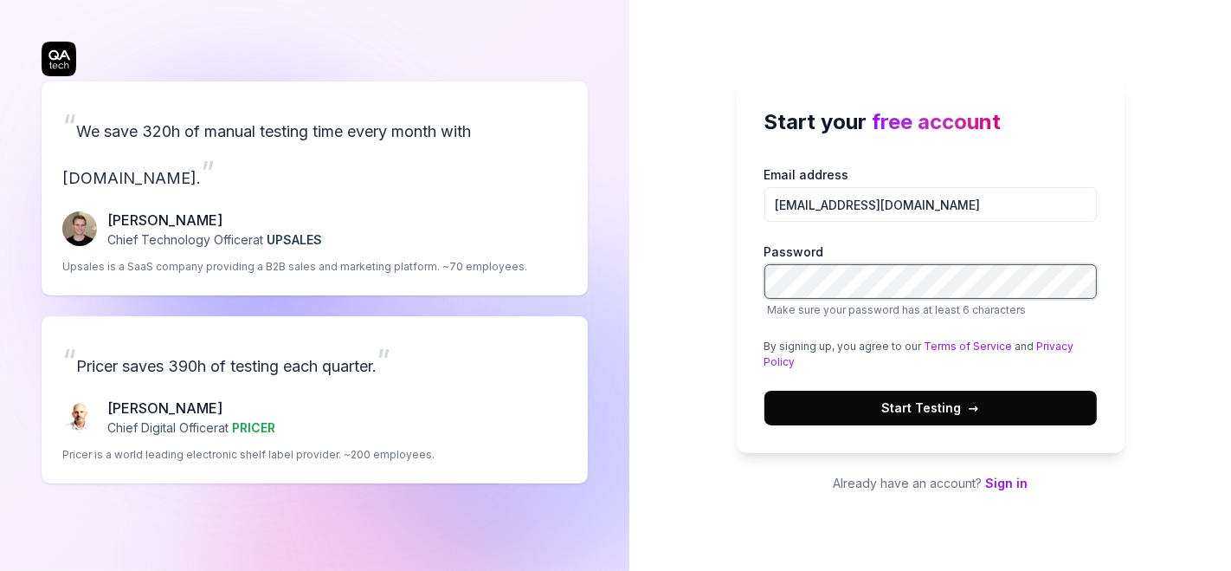
click at [765, 391] on button "Start Testing →" at bounding box center [931, 408] width 333 height 35
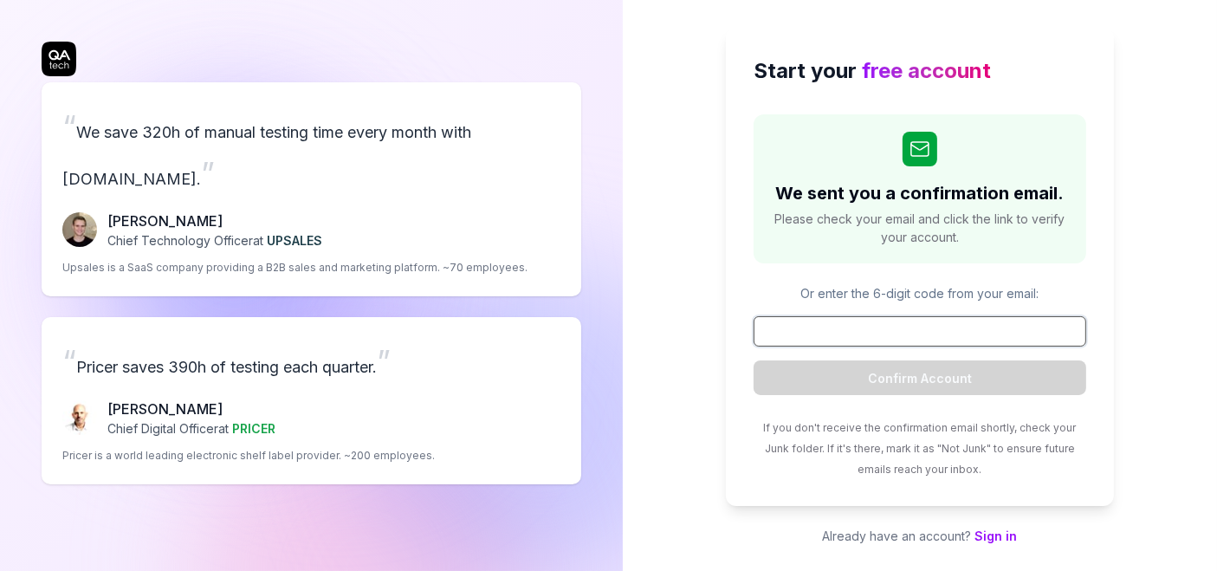
paste input "265532"
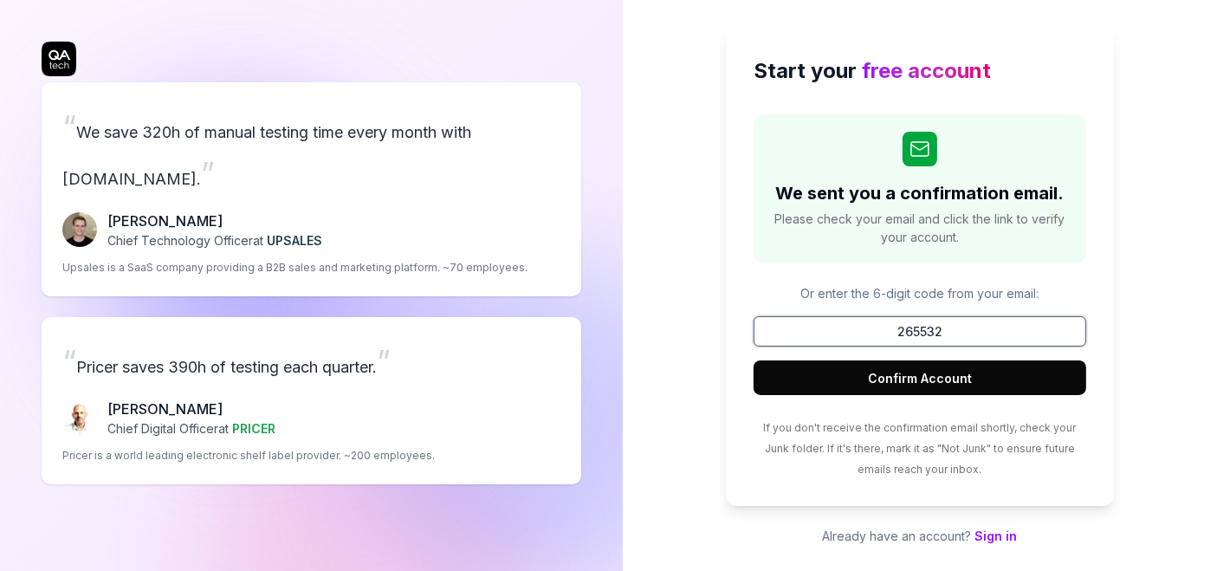
type input "265532"
click at [753, 360] on button "Confirm Account" at bounding box center [919, 377] width 333 height 35
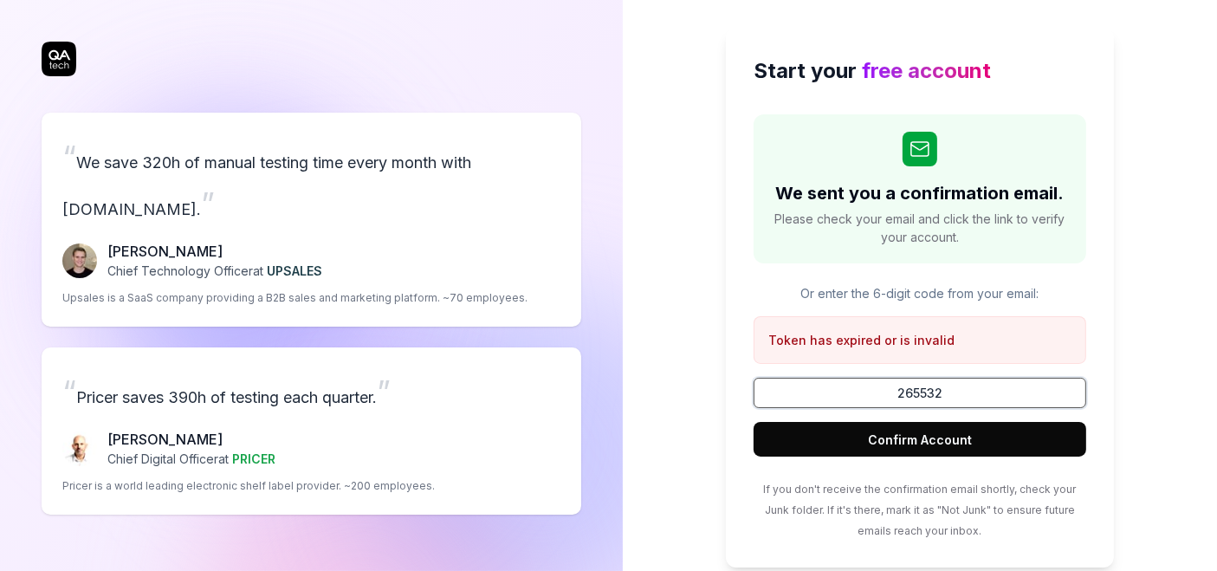
scroll to position [61, 0]
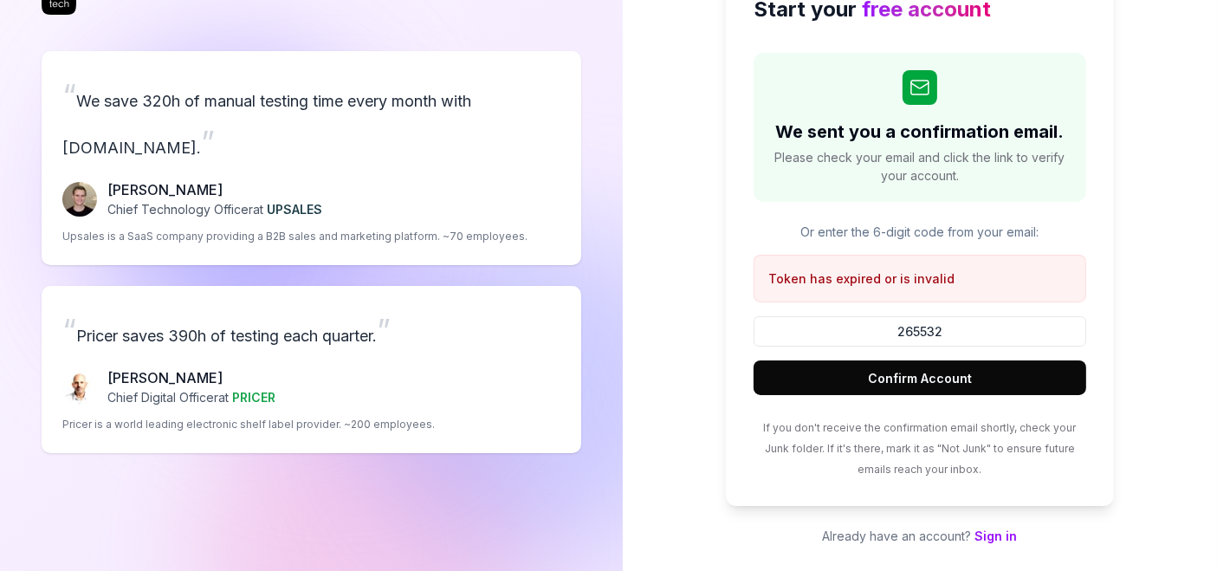
click at [994, 535] on link "Sign in" at bounding box center [995, 535] width 42 height 15
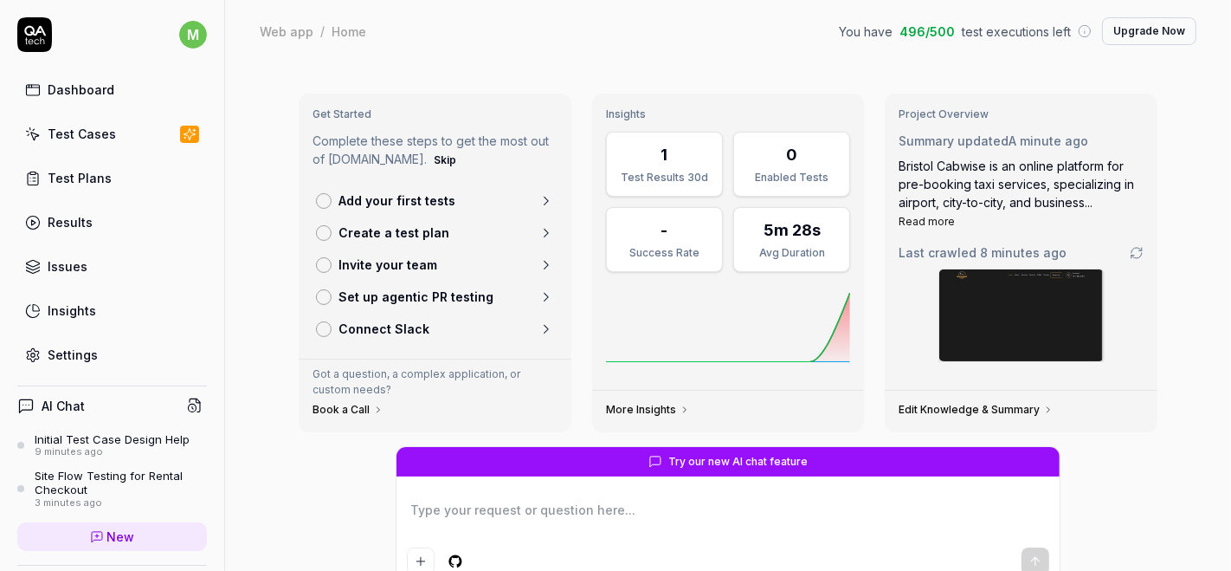
click at [656, 84] on div "Get Started Complete these steps to get the most out of QA.tech. Skip Add your …" at bounding box center [728, 263] width 887 height 366
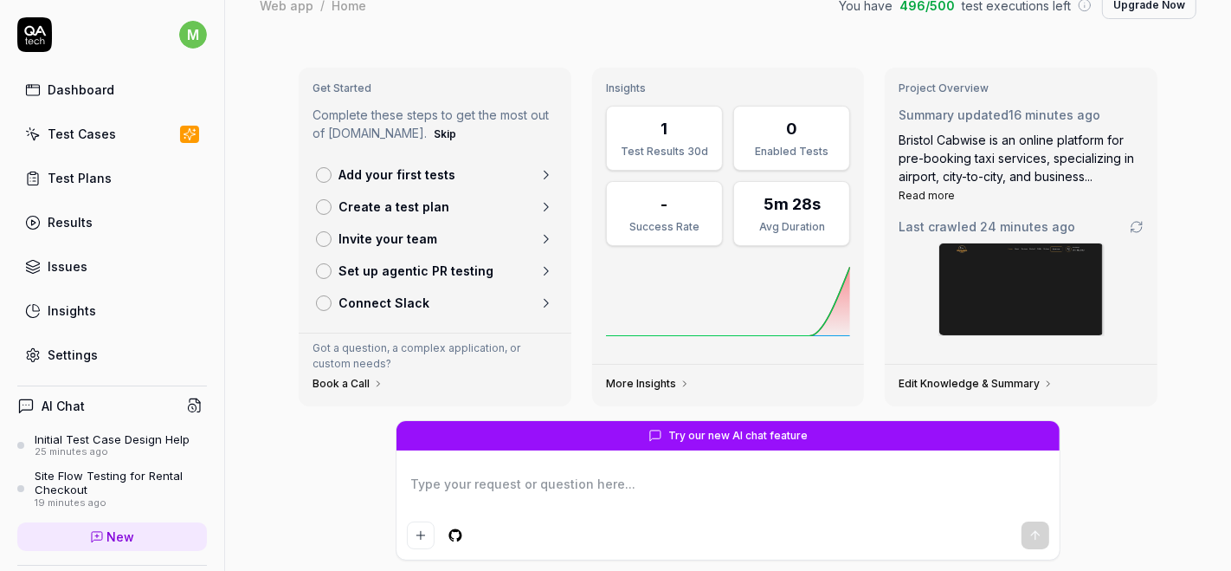
scroll to position [27, 0]
